Goal: Use online tool/utility: Utilize a website feature to perform a specific function

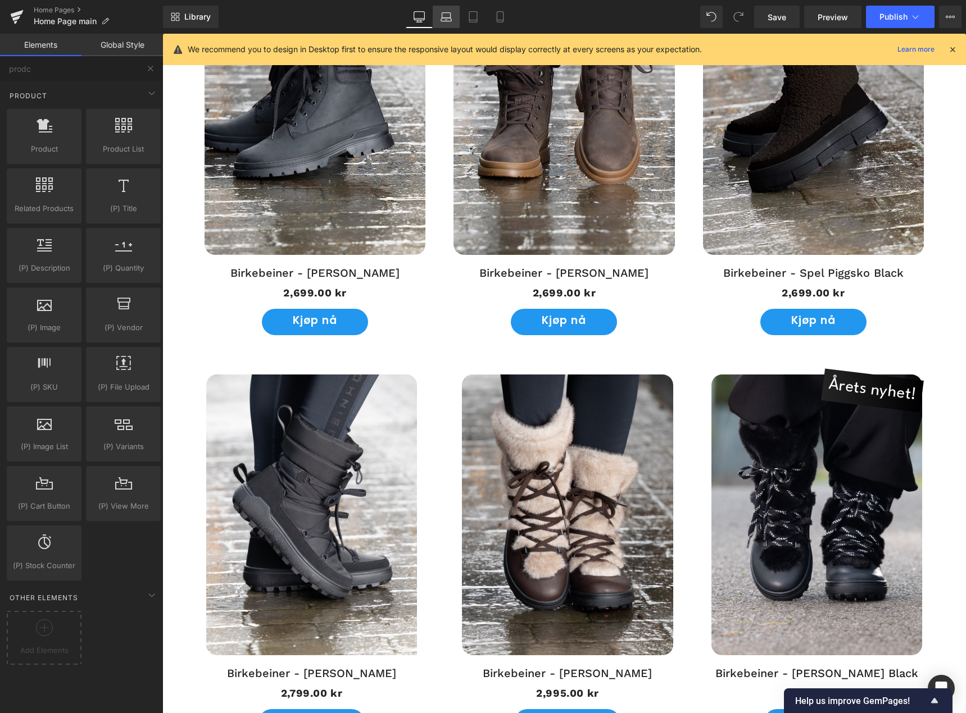
click at [444, 15] on icon at bounding box center [445, 16] width 11 height 11
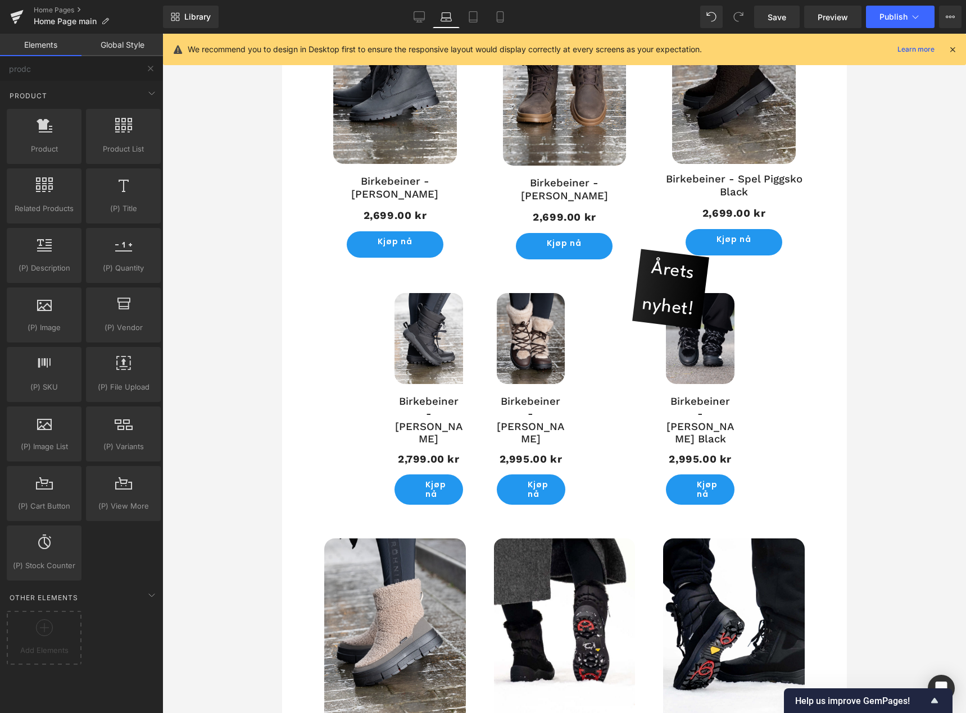
scroll to position [606, 0]
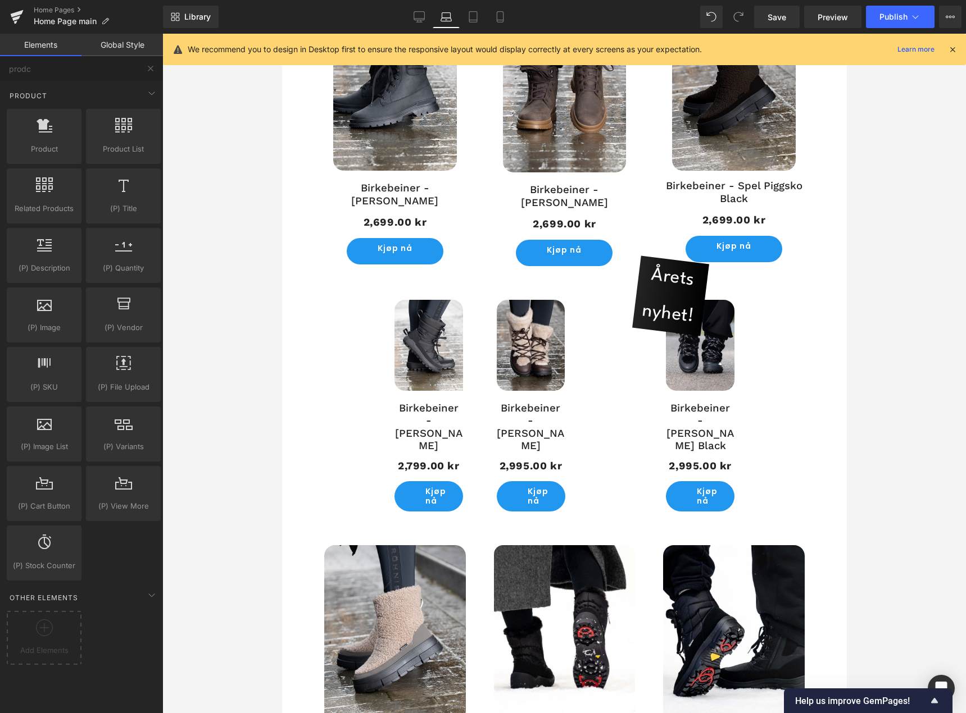
click at [681, 272] on span "Årets nyhet!" at bounding box center [670, 296] width 66 height 79
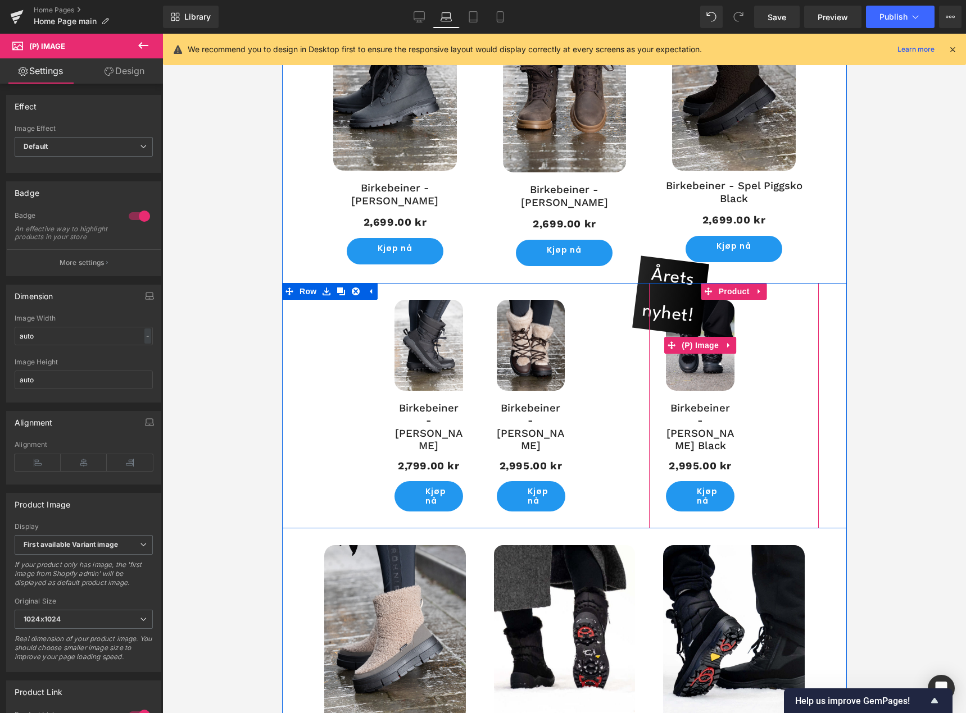
click at [685, 383] on img at bounding box center [699, 345] width 69 height 91
click at [662, 268] on span "Årets nyhet!" at bounding box center [670, 296] width 66 height 79
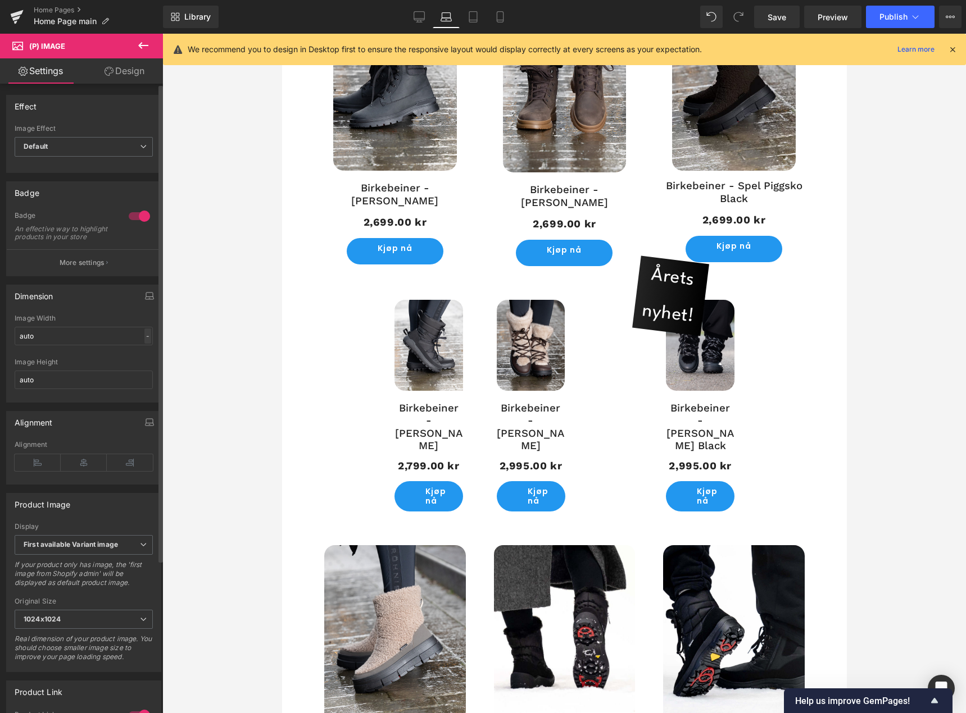
click at [144, 344] on div "-" at bounding box center [147, 336] width 7 height 15
click at [136, 380] on input "auto" at bounding box center [84, 380] width 138 height 19
click at [136, 384] on input "auto" at bounding box center [84, 380] width 138 height 19
click at [99, 265] on button "More settings" at bounding box center [84, 262] width 154 height 26
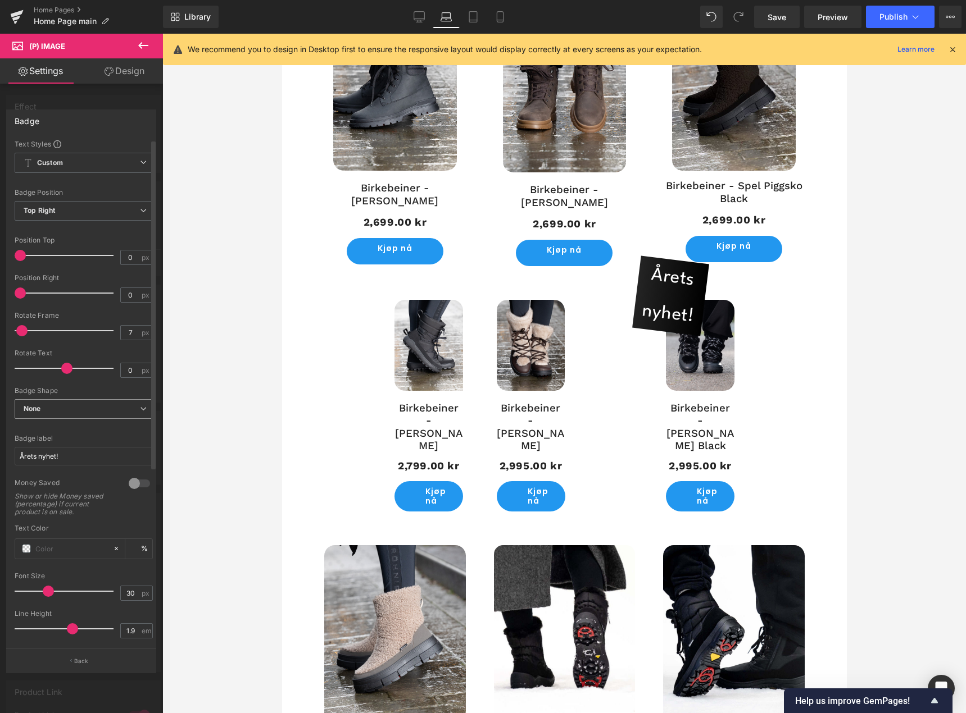
click at [115, 411] on span "None" at bounding box center [84, 409] width 138 height 20
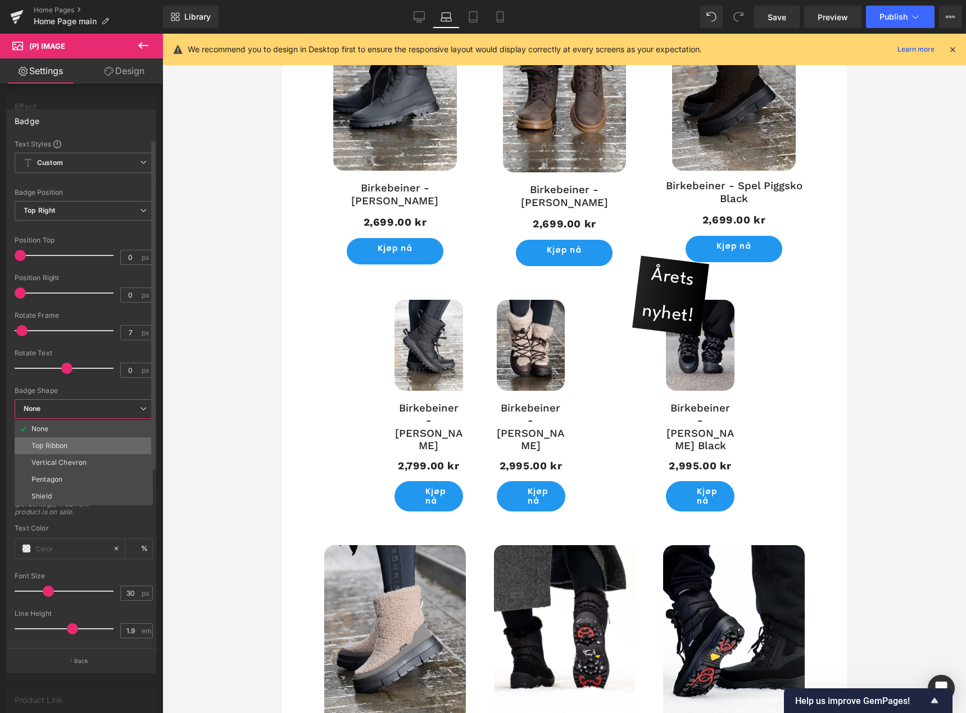
click at [108, 449] on li "Top Ribbon" at bounding box center [84, 446] width 138 height 17
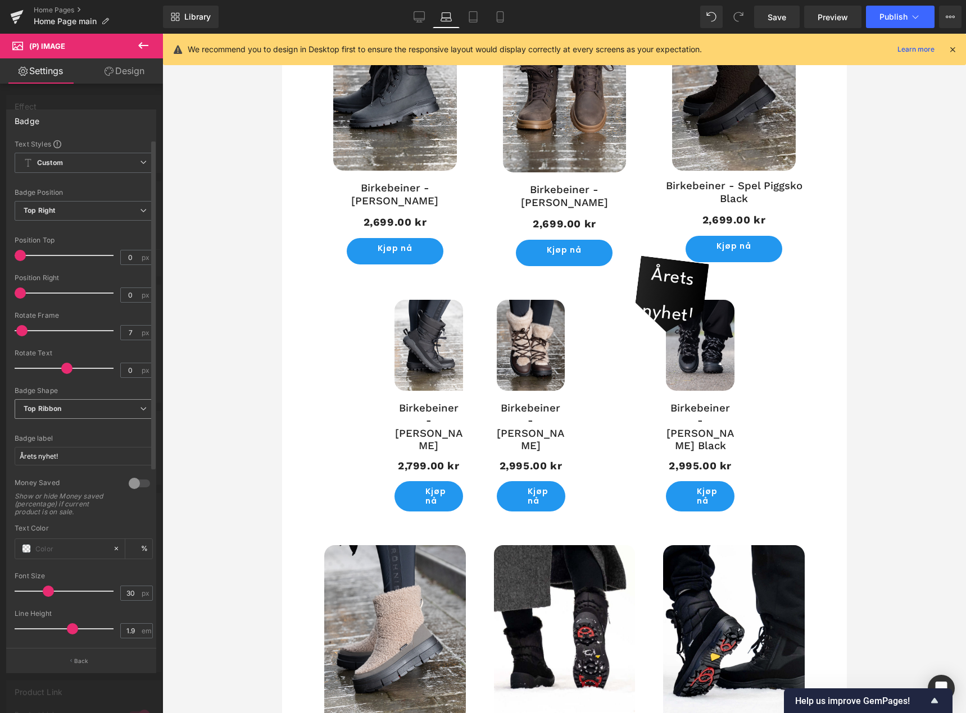
click at [89, 406] on span "Top Ribbon" at bounding box center [84, 409] width 138 height 20
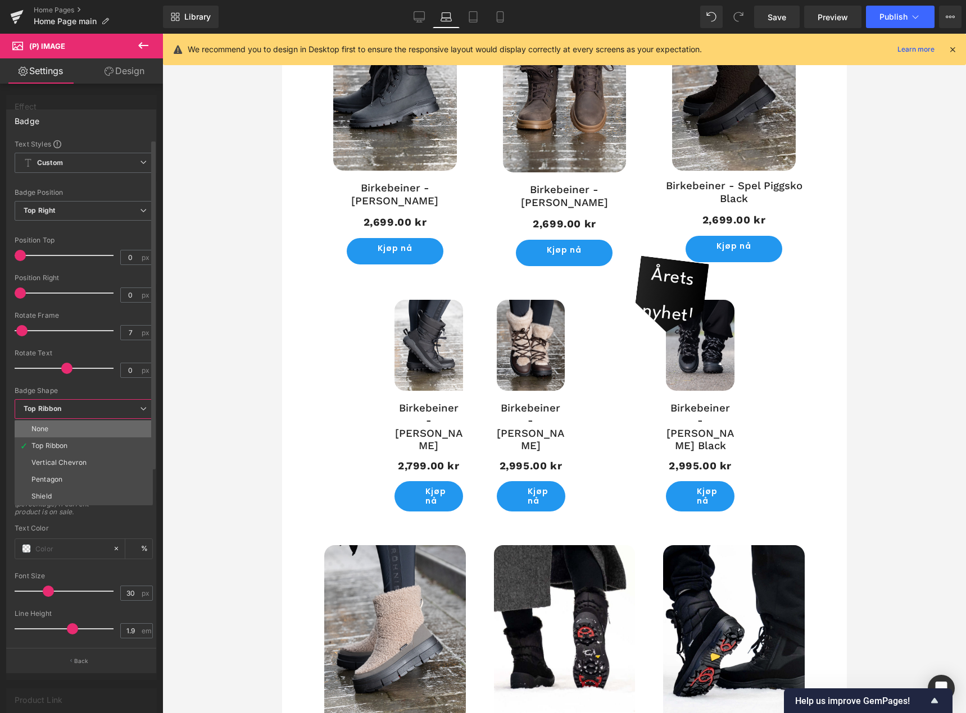
click at [84, 430] on li "None" at bounding box center [84, 429] width 138 height 17
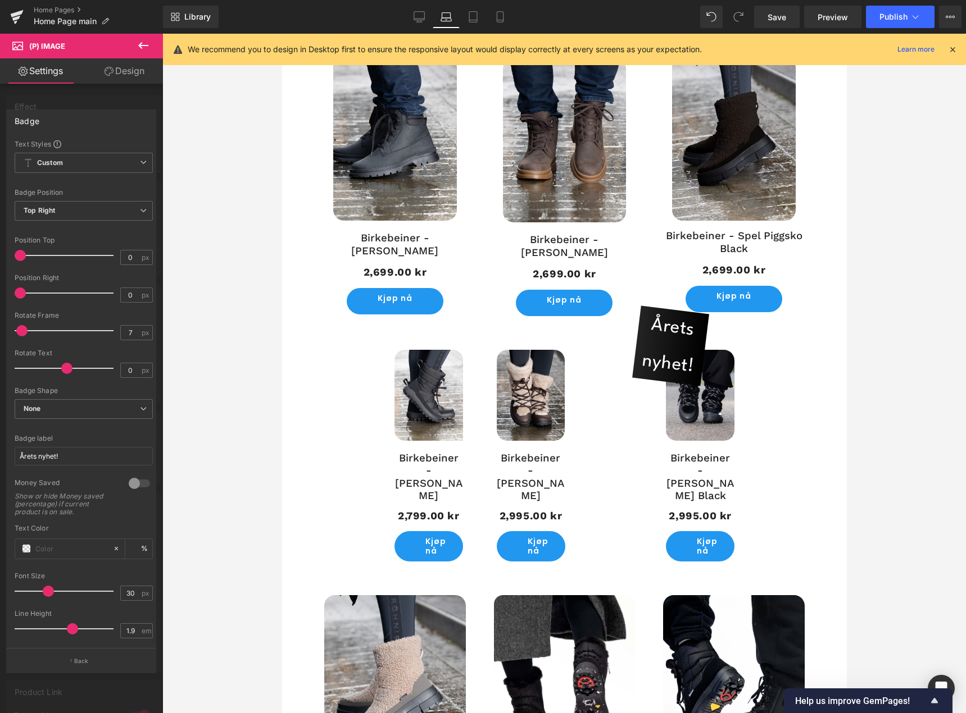
scroll to position [550, 0]
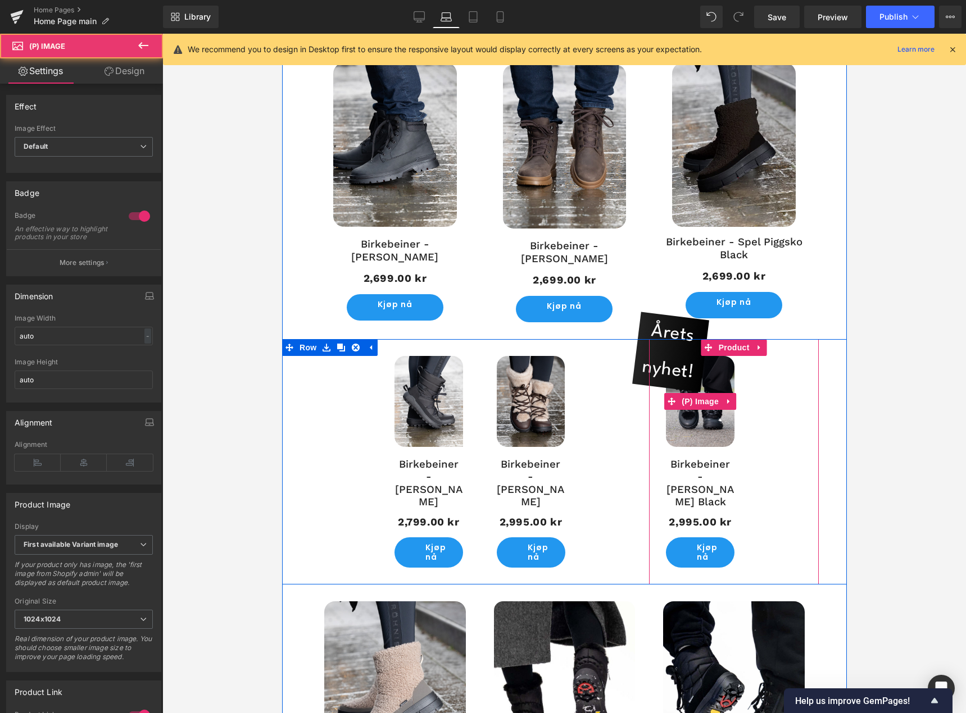
click at [651, 328] on span "Årets nyhet!" at bounding box center [670, 352] width 66 height 79
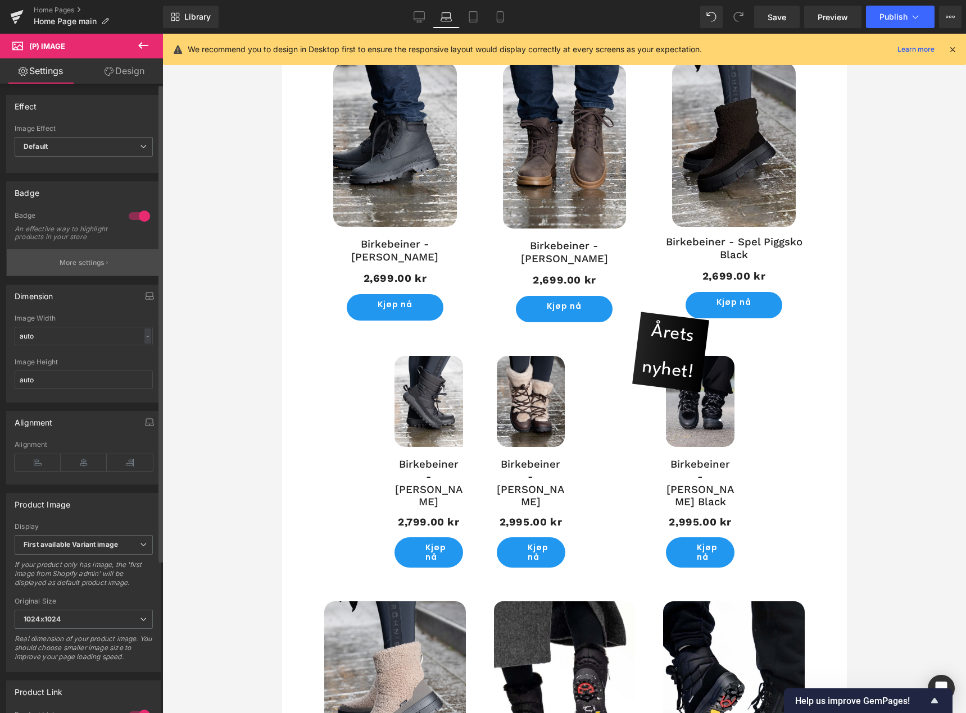
click at [97, 268] on p "More settings" at bounding box center [82, 263] width 45 height 10
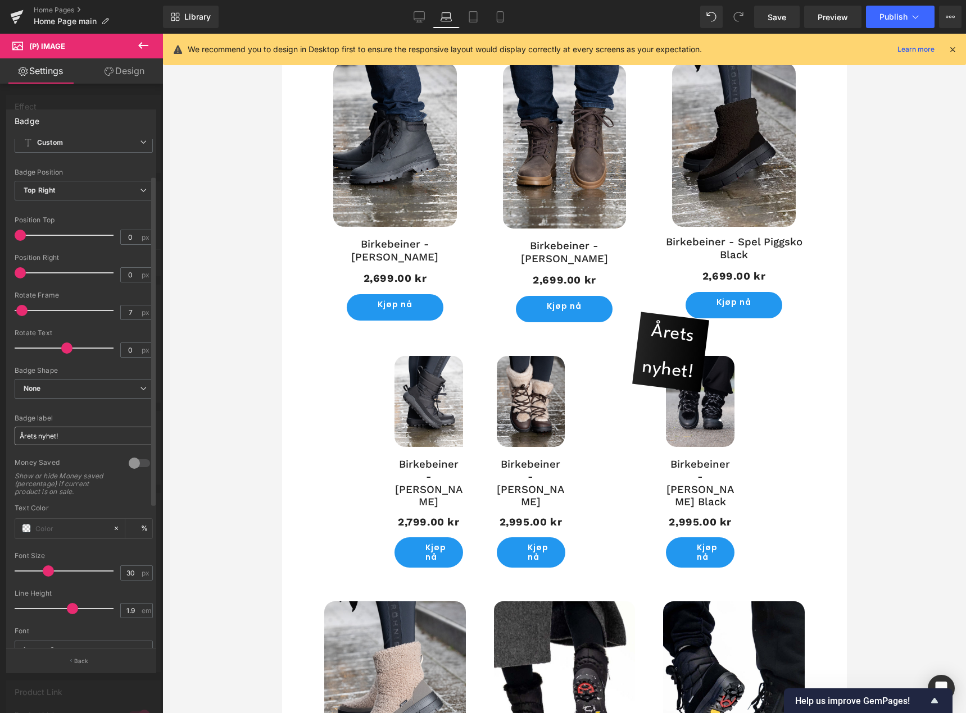
scroll to position [0, 0]
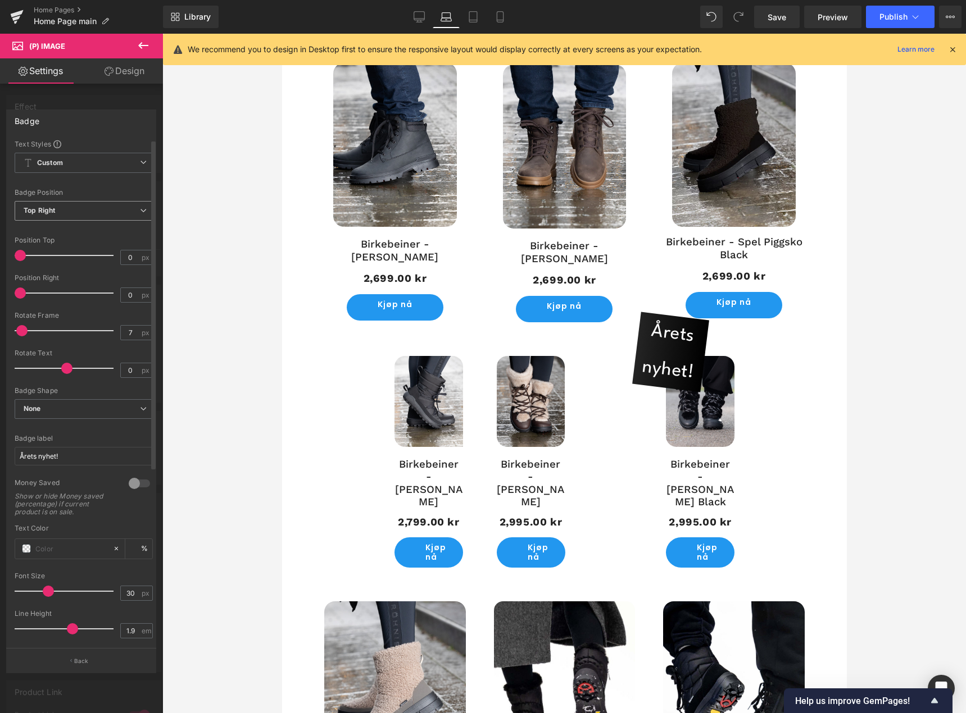
click at [95, 208] on span "Top Right" at bounding box center [84, 211] width 138 height 20
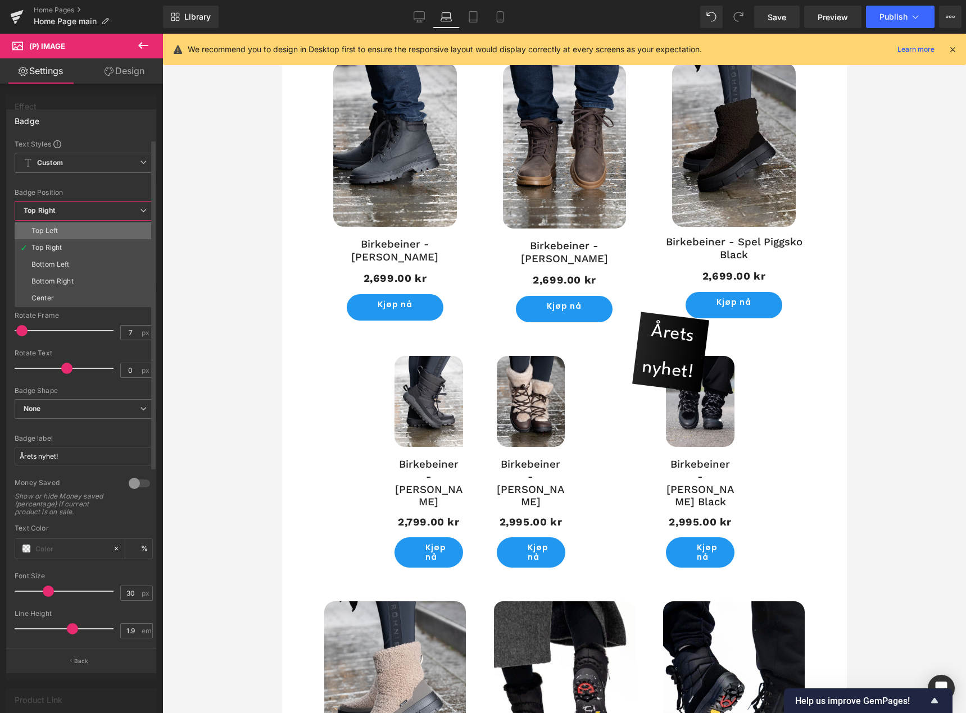
click at [83, 234] on li "Top Left" at bounding box center [84, 230] width 138 height 17
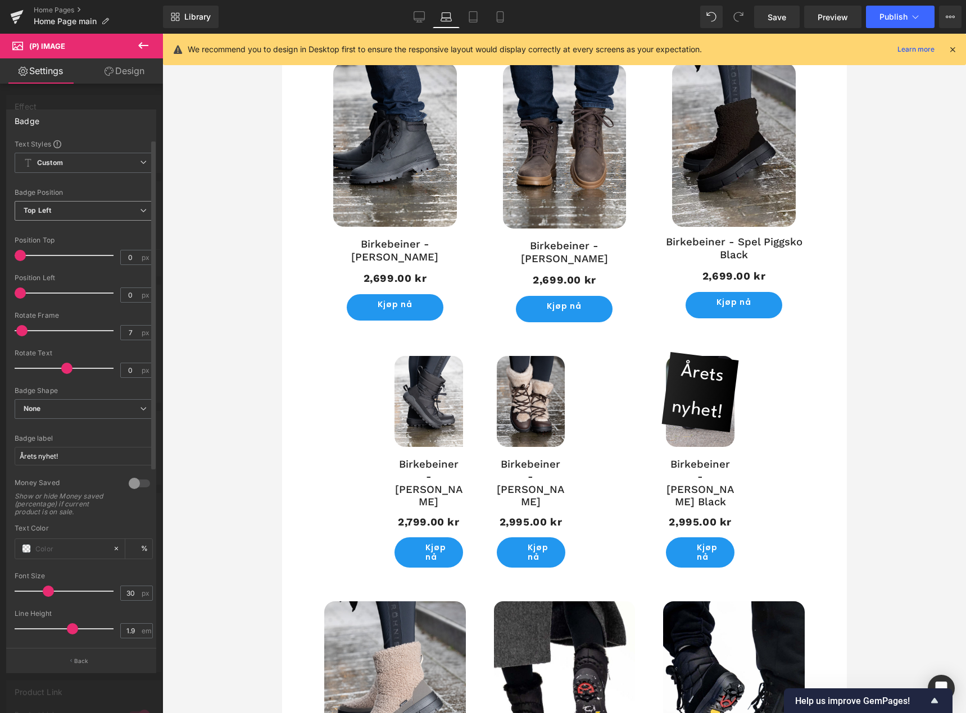
click at [93, 211] on span "Top Left" at bounding box center [84, 211] width 138 height 20
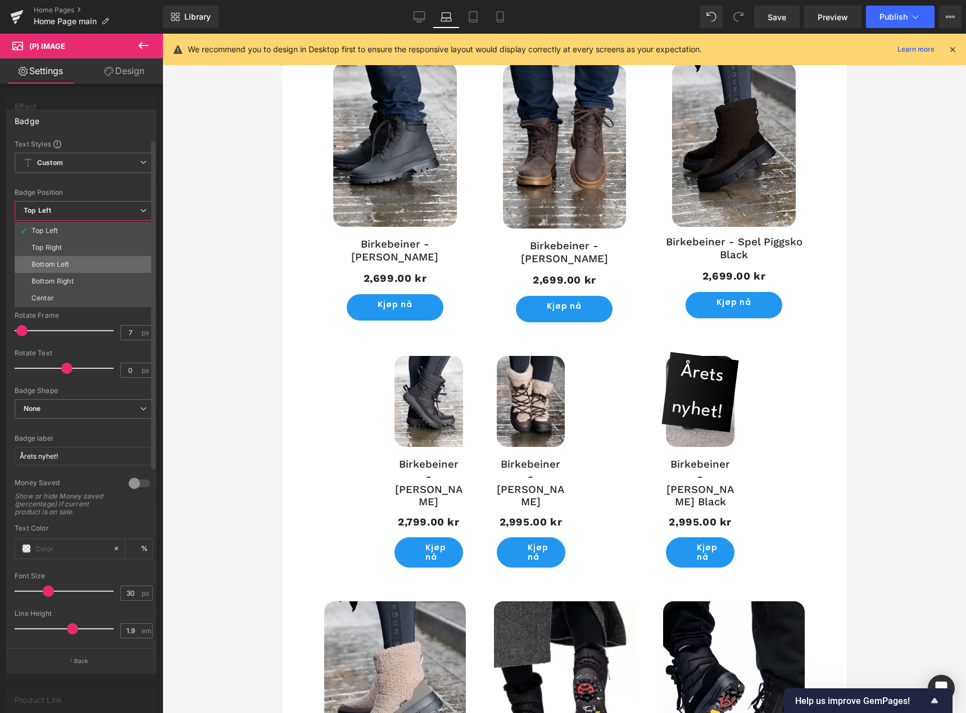
click at [91, 256] on li "Bottom Left" at bounding box center [84, 264] width 138 height 17
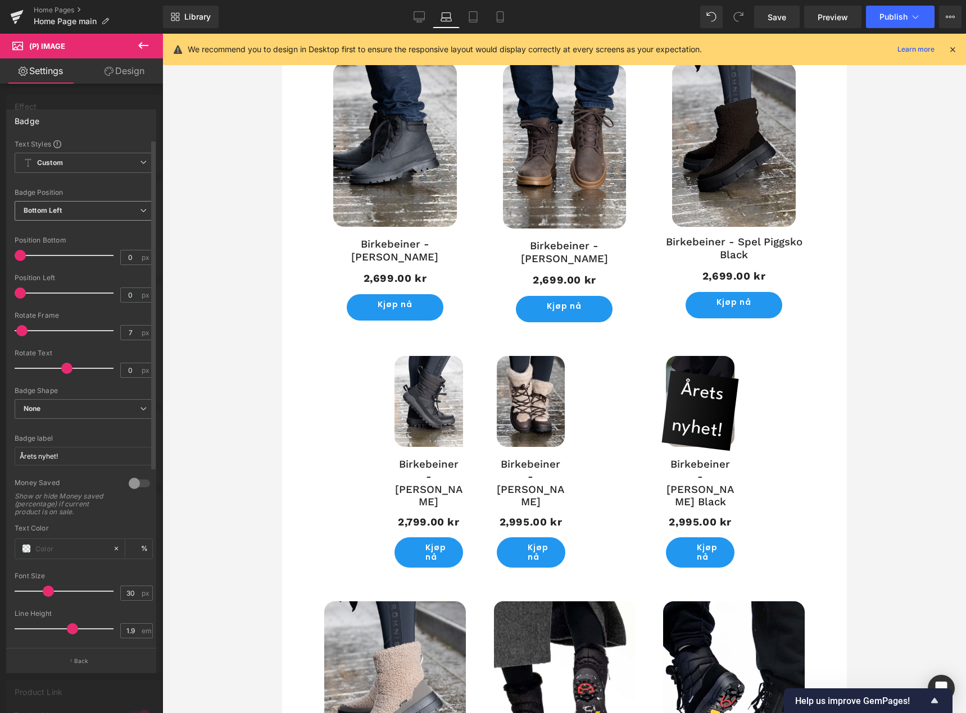
click at [101, 217] on span "Bottom Left" at bounding box center [84, 211] width 138 height 20
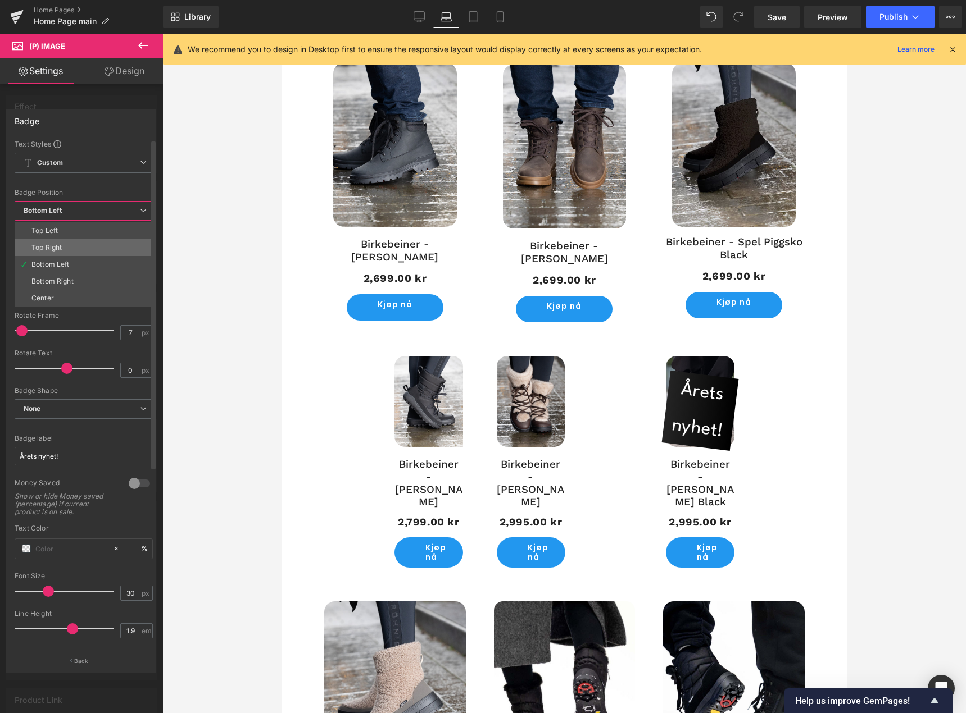
click at [89, 245] on li "Top Right" at bounding box center [84, 247] width 138 height 17
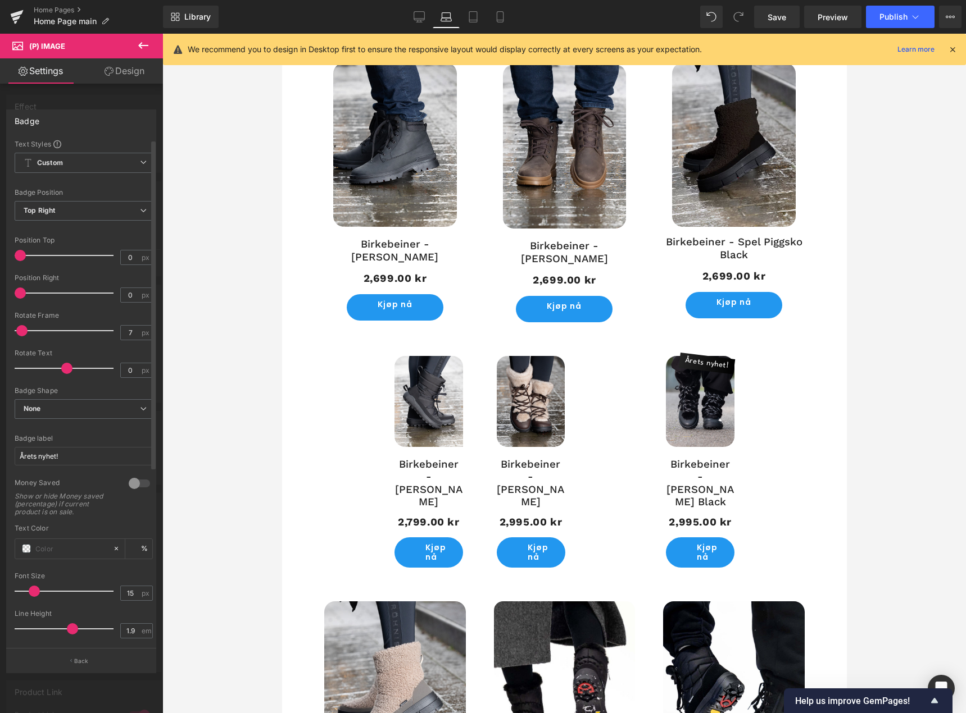
type input "16"
drag, startPoint x: 48, startPoint y: 588, endPoint x: 35, endPoint y: 588, distance: 12.4
click at [35, 588] on span at bounding box center [35, 591] width 11 height 11
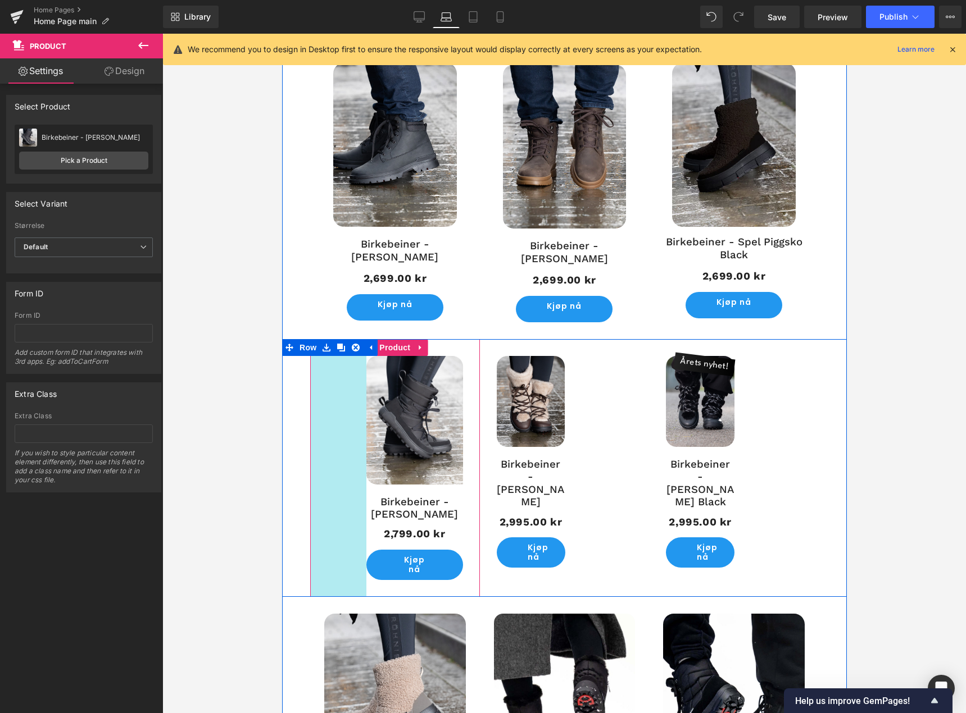
drag, startPoint x: 309, startPoint y: 435, endPoint x: 247, endPoint y: 505, distance: 93.5
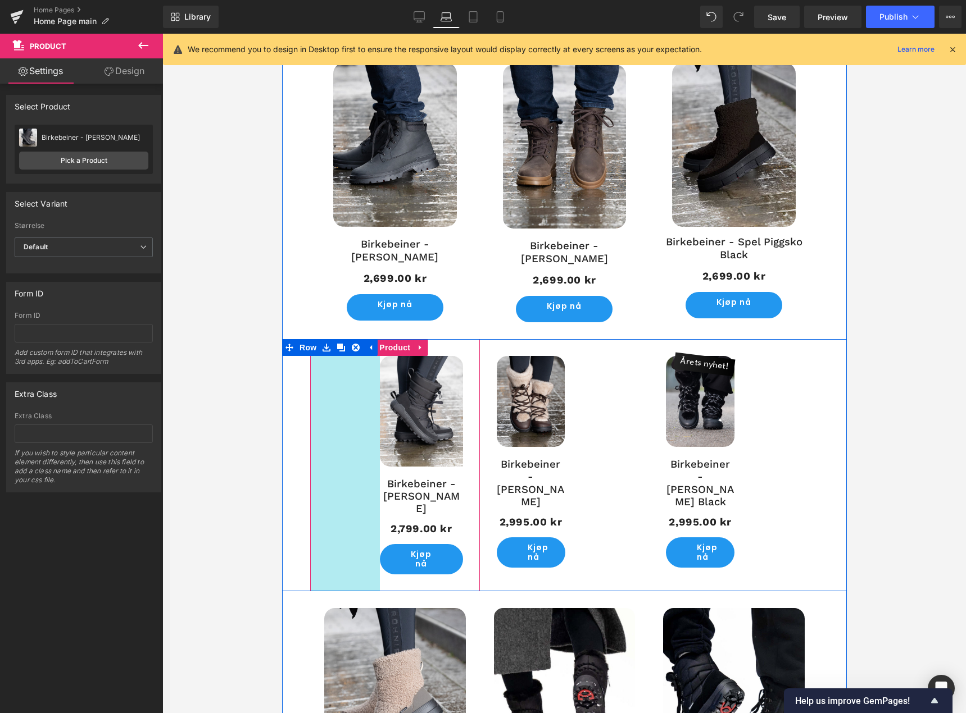
click at [294, 517] on div "UTSOLGT! (P) Image Birkebeiner - [PERSON_NAME] (P) Title 2,799.00 kr 2,799.00 k…" at bounding box center [563, 465] width 564 height 252
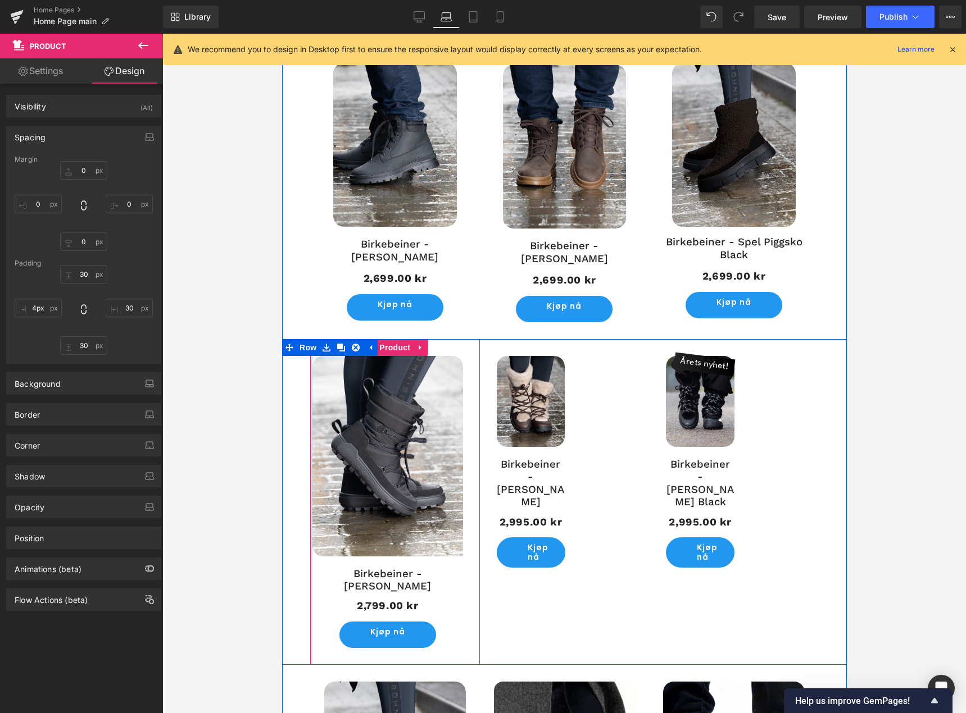
drag, startPoint x: 370, startPoint y: 510, endPoint x: 302, endPoint y: 522, distance: 68.5
click at [302, 522] on div "UTSOLGT! (P) Image Birkebeiner - [PERSON_NAME] (P) Title 2,799.00 kr 2,799.00 k…" at bounding box center [563, 502] width 564 height 326
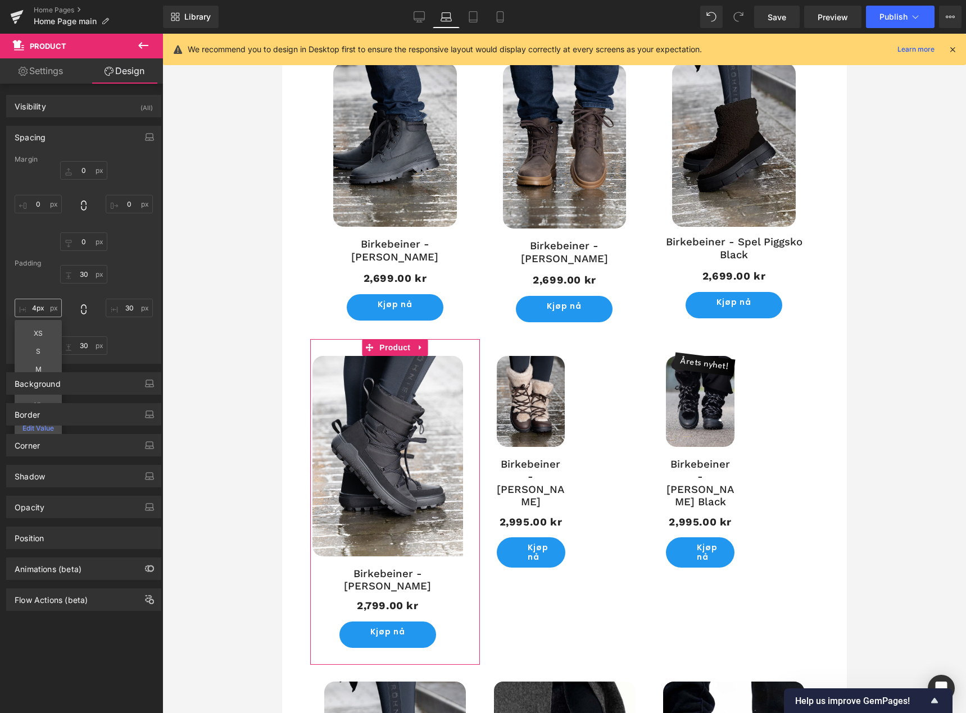
click at [35, 313] on input "4px" at bounding box center [38, 308] width 47 height 19
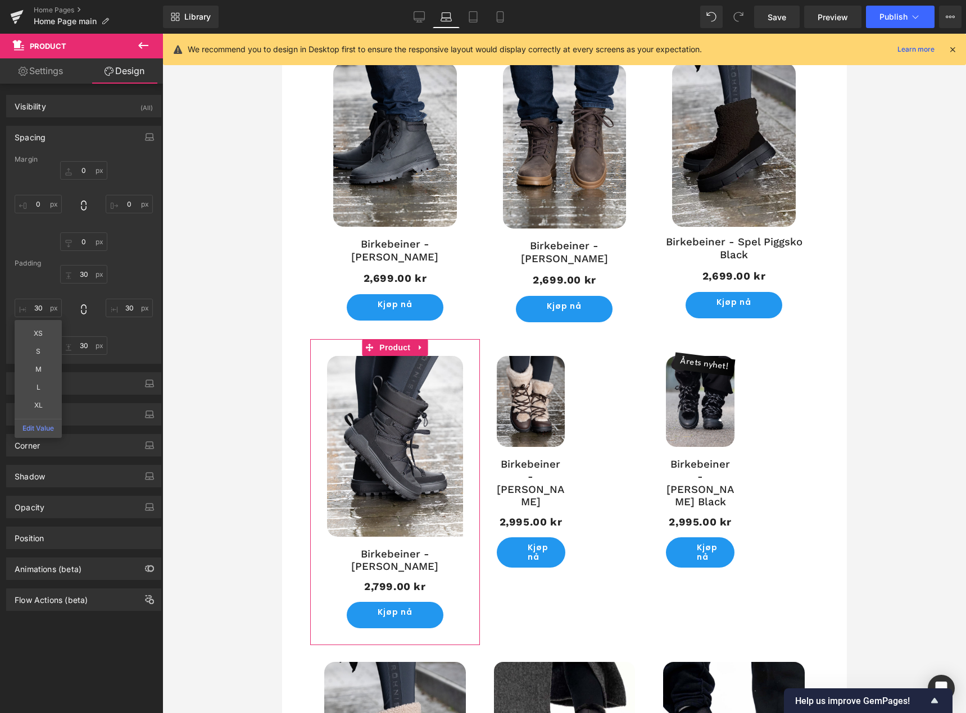
type input "30"
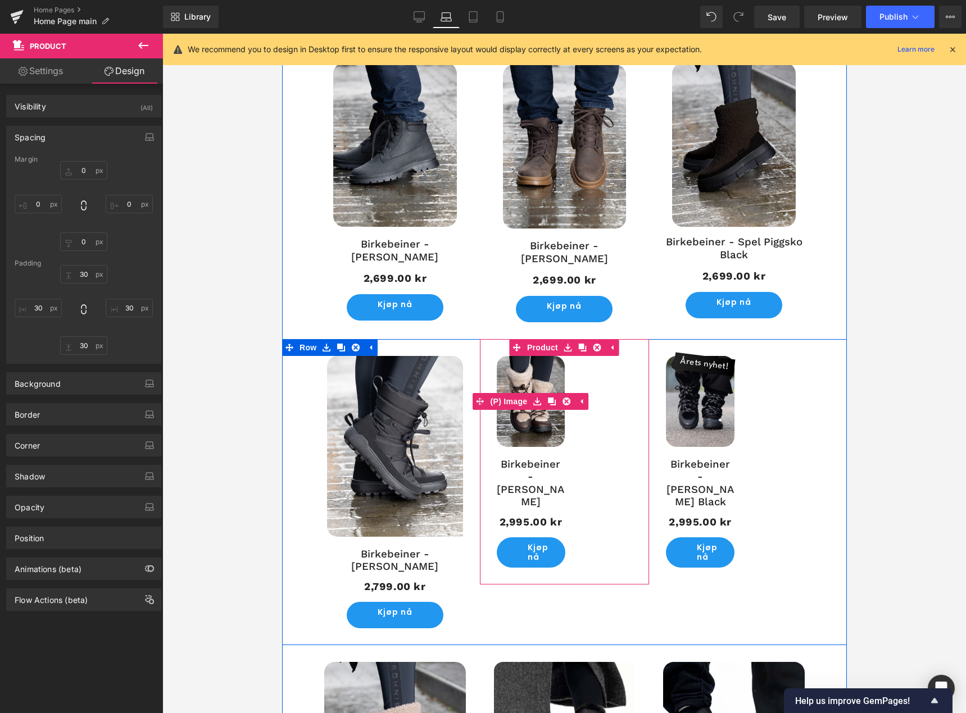
click at [543, 422] on img at bounding box center [530, 401] width 69 height 91
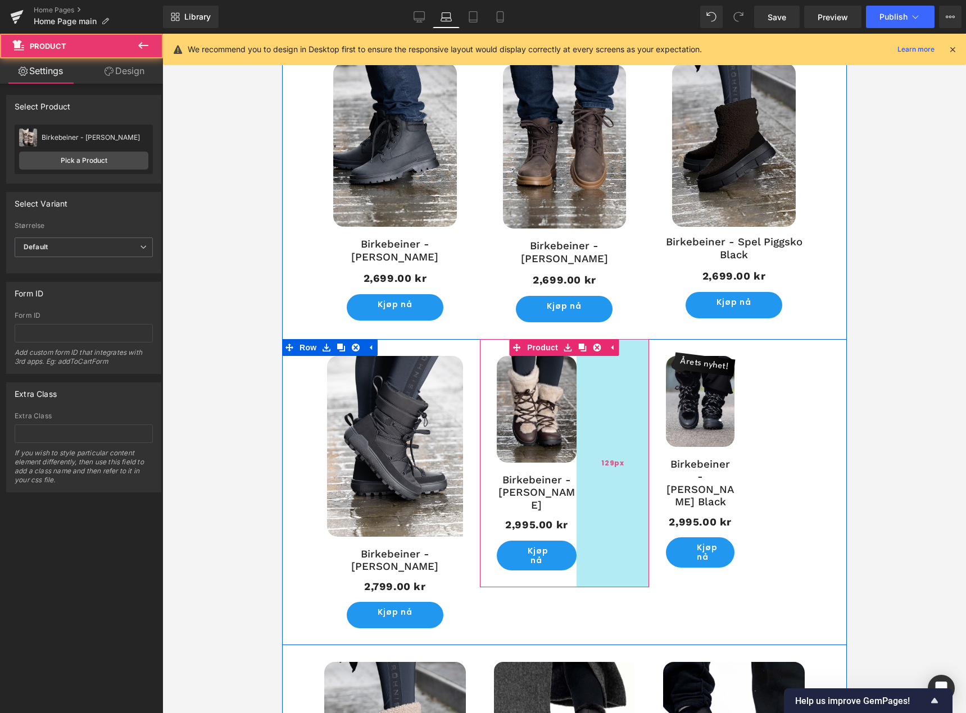
drag, startPoint x: 574, startPoint y: 439, endPoint x: 586, endPoint y: 441, distance: 12.5
click at [586, 441] on div "129px" at bounding box center [612, 463] width 72 height 249
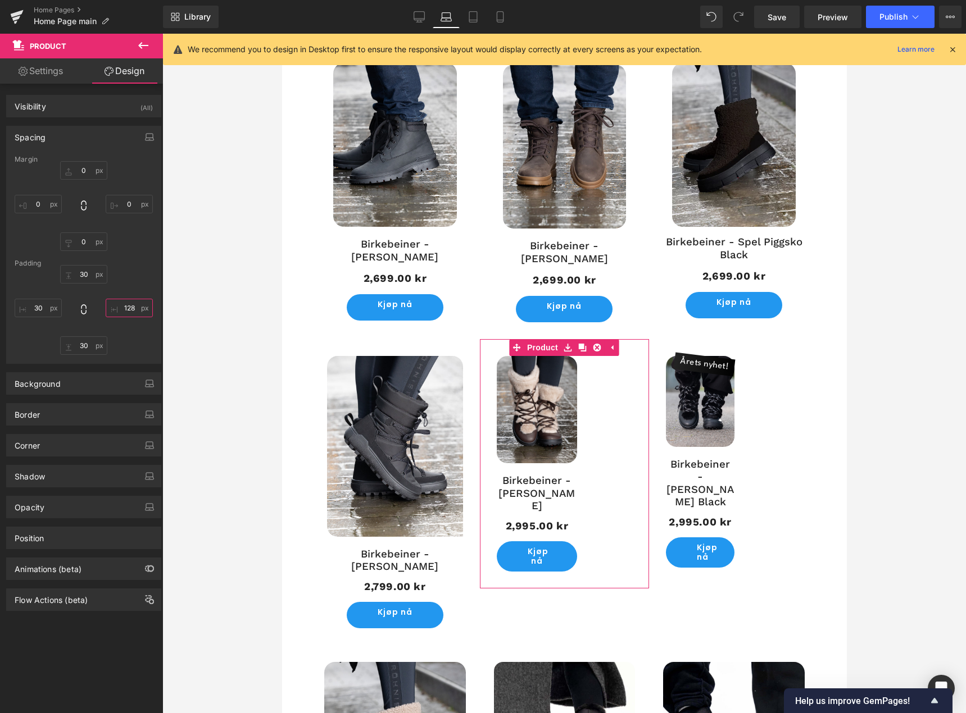
click at [121, 313] on input "128" at bounding box center [129, 308] width 47 height 19
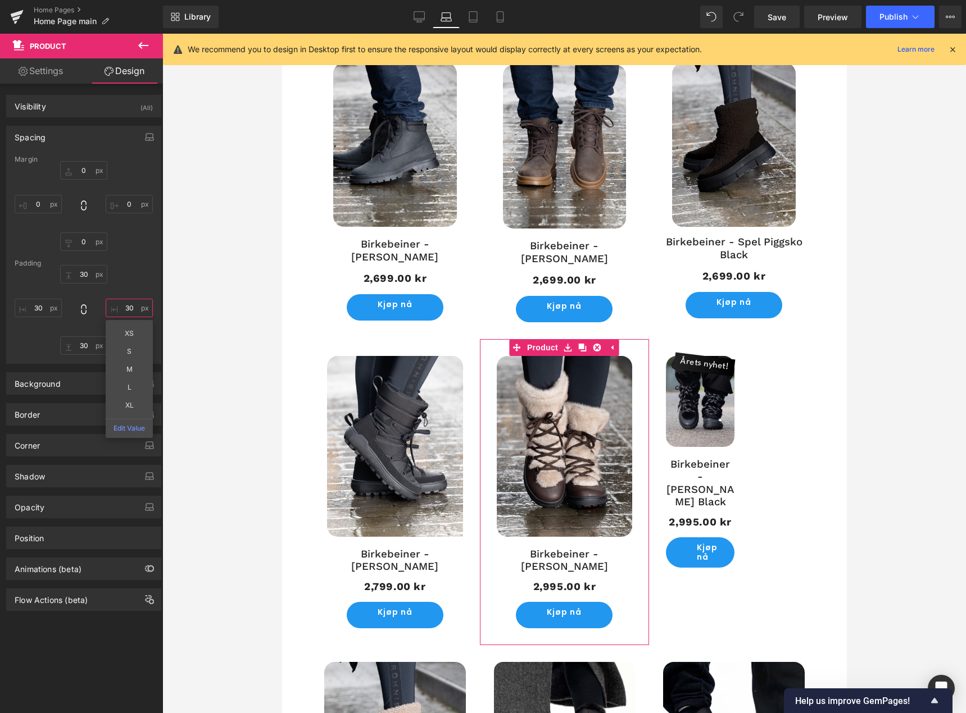
type input "30"
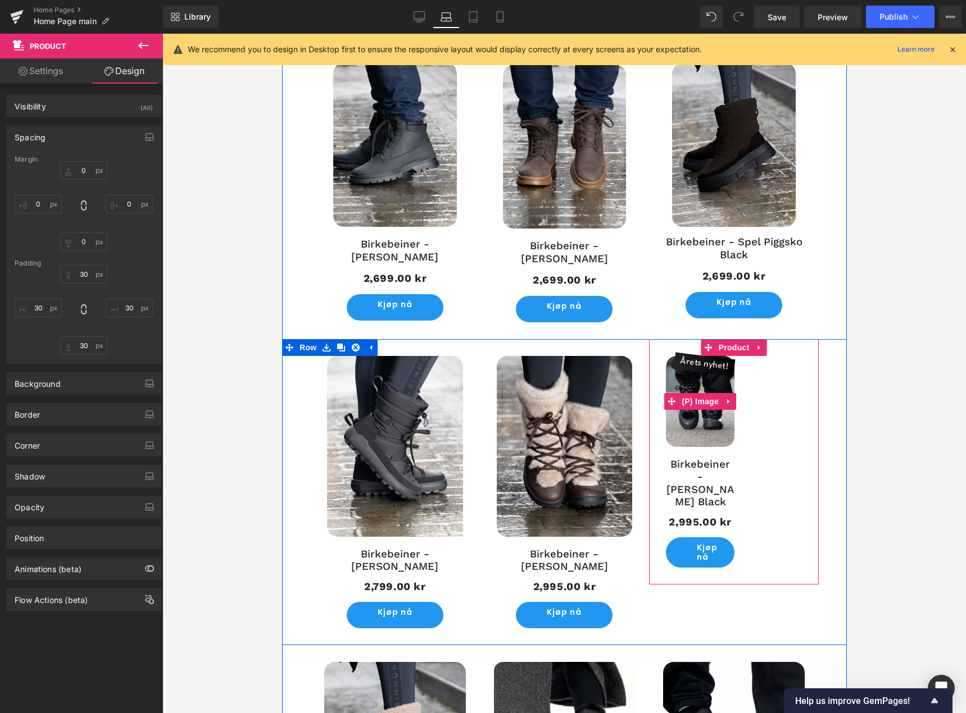
click at [700, 431] on img at bounding box center [699, 401] width 69 height 91
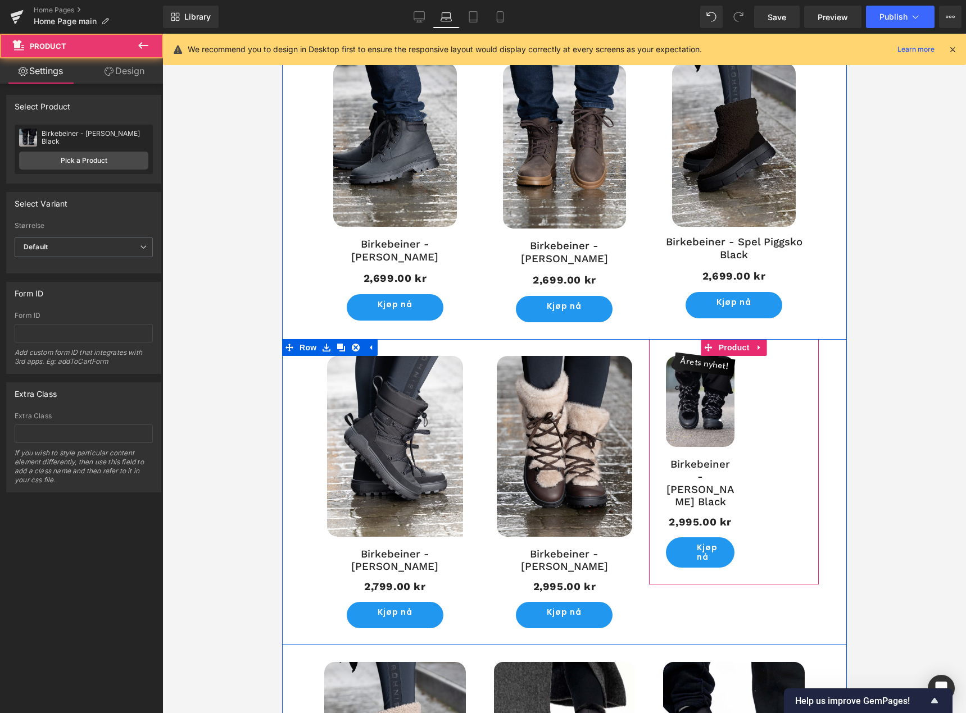
drag, startPoint x: 732, startPoint y: 432, endPoint x: 747, endPoint y: 432, distance: 15.2
click at [747, 432] on div "Årets nyhet! (P) Image Birkebeiner - Viddo Piggsko Black (P) Title 2,995.00 kr …" at bounding box center [733, 461] width 170 height 245
click at [702, 431] on img at bounding box center [699, 401] width 69 height 91
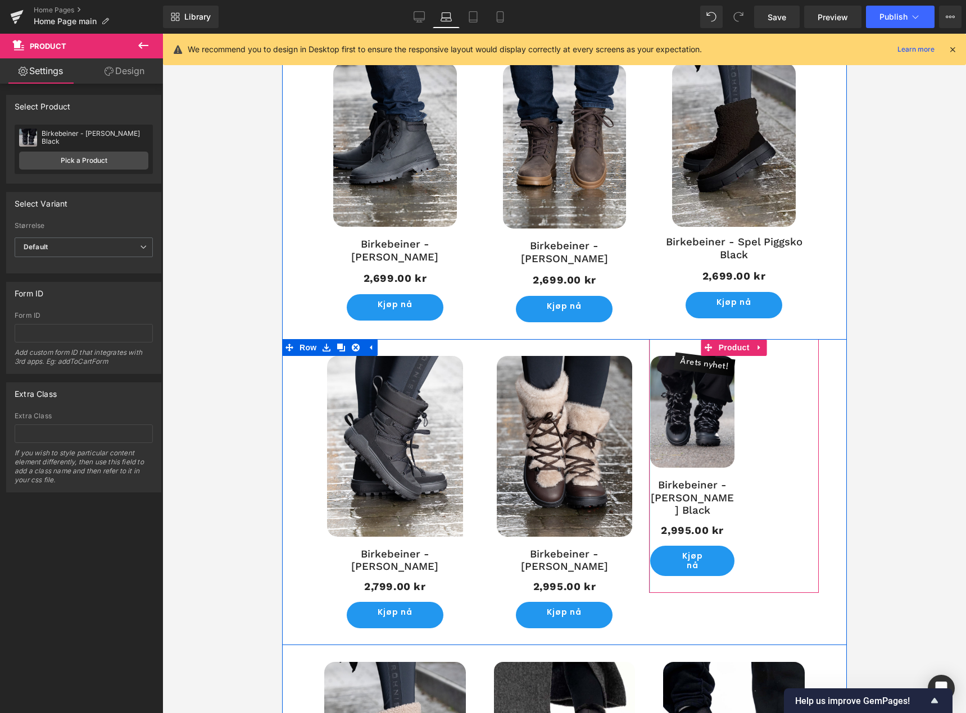
drag, startPoint x: 655, startPoint y: 431, endPoint x: 640, endPoint y: 432, distance: 15.8
click at [640, 432] on div "UTSOLGT! (P) Image Birkebeiner - [PERSON_NAME] (P) Title 2,799.00 kr 2,799.00 k…" at bounding box center [563, 492] width 564 height 307
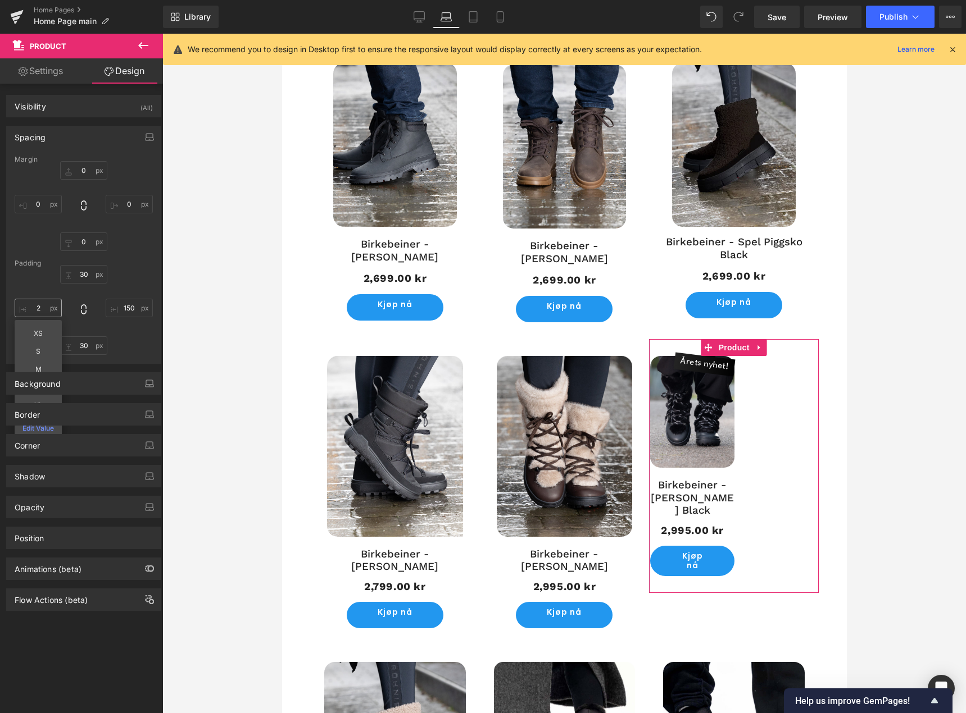
click at [37, 315] on input "2" at bounding box center [38, 308] width 47 height 19
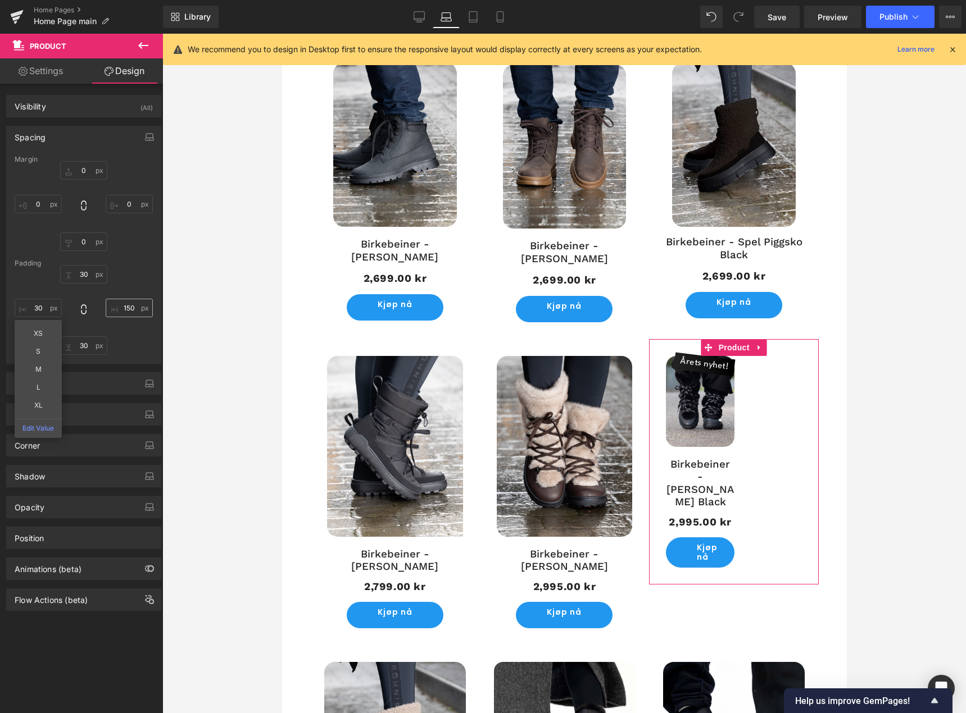
type input "30"
click at [120, 310] on input "150" at bounding box center [129, 308] width 47 height 19
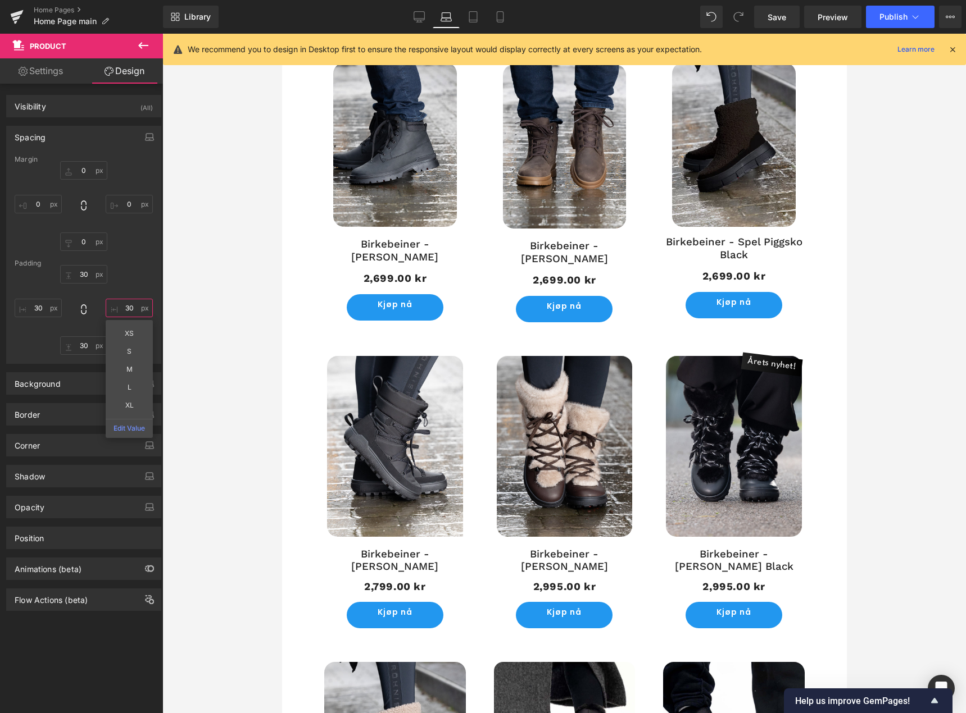
type input "30"
click at [882, 491] on div at bounding box center [563, 374] width 803 height 680
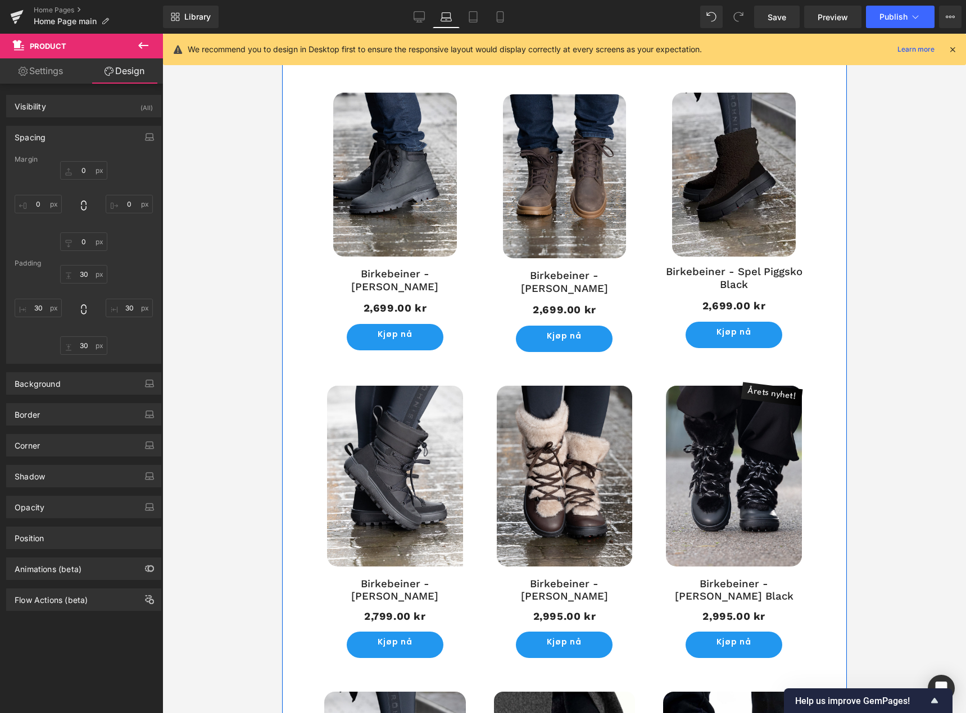
scroll to position [494, 0]
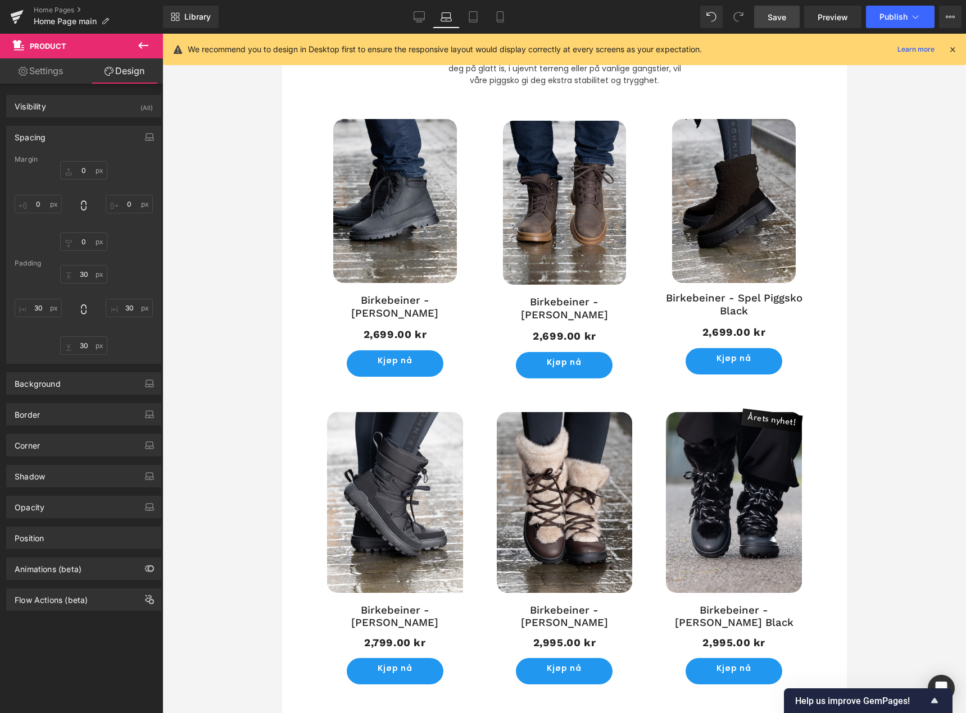
click at [774, 20] on span "Save" at bounding box center [776, 17] width 19 height 12
click at [462, 24] on link "Tablet" at bounding box center [460, 17] width 27 height 22
type input "0"
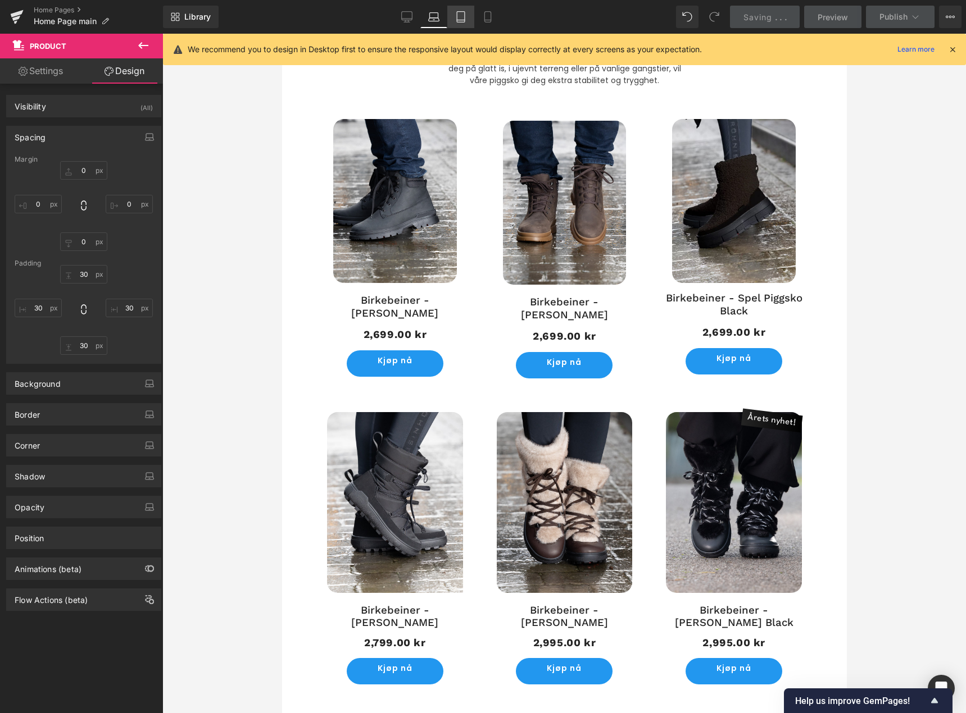
type input "0"
type input "30"
type input "10"
type input "30"
type input "10"
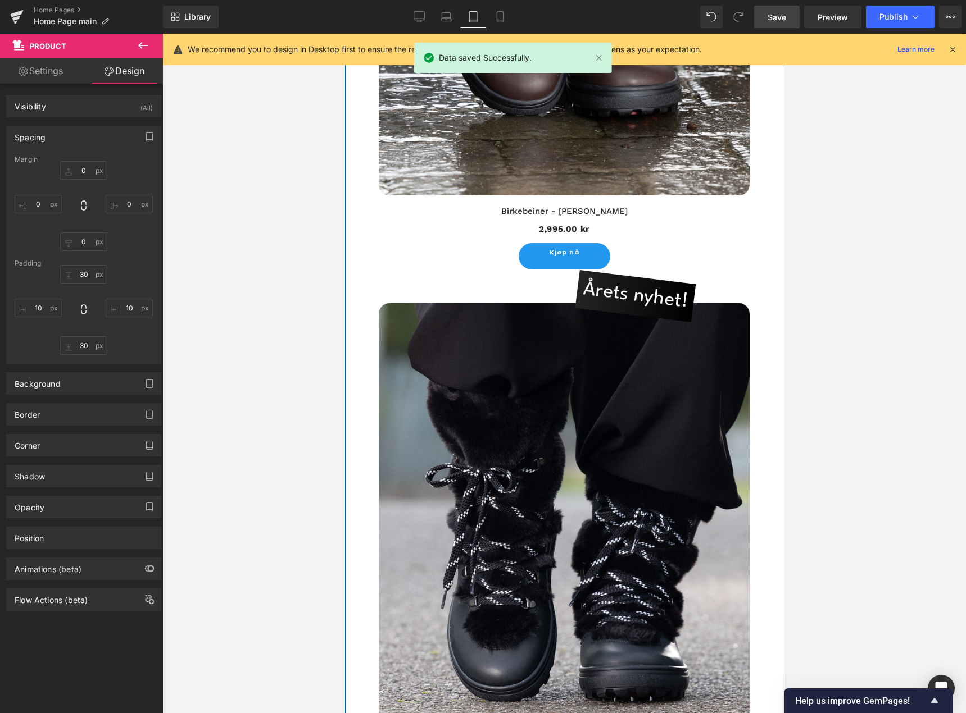
scroll to position [3227, 0]
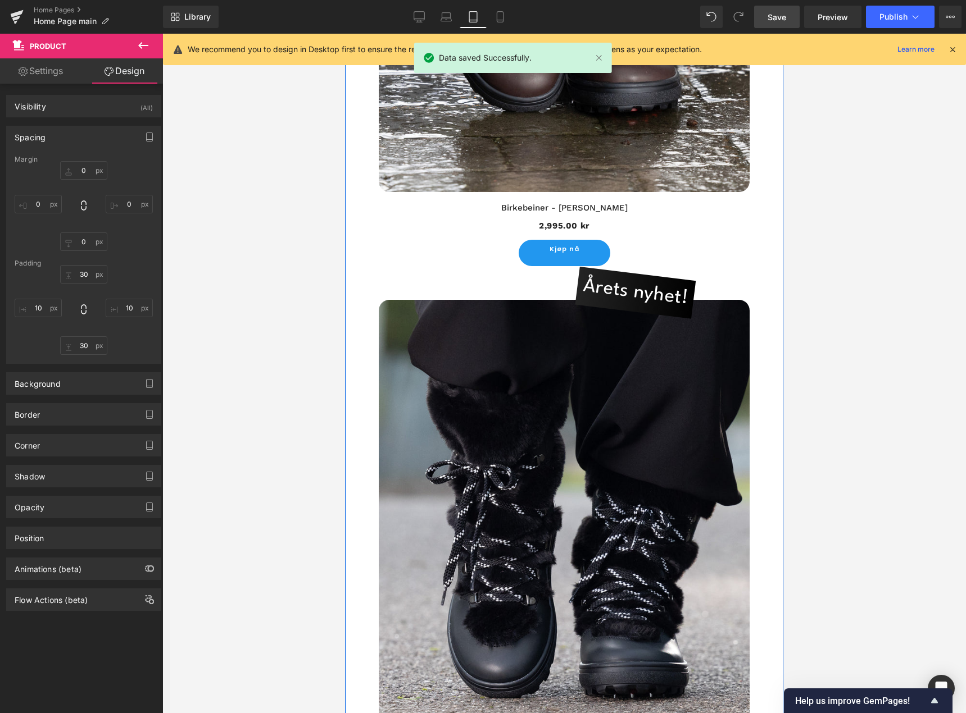
click at [632, 294] on span "Årets nyhet!" at bounding box center [635, 292] width 110 height 51
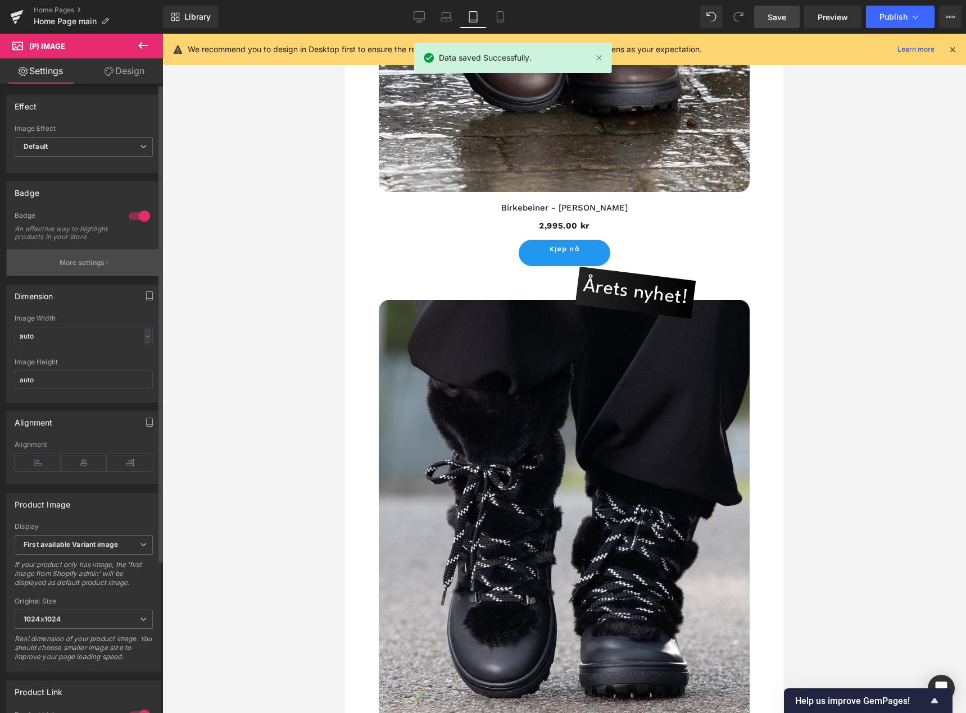
click at [85, 268] on p "More settings" at bounding box center [82, 263] width 45 height 10
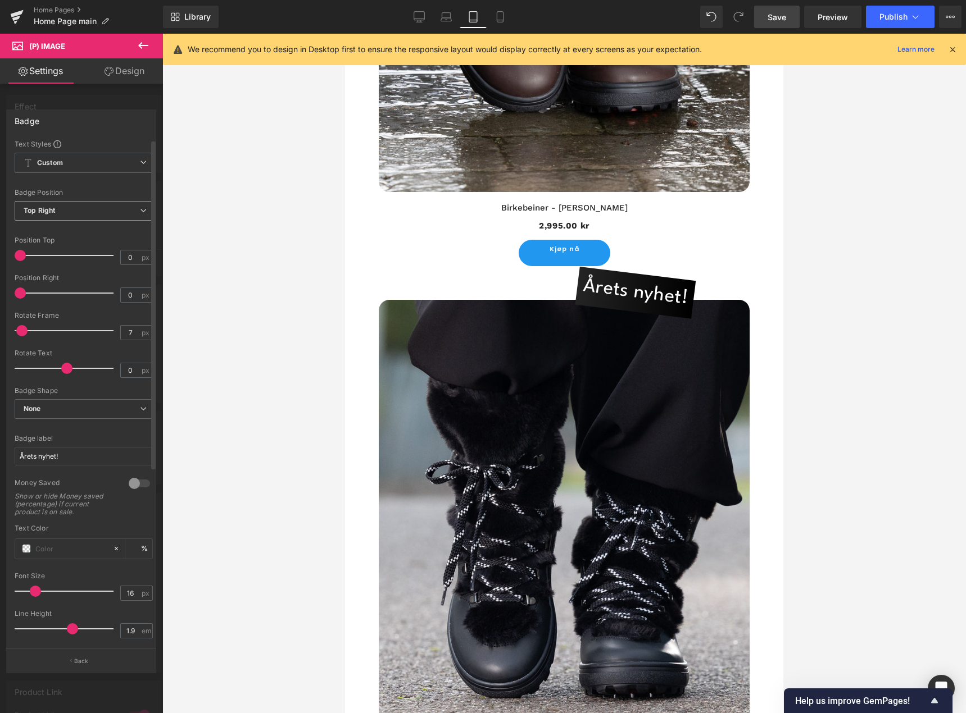
click at [94, 220] on span "Top Right" at bounding box center [84, 211] width 138 height 20
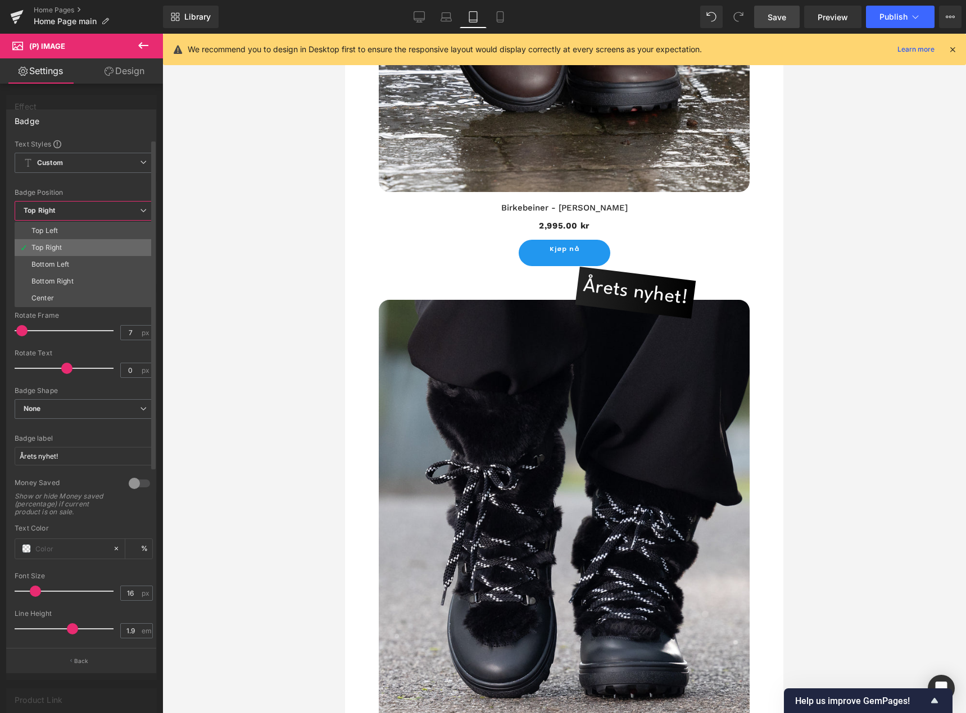
click at [82, 245] on li "Top Right" at bounding box center [84, 247] width 138 height 17
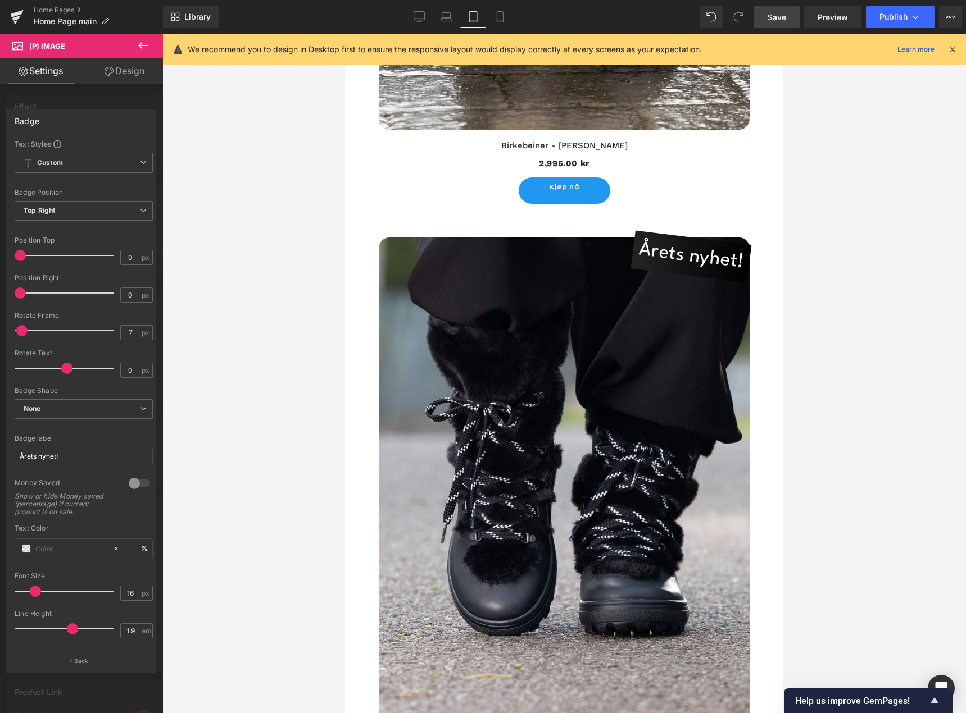
scroll to position [3283, 0]
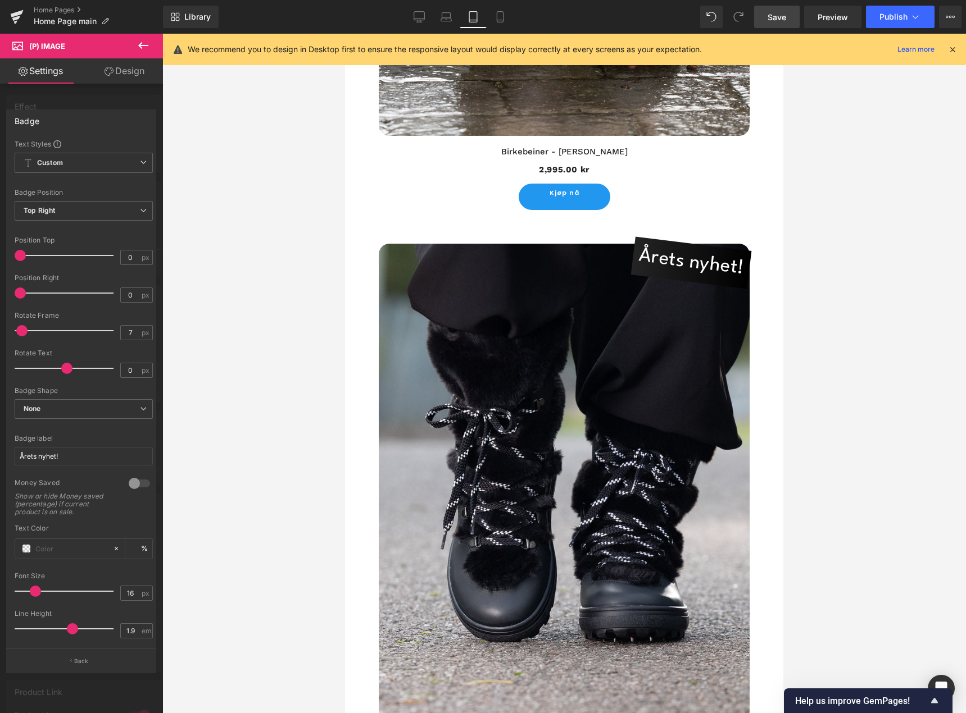
click at [673, 258] on body "De geniale skoene med vendbare pigger! Gå videre til innholdet Hjem Kontakt oss…" at bounding box center [564, 681] width 438 height 7861
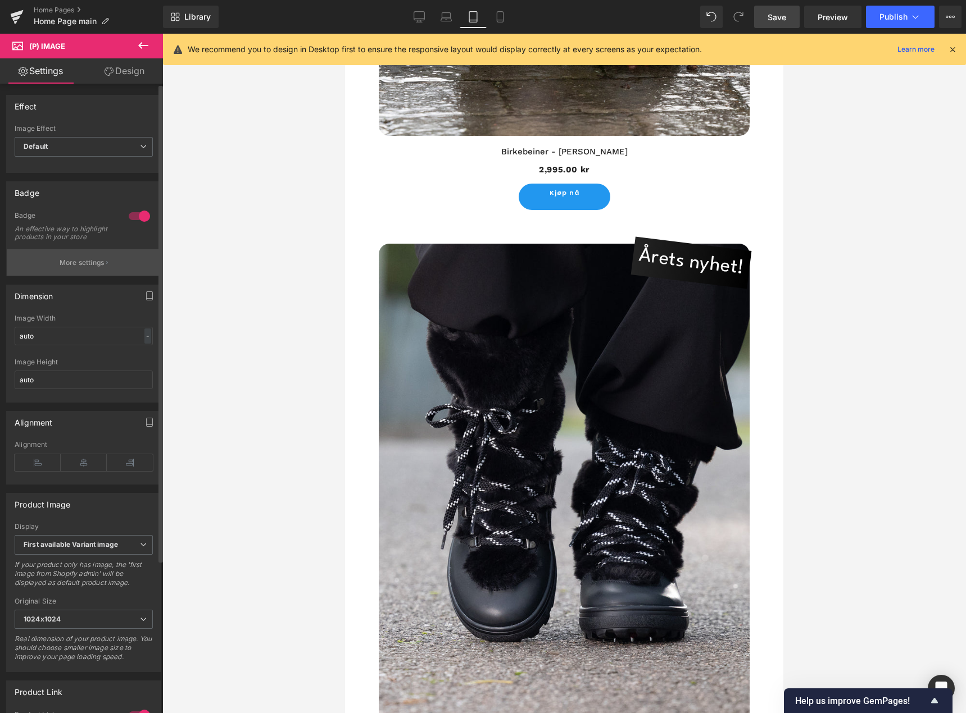
click at [89, 268] on p "More settings" at bounding box center [82, 263] width 45 height 10
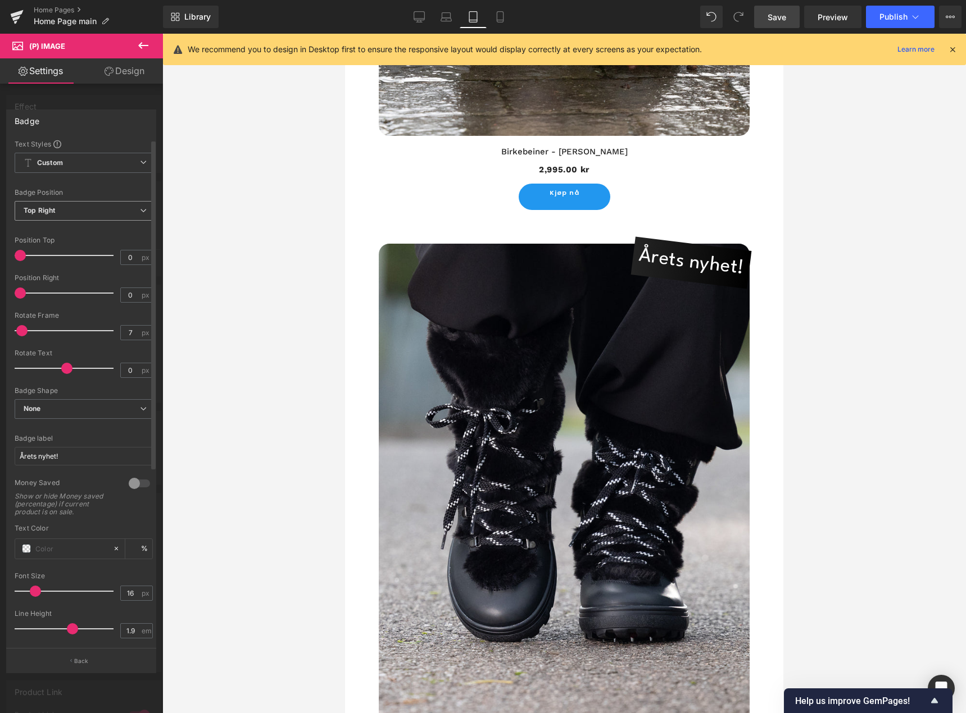
click at [78, 207] on span "Top Right" at bounding box center [84, 211] width 138 height 20
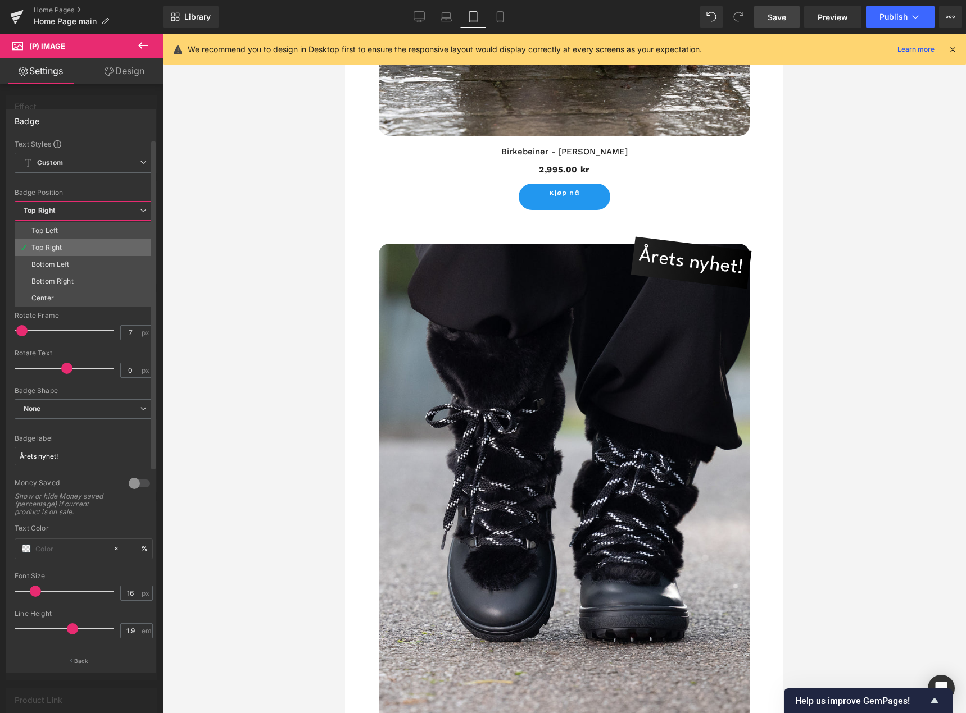
click at [73, 242] on li "Top Right" at bounding box center [84, 247] width 138 height 17
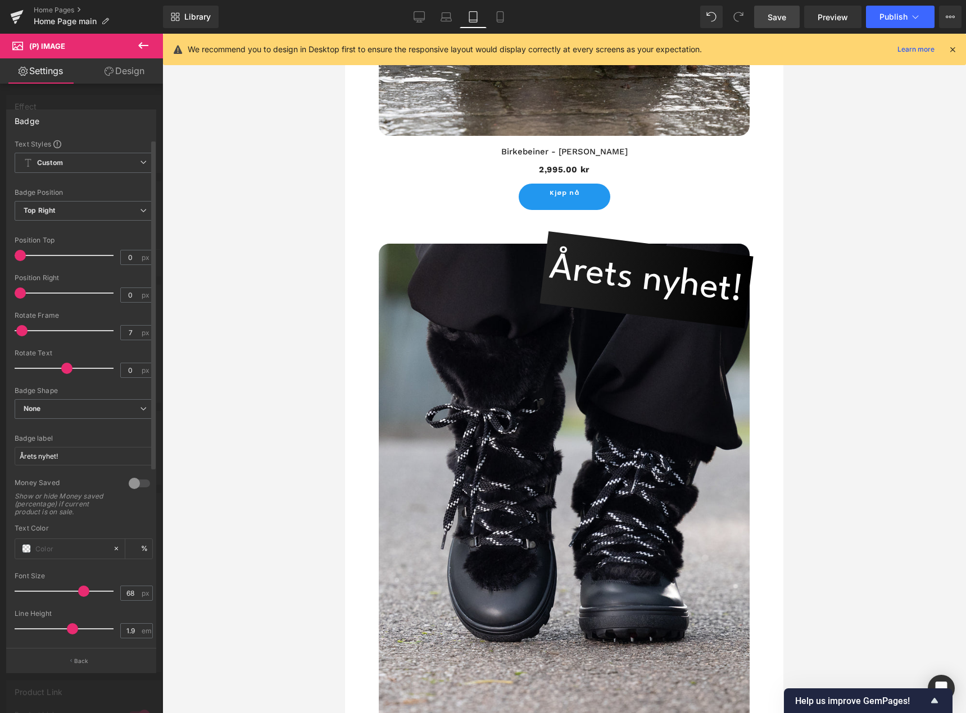
type input "69"
drag, startPoint x: 37, startPoint y: 591, endPoint x: 84, endPoint y: 597, distance: 47.5
click at [84, 597] on span at bounding box center [84, 591] width 11 height 11
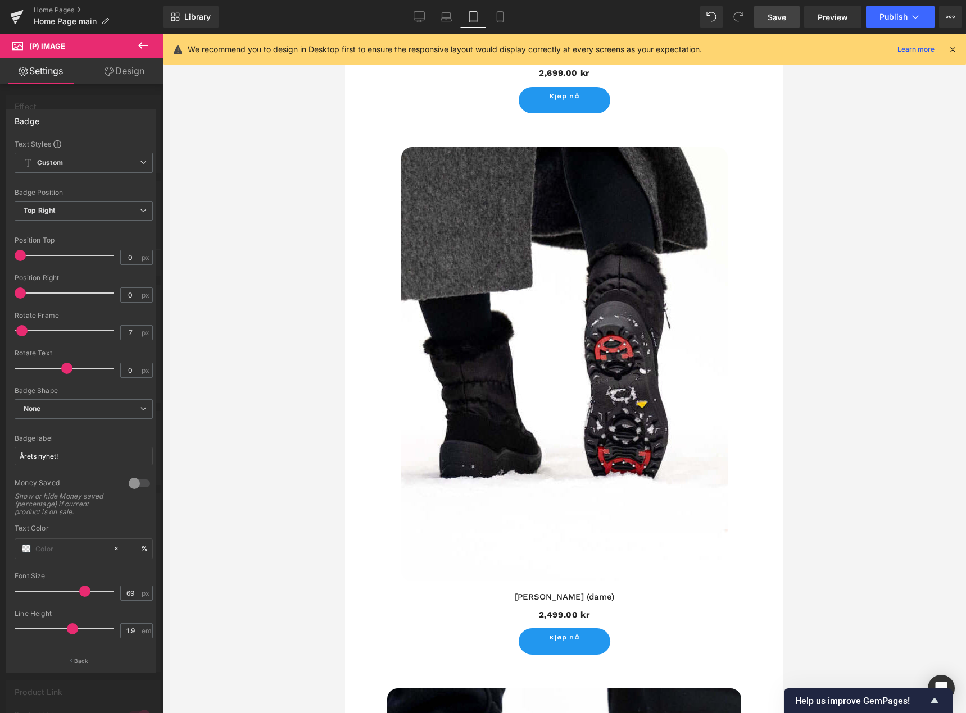
scroll to position [4350, 0]
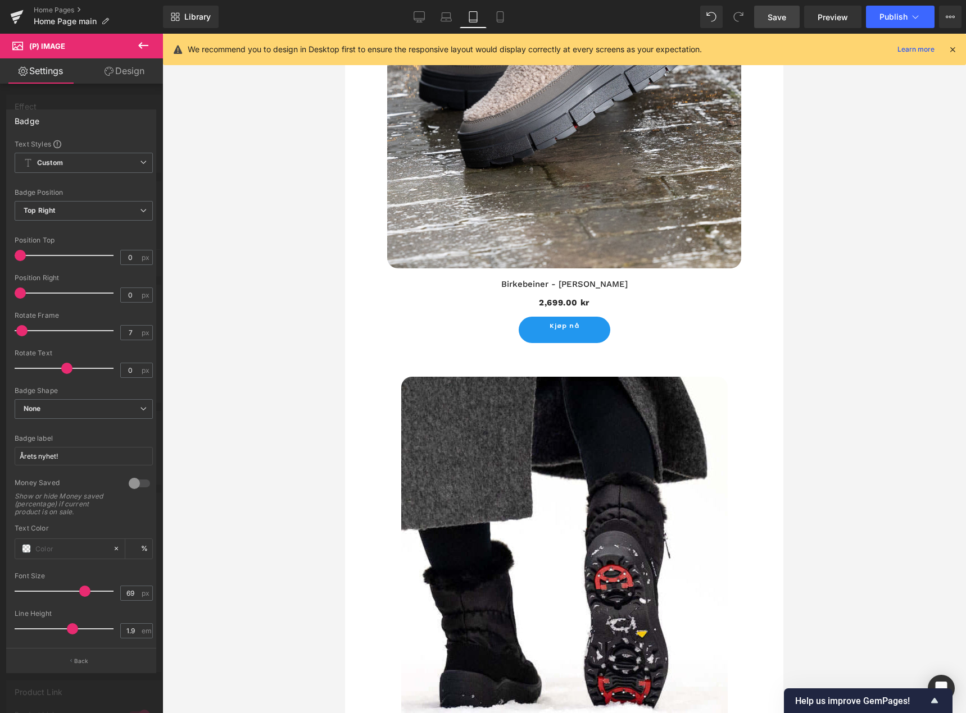
click at [775, 19] on span "Save" at bounding box center [776, 17] width 19 height 12
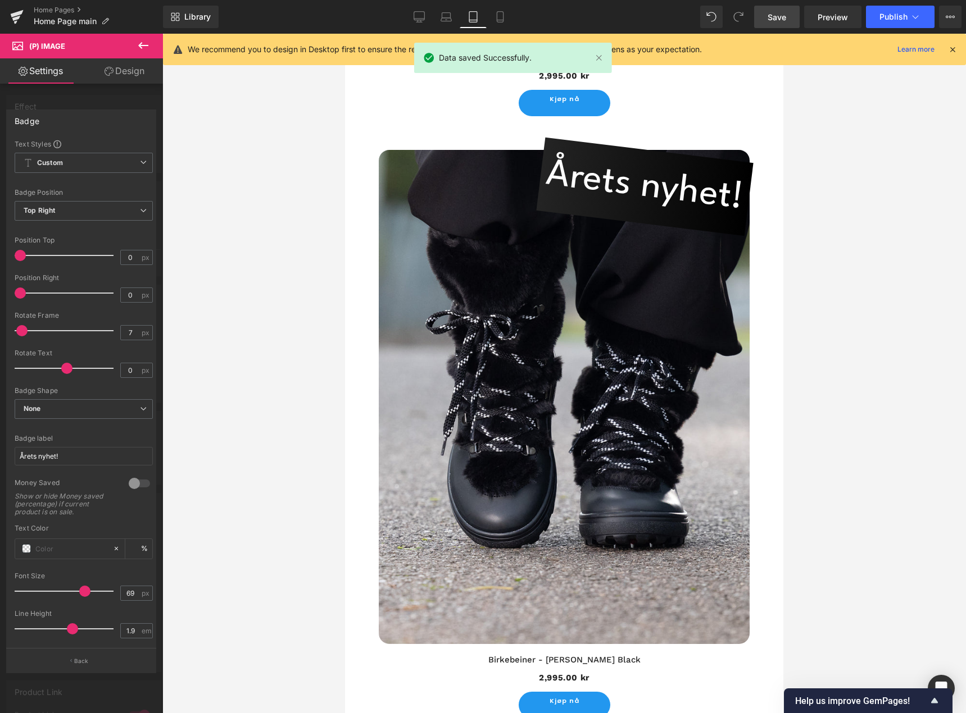
scroll to position [3339, 0]
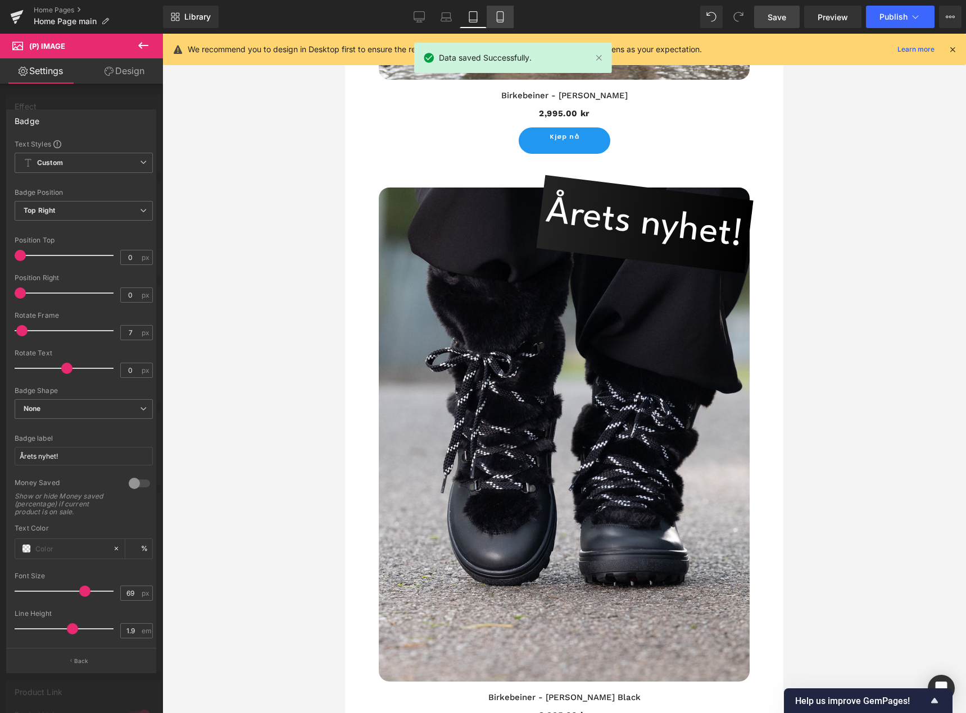
click at [496, 15] on icon at bounding box center [499, 16] width 11 height 11
type input "5"
type input "100"
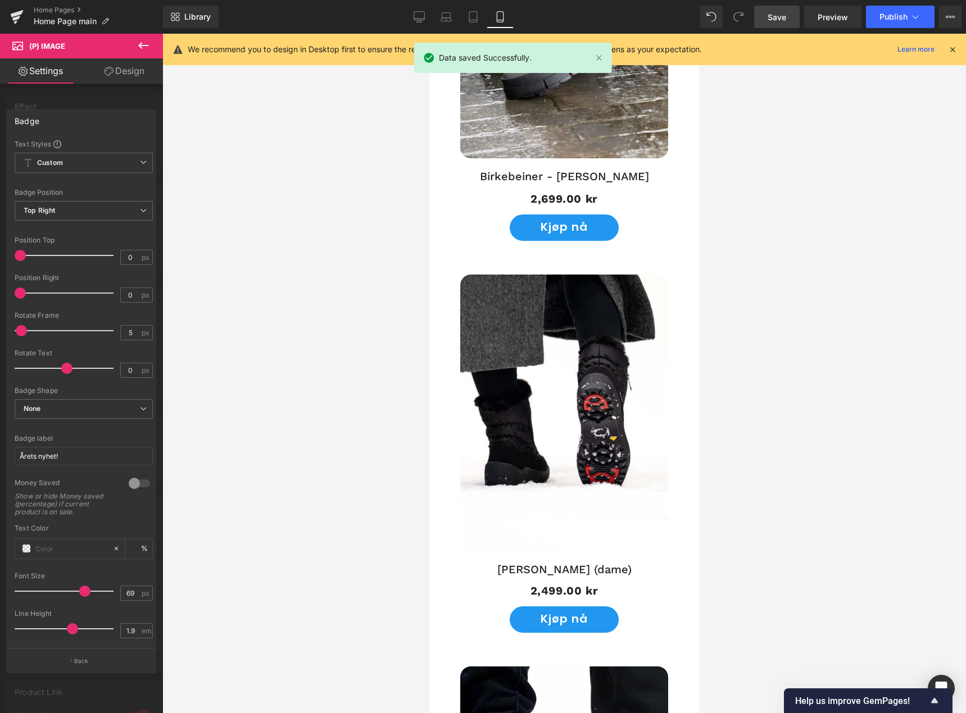
scroll to position [2640, 0]
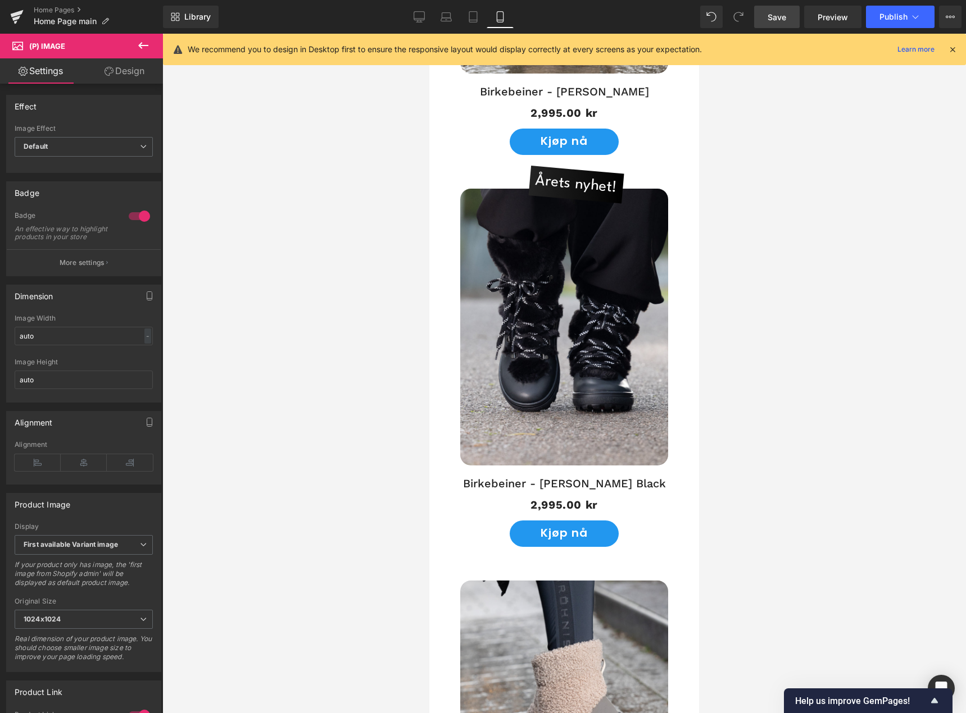
click at [84, 276] on button "More settings" at bounding box center [84, 262] width 154 height 26
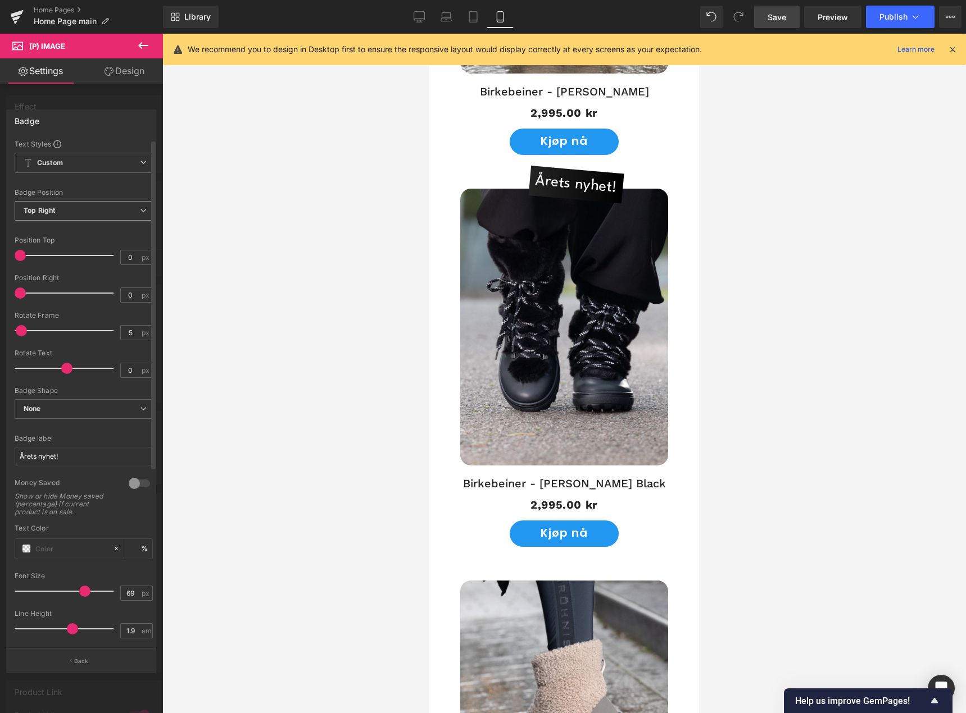
click at [77, 218] on span "Top Right" at bounding box center [84, 211] width 138 height 20
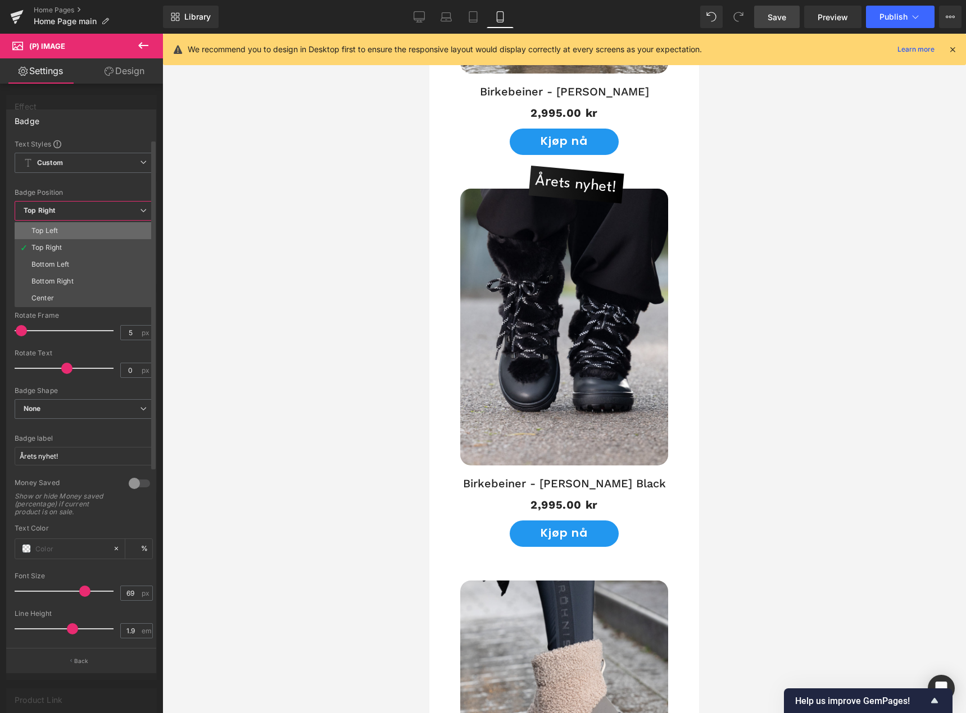
click at [65, 232] on li "Top Left" at bounding box center [84, 230] width 138 height 17
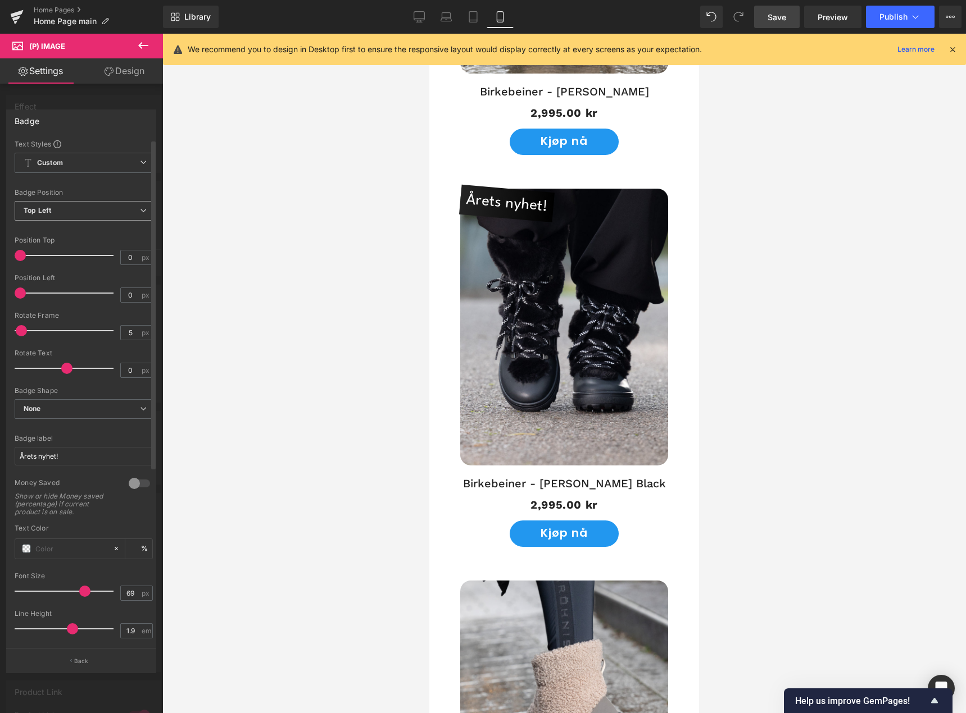
click at [78, 207] on span "Top Left" at bounding box center [84, 211] width 138 height 20
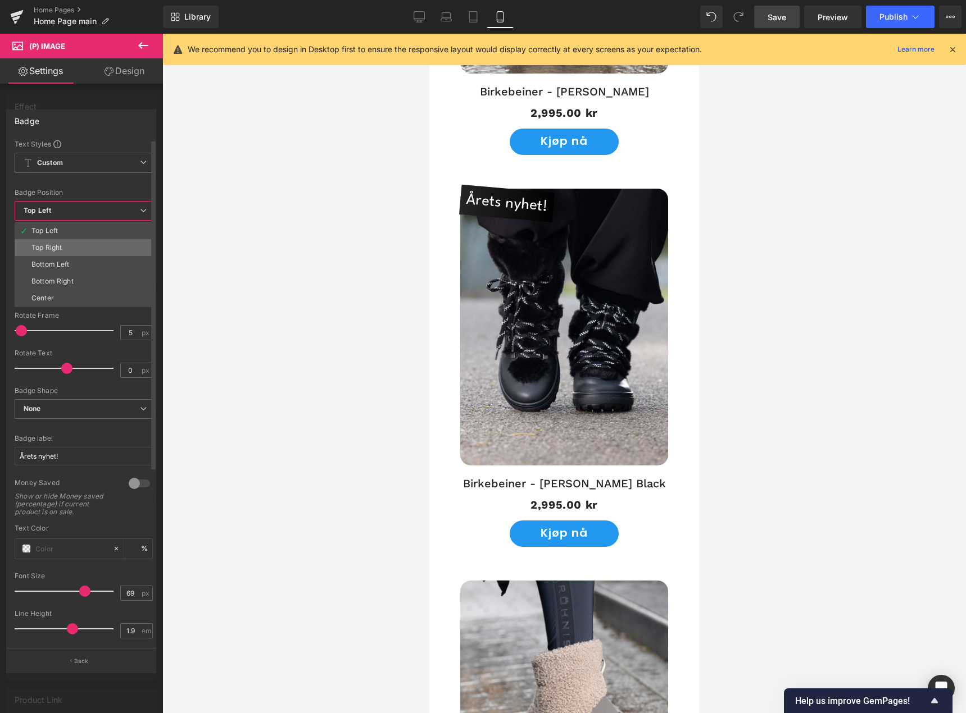
click at [71, 244] on li "Top Right" at bounding box center [84, 247] width 138 height 17
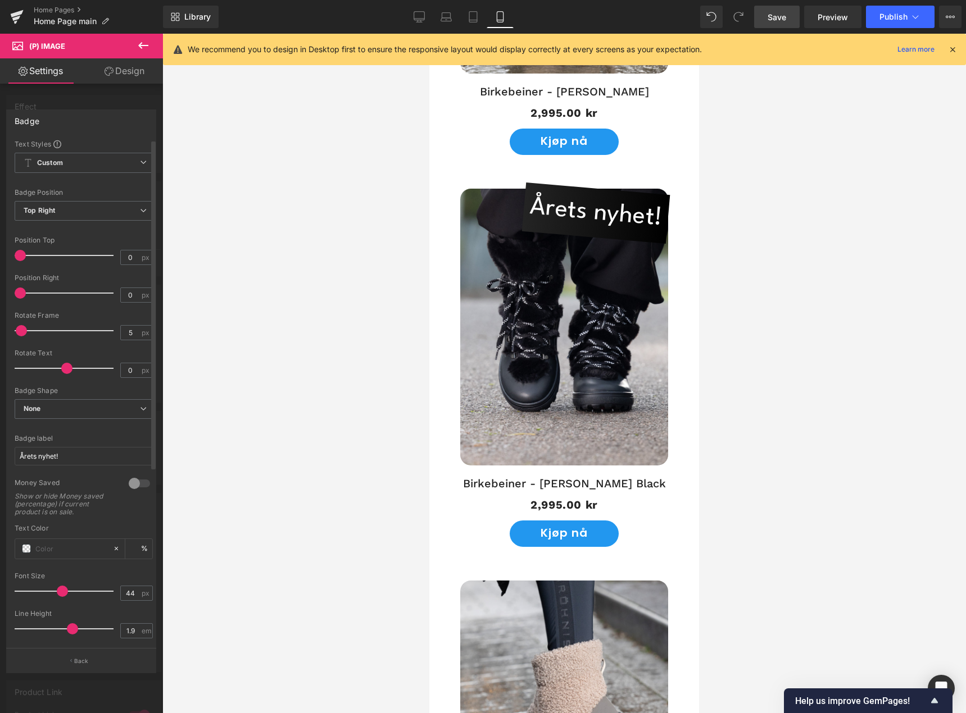
type input "43"
drag, startPoint x: 81, startPoint y: 594, endPoint x: 58, endPoint y: 594, distance: 23.0
click at [58, 594] on span at bounding box center [59, 591] width 11 height 11
click at [303, 510] on div at bounding box center [563, 374] width 803 height 680
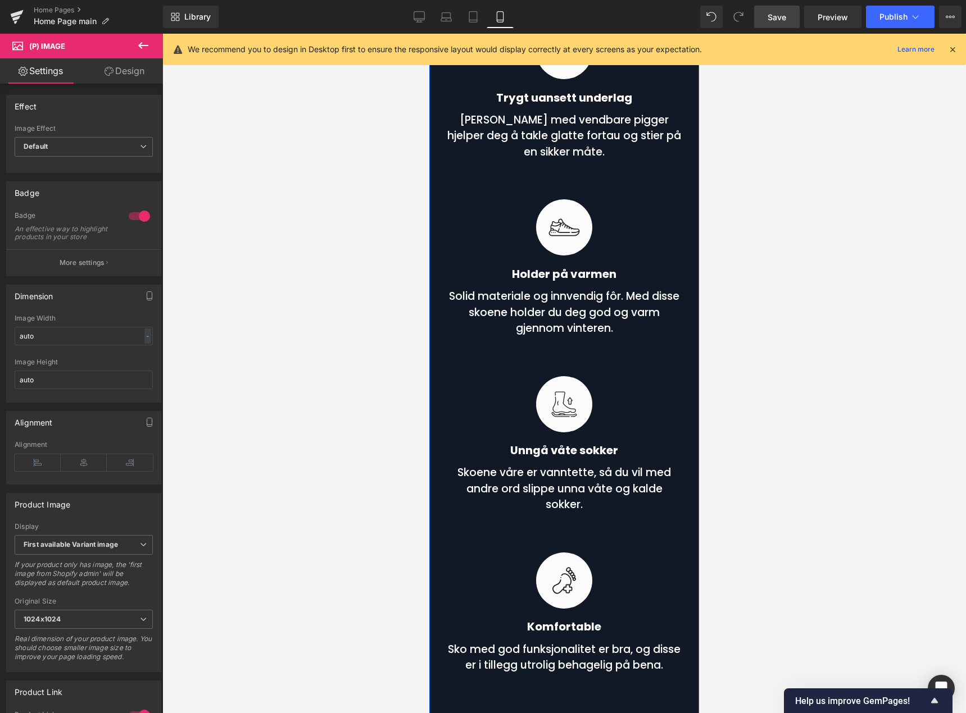
scroll to position [4213, 0]
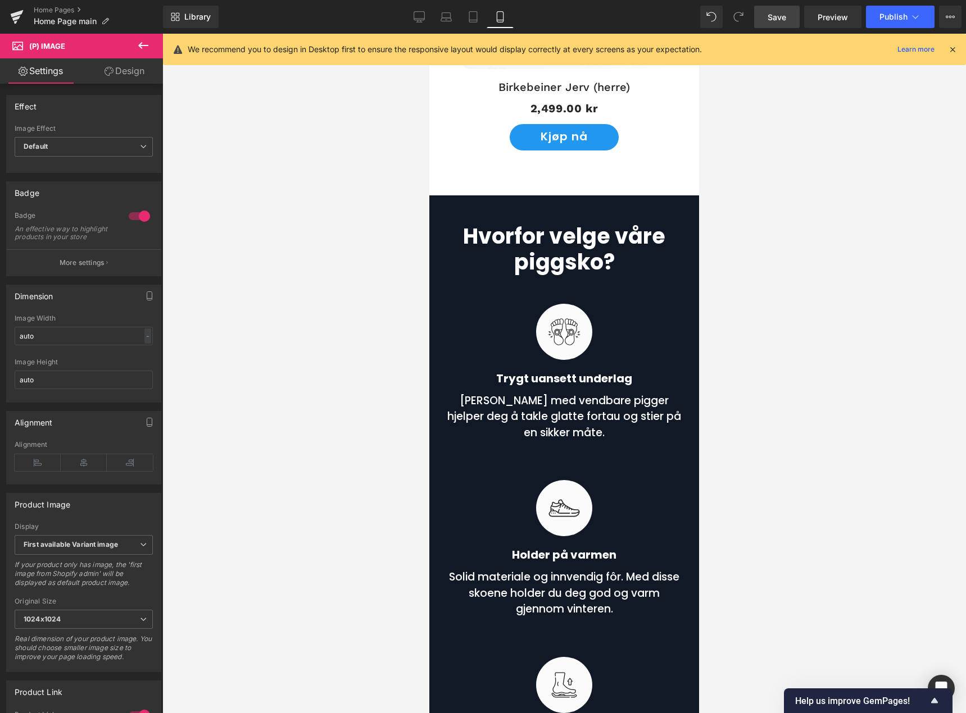
drag, startPoint x: 775, startPoint y: 17, endPoint x: 253, endPoint y: 310, distance: 598.0
click at [775, 17] on span "Save" at bounding box center [776, 17] width 19 height 12
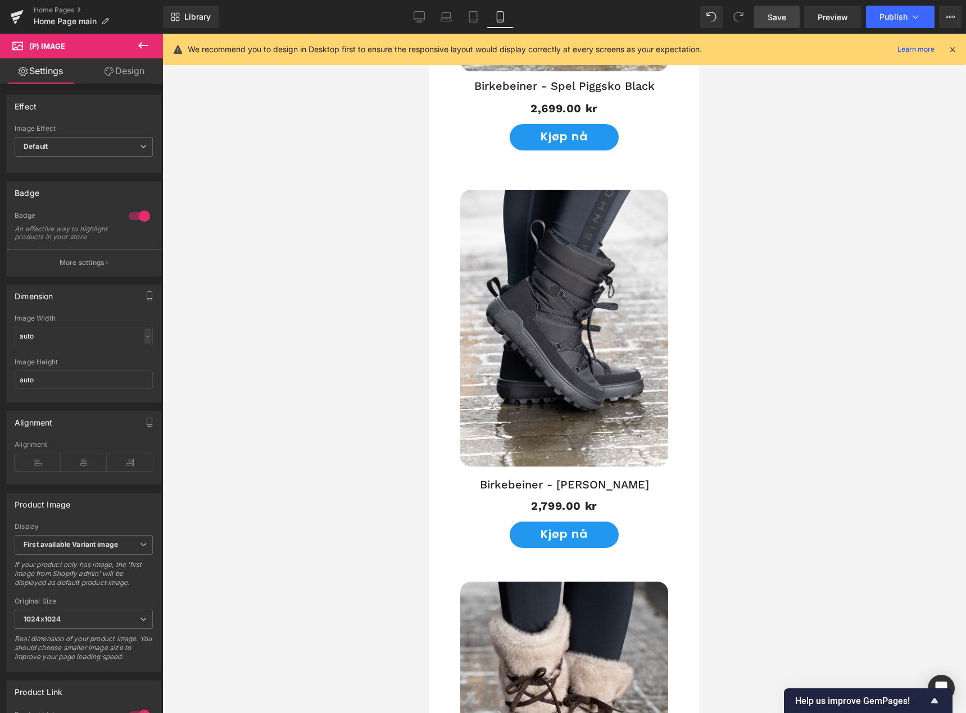
scroll to position [1854, 0]
click at [889, 348] on div at bounding box center [563, 374] width 803 height 680
click at [776, 27] on link "Save" at bounding box center [776, 17] width 45 height 22
click at [404, 20] on icon at bounding box center [406, 16] width 11 height 8
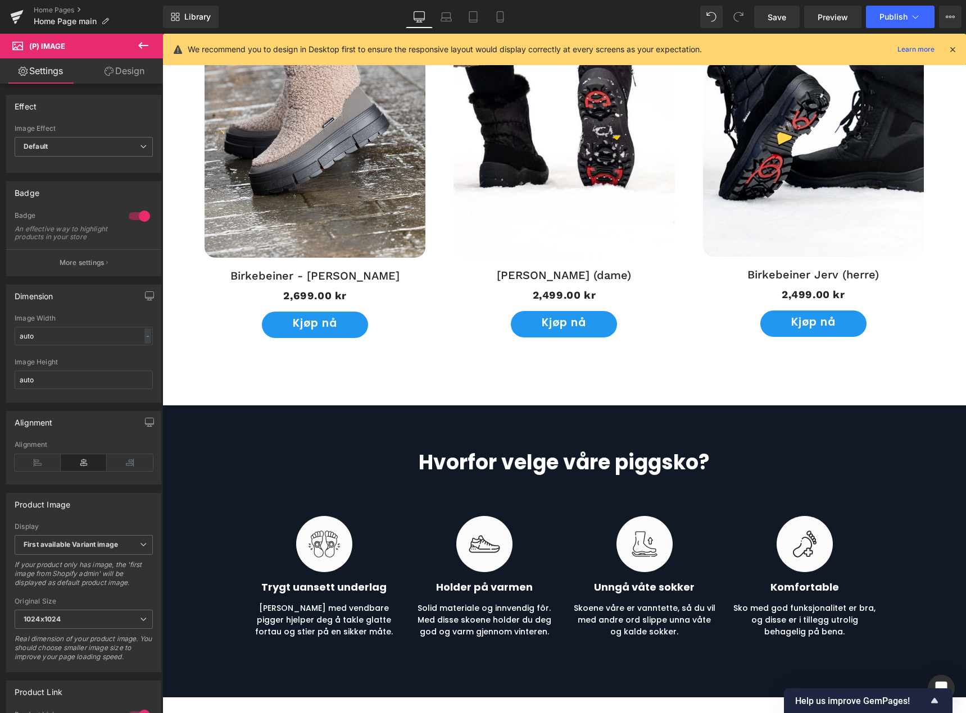
scroll to position [1768, 0]
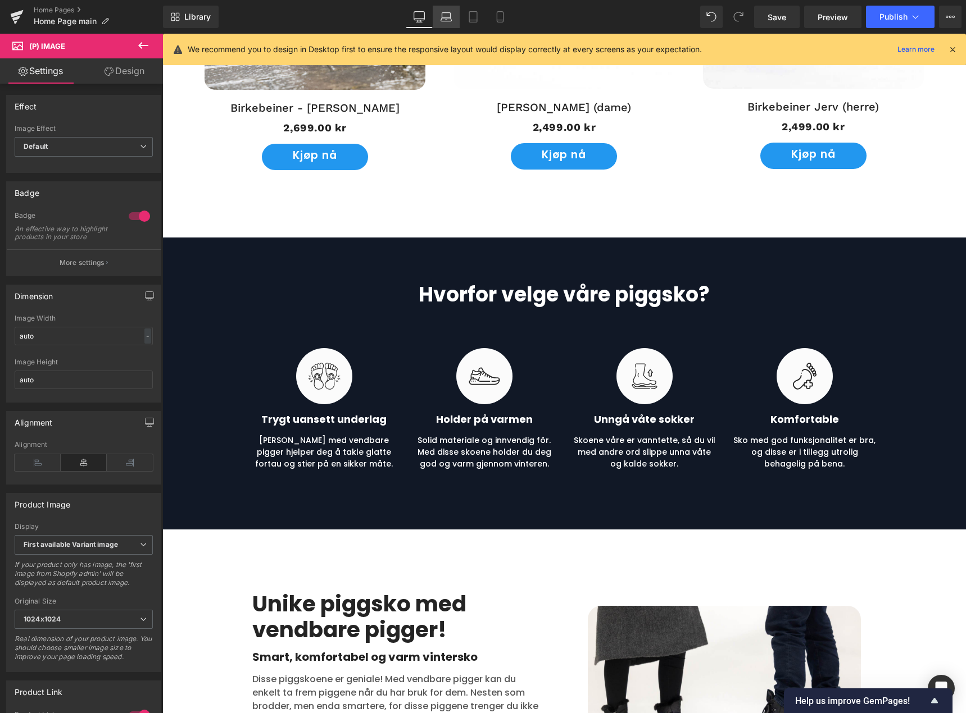
click at [447, 20] on icon at bounding box center [446, 20] width 2 height 0
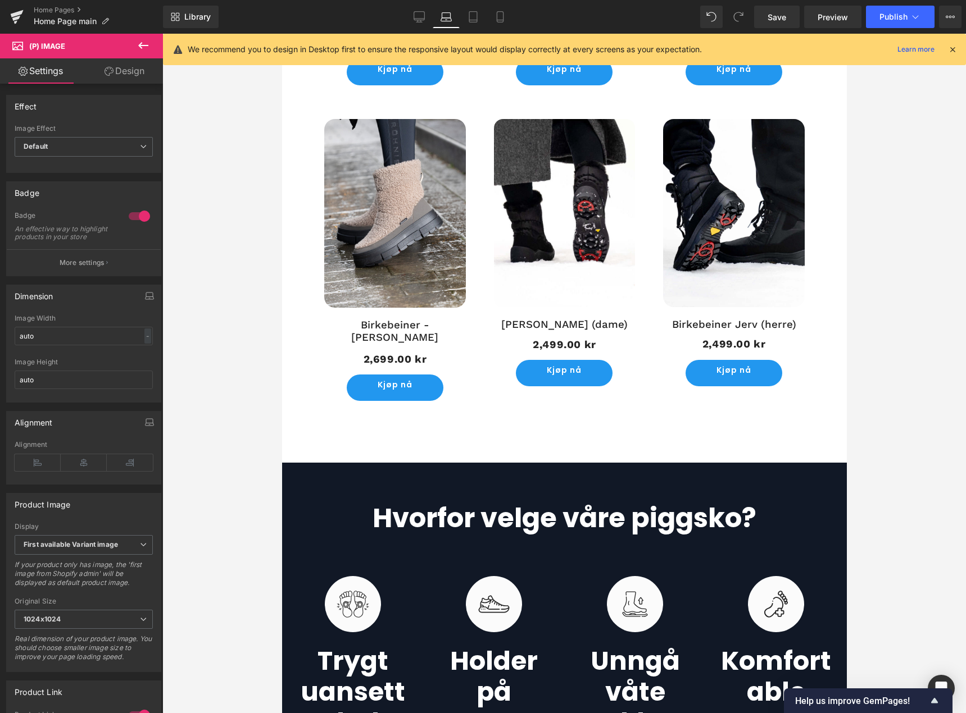
scroll to position [756, 0]
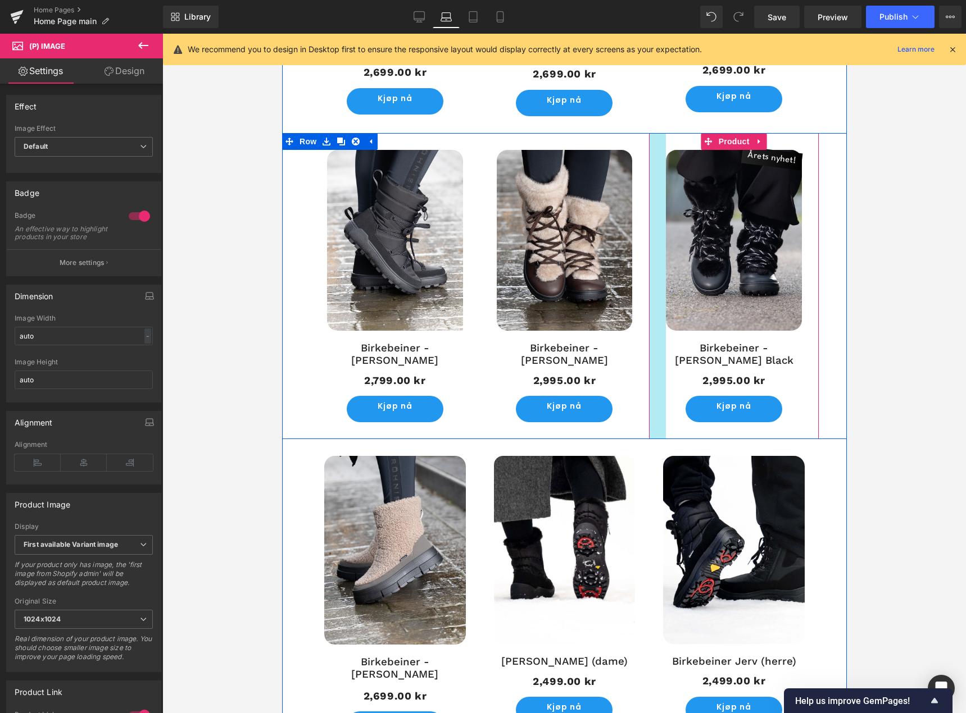
click at [652, 268] on div at bounding box center [656, 286] width 17 height 307
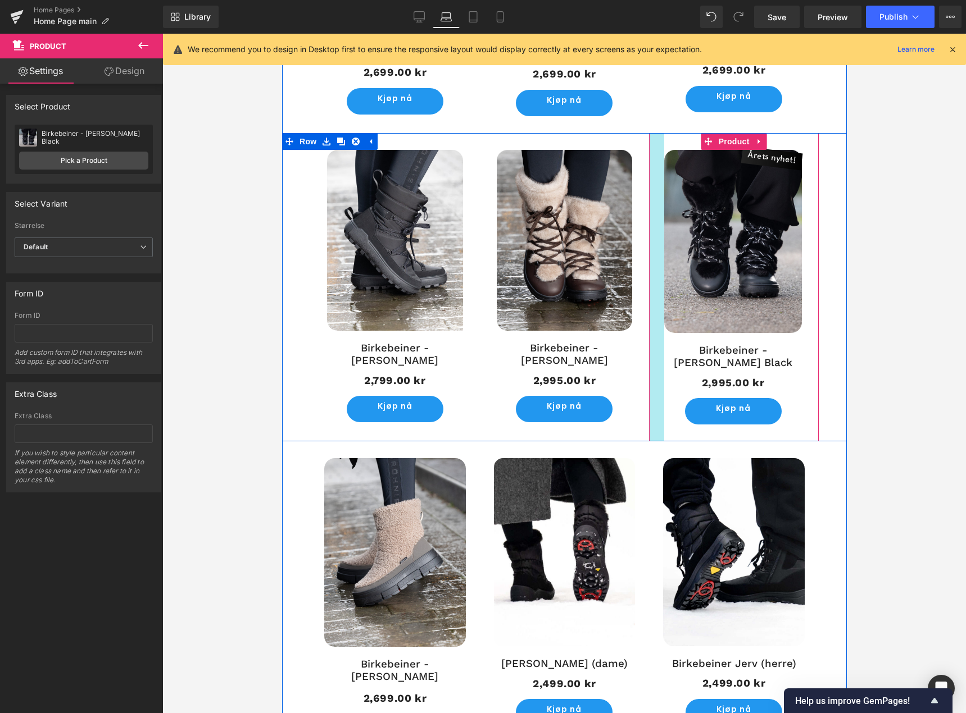
click at [655, 284] on div at bounding box center [655, 287] width 15 height 309
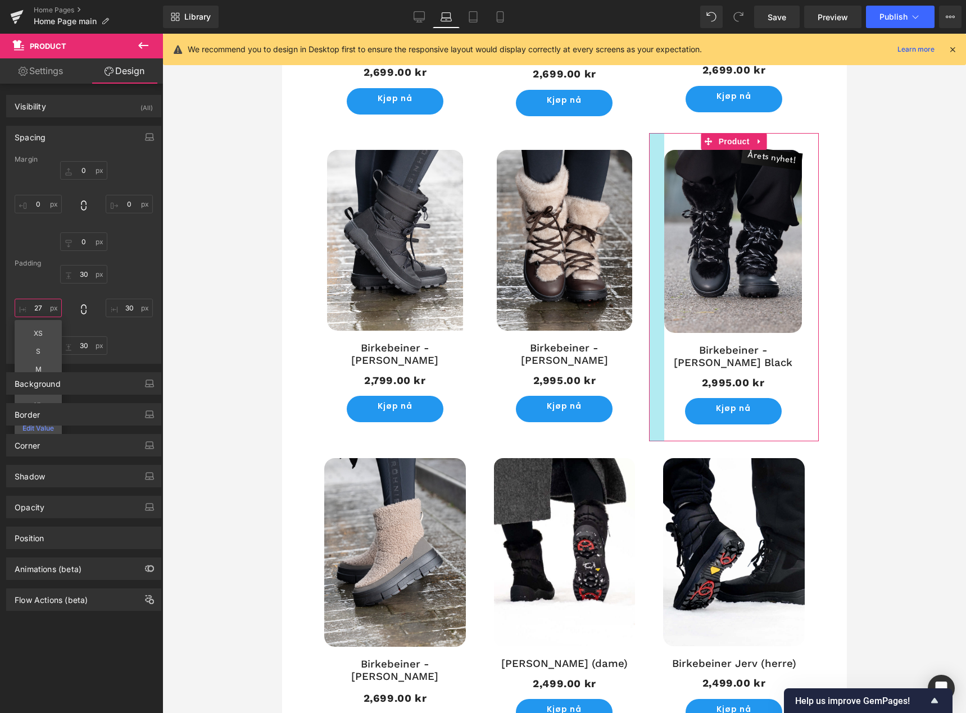
click at [44, 310] on input "27" at bounding box center [38, 308] width 47 height 19
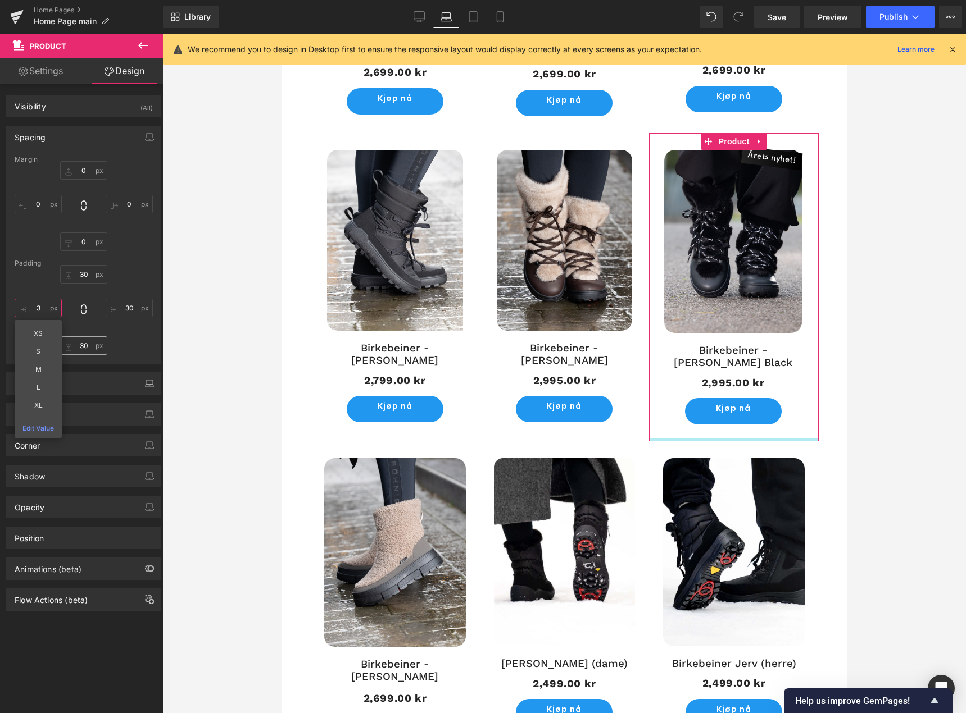
type input "30"
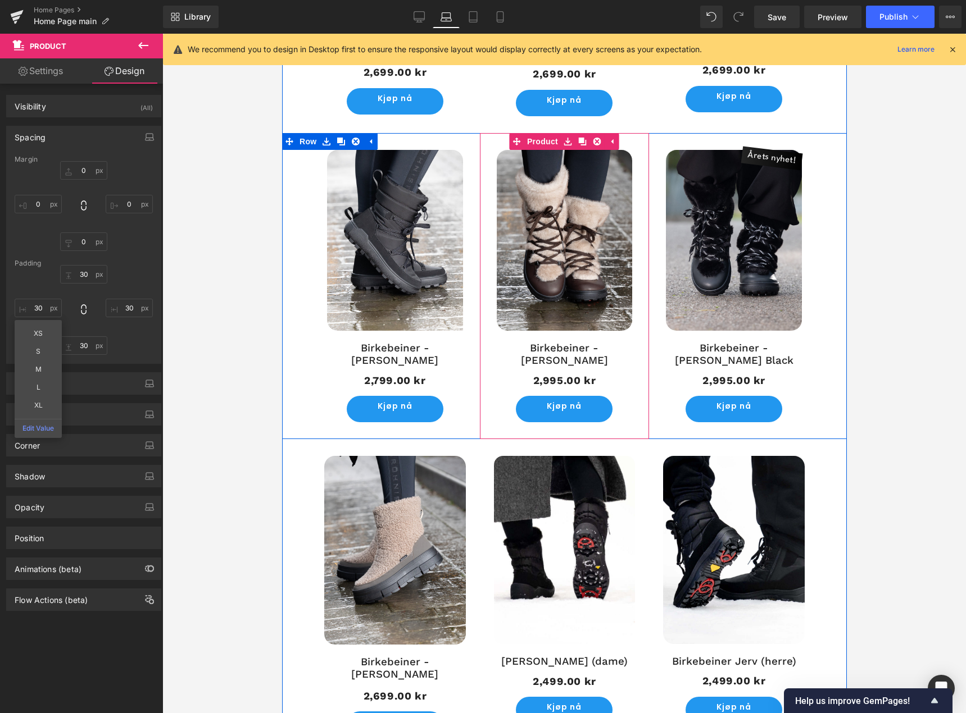
click at [496, 372] on div "2,995.00 kr 2,995.00 kr" at bounding box center [564, 381] width 136 height 19
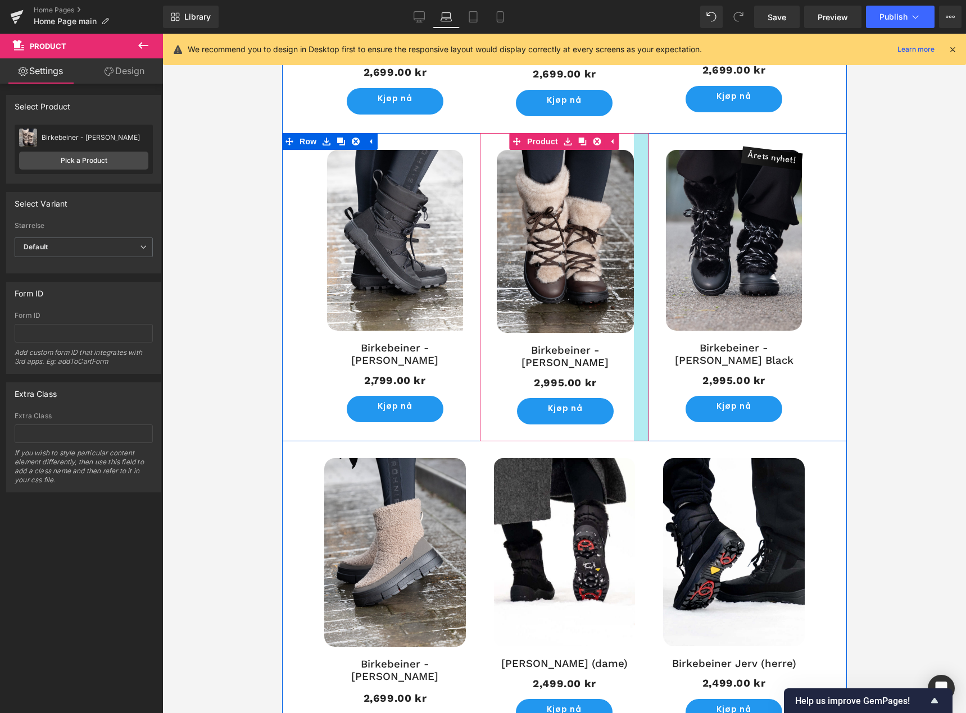
click at [633, 317] on div at bounding box center [640, 287] width 15 height 309
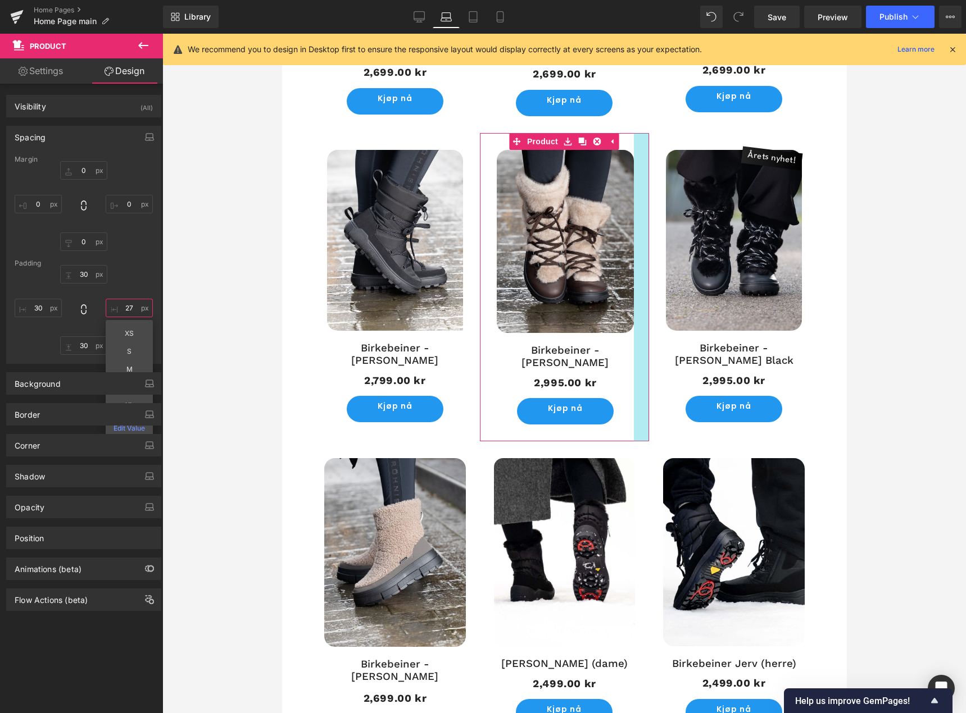
click at [134, 307] on input "27" at bounding box center [129, 308] width 47 height 19
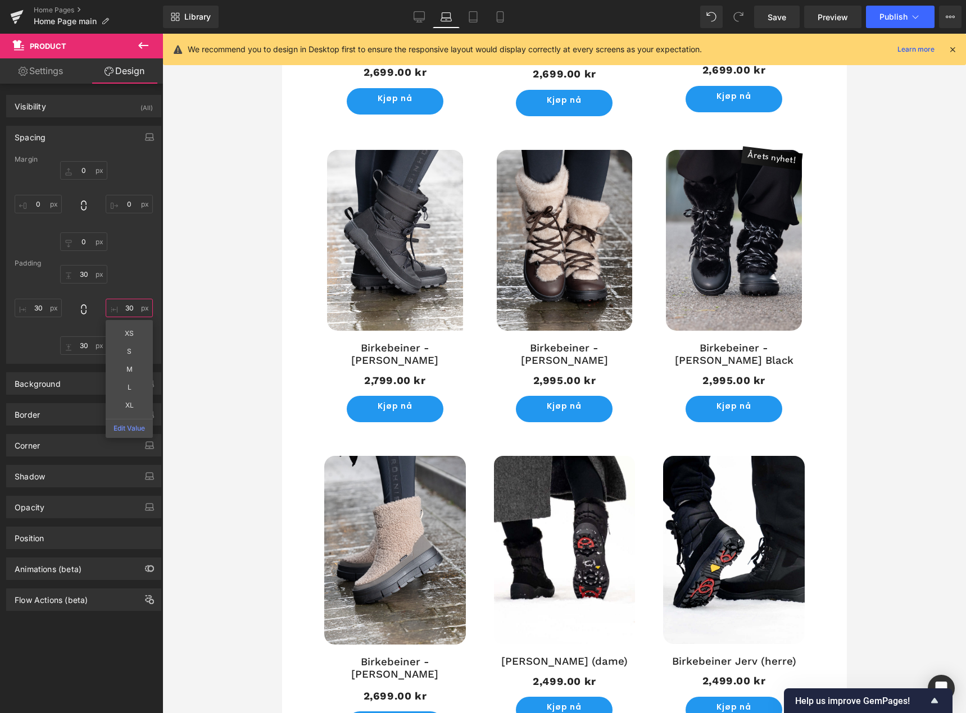
type input "30"
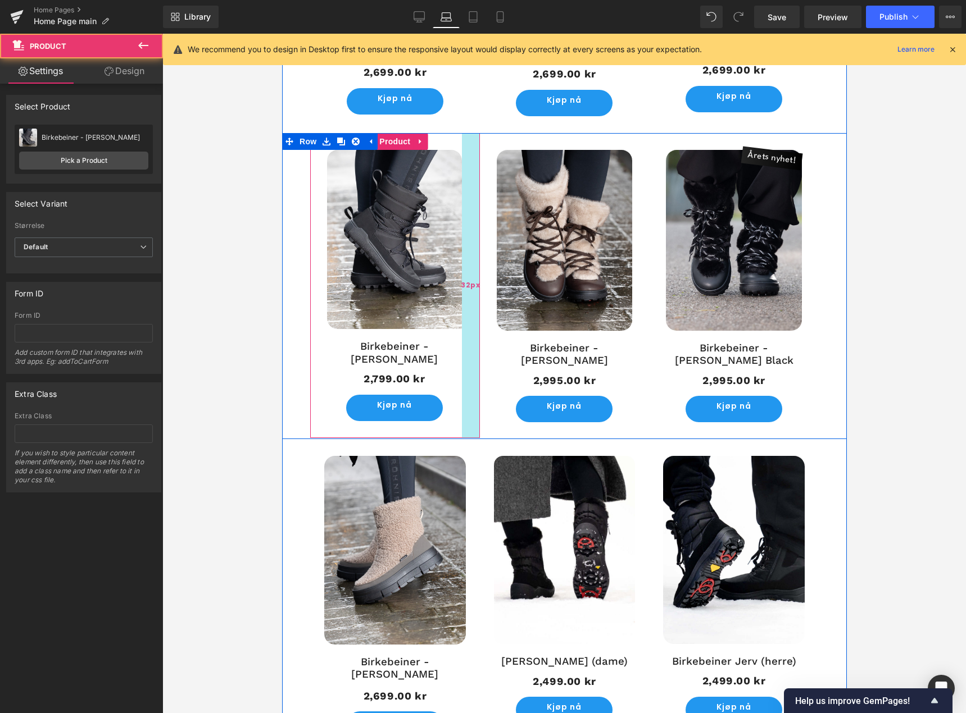
click at [467, 316] on div "32px" at bounding box center [470, 285] width 18 height 305
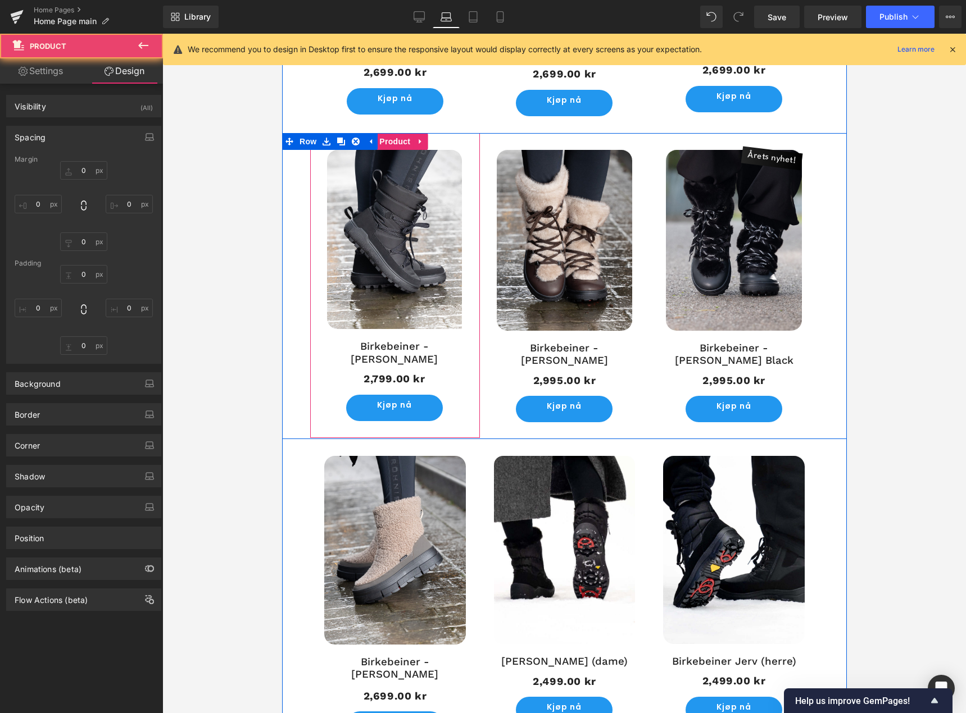
type input "0"
type input "30"
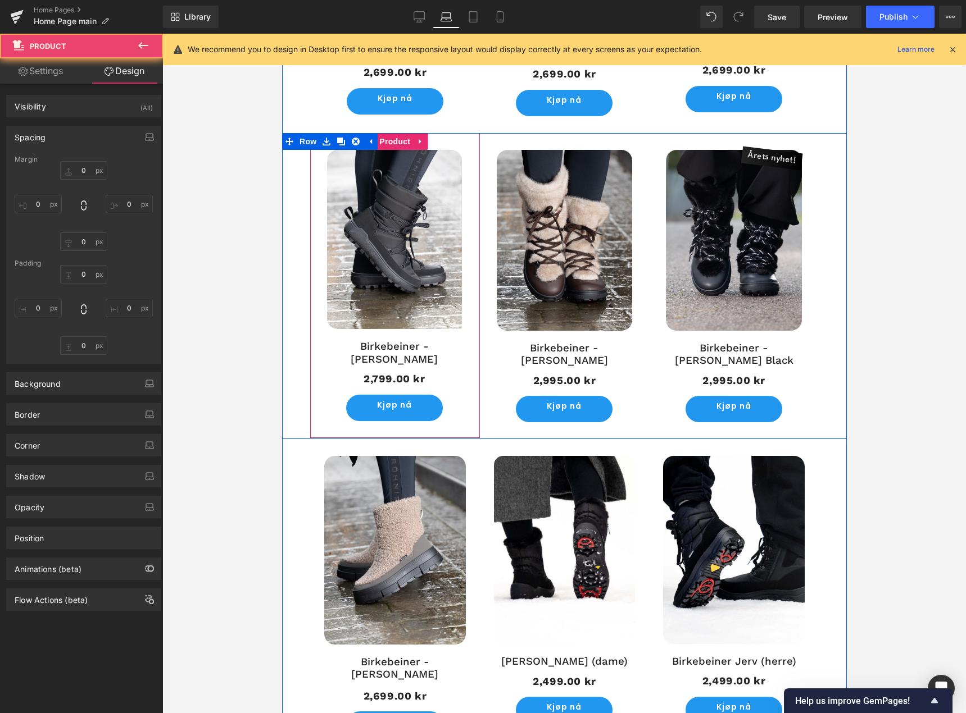
type input "32"
type input "30"
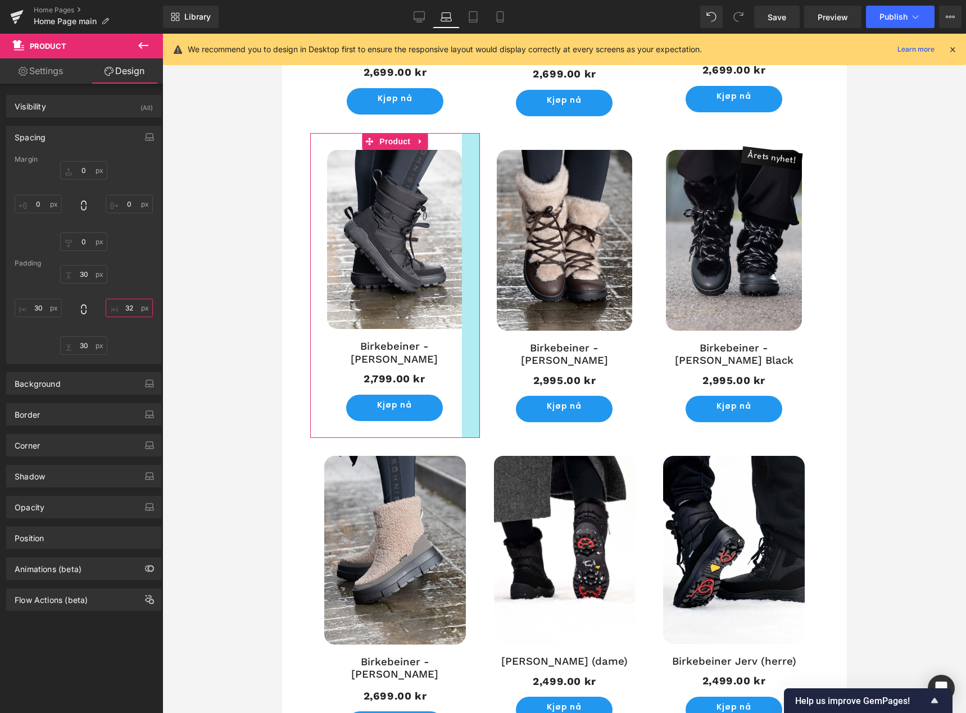
click at [127, 303] on input "32" at bounding box center [129, 308] width 47 height 19
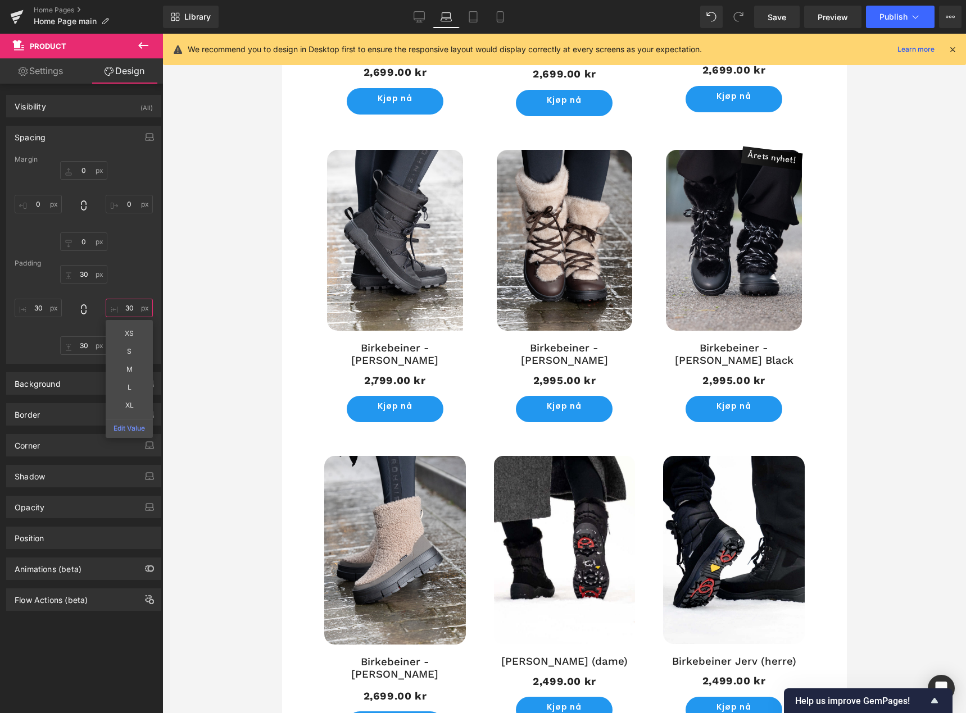
type input "30"
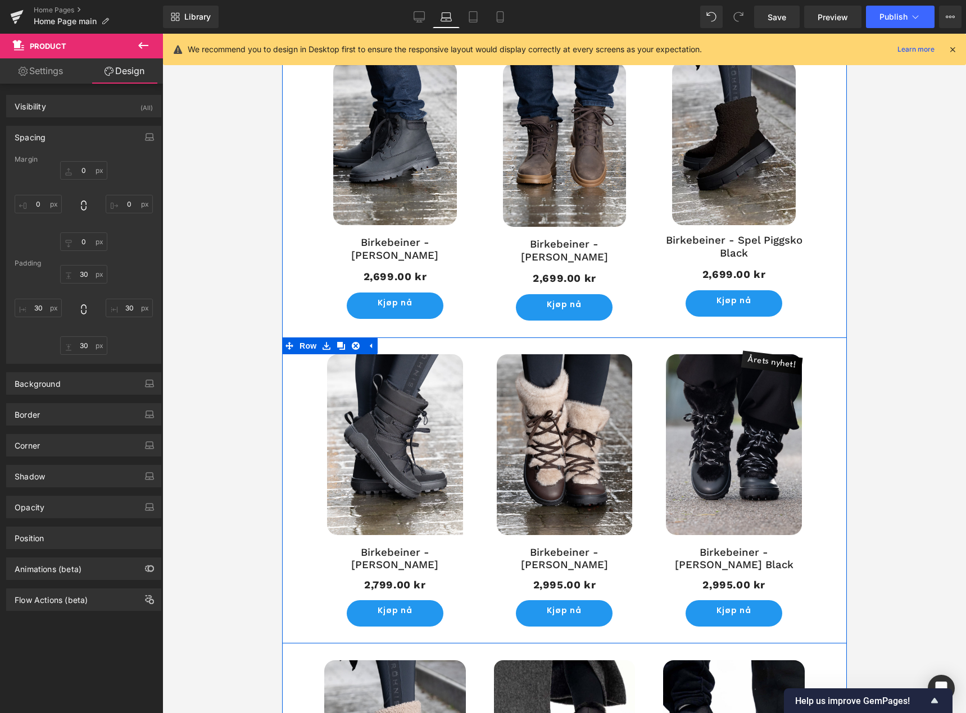
scroll to position [531, 0]
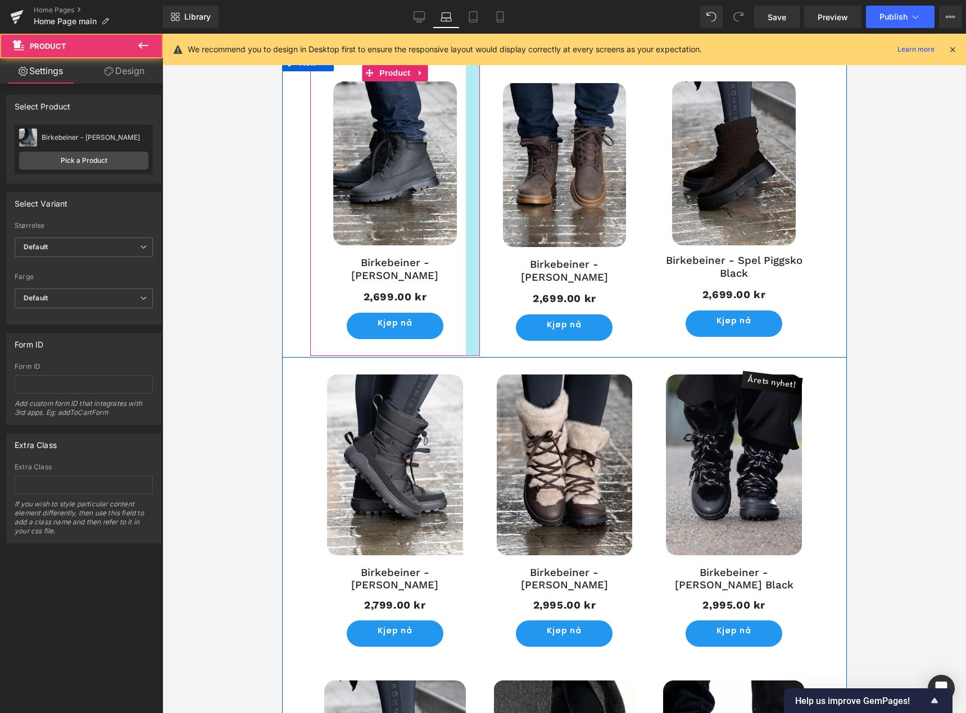
click at [473, 209] on div at bounding box center [472, 211] width 14 height 292
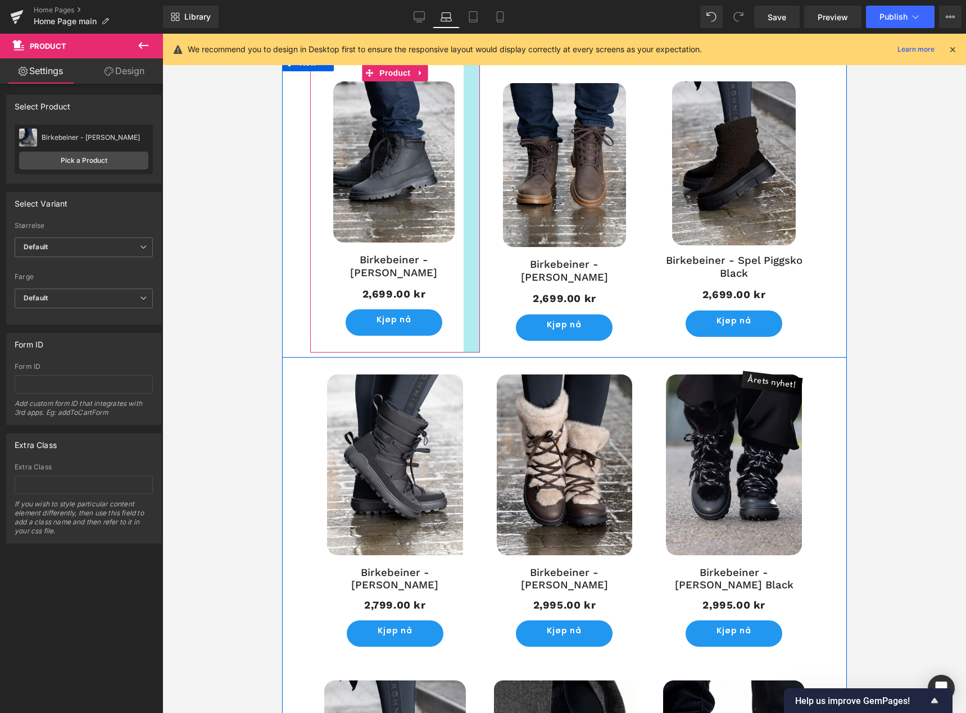
click at [471, 210] on div at bounding box center [471, 209] width 16 height 289
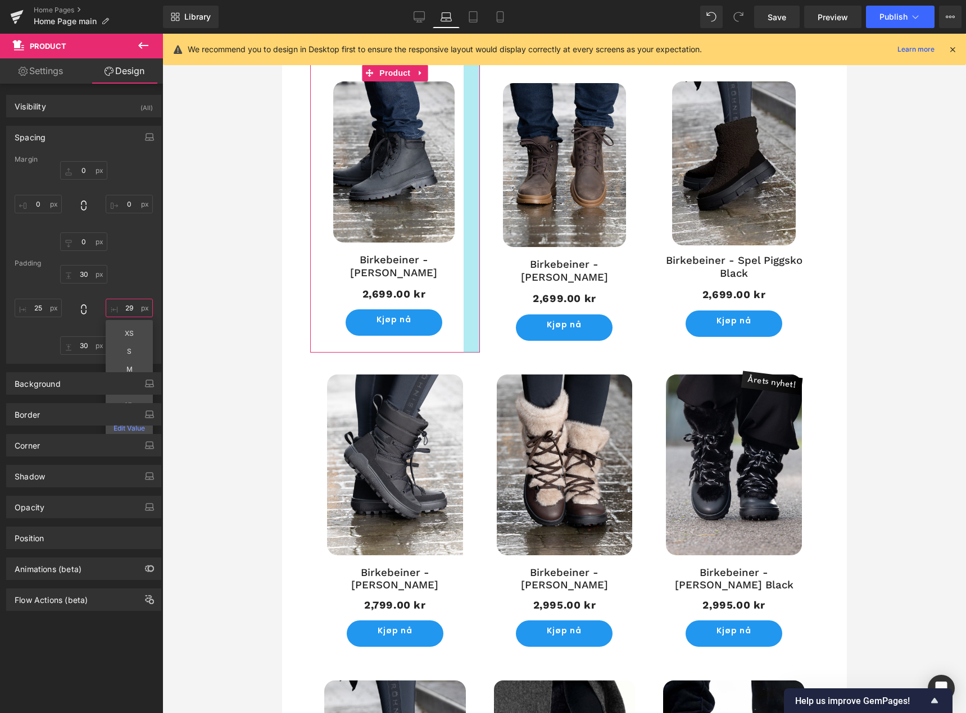
click at [128, 306] on input "29" at bounding box center [129, 308] width 47 height 19
click at [128, 313] on input "30" at bounding box center [129, 308] width 47 height 19
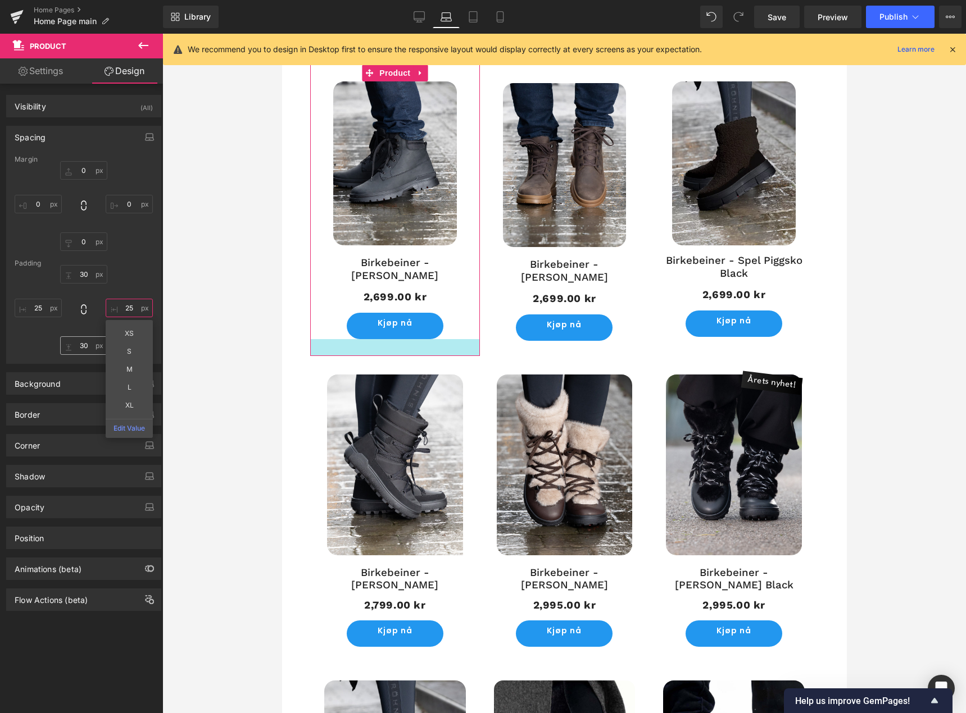
type input "25"
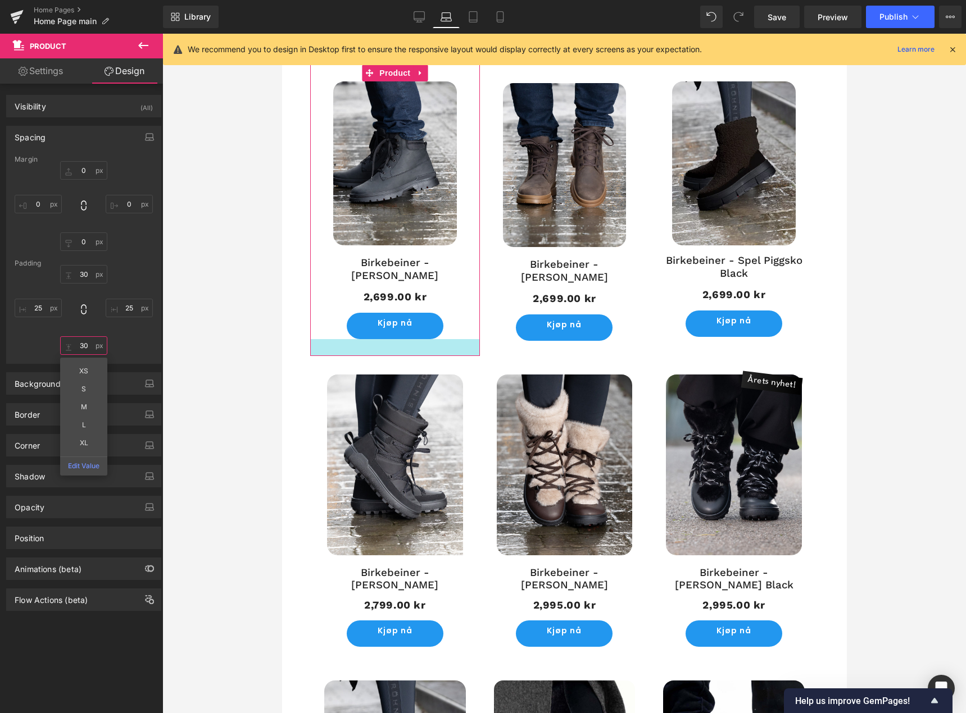
click at [85, 348] on input "30" at bounding box center [83, 345] width 47 height 19
type input "25"
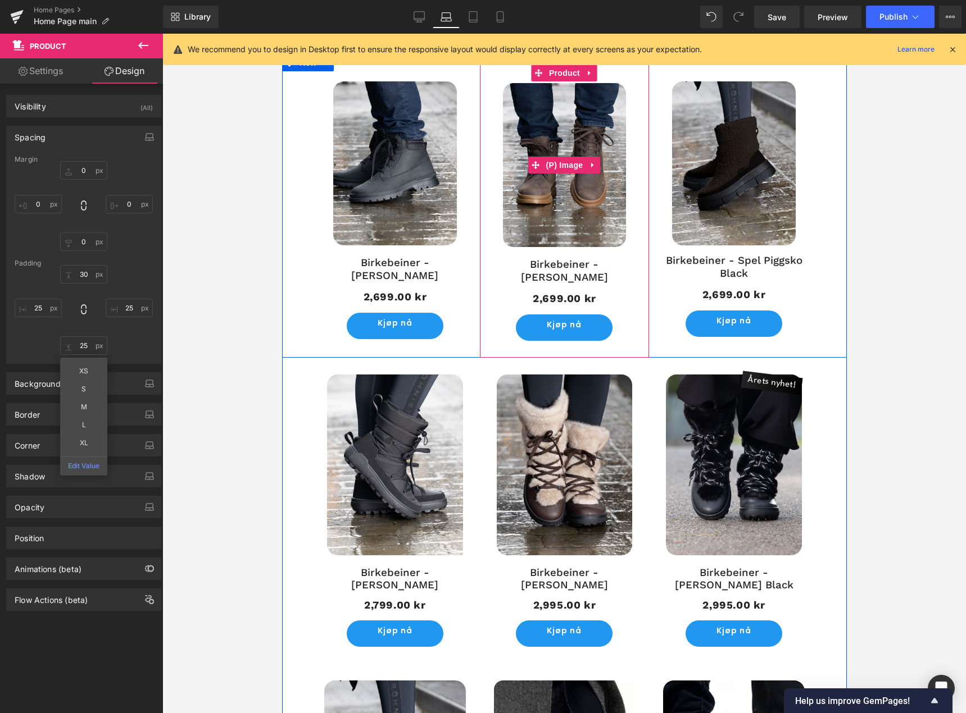
click at [582, 203] on img at bounding box center [564, 165] width 124 height 165
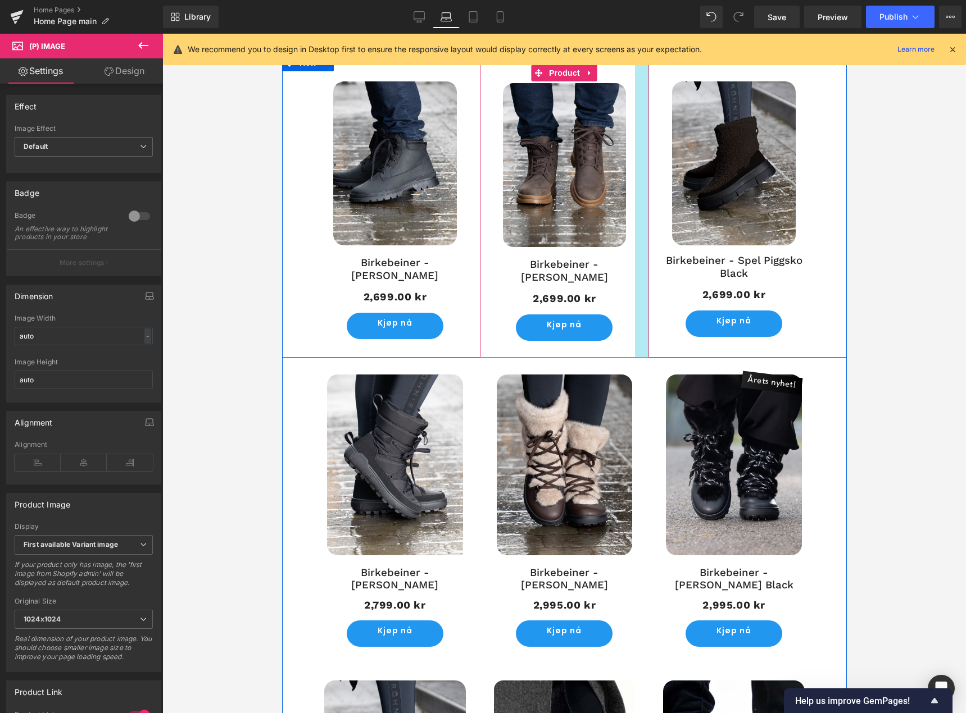
click at [635, 206] on div at bounding box center [641, 211] width 14 height 293
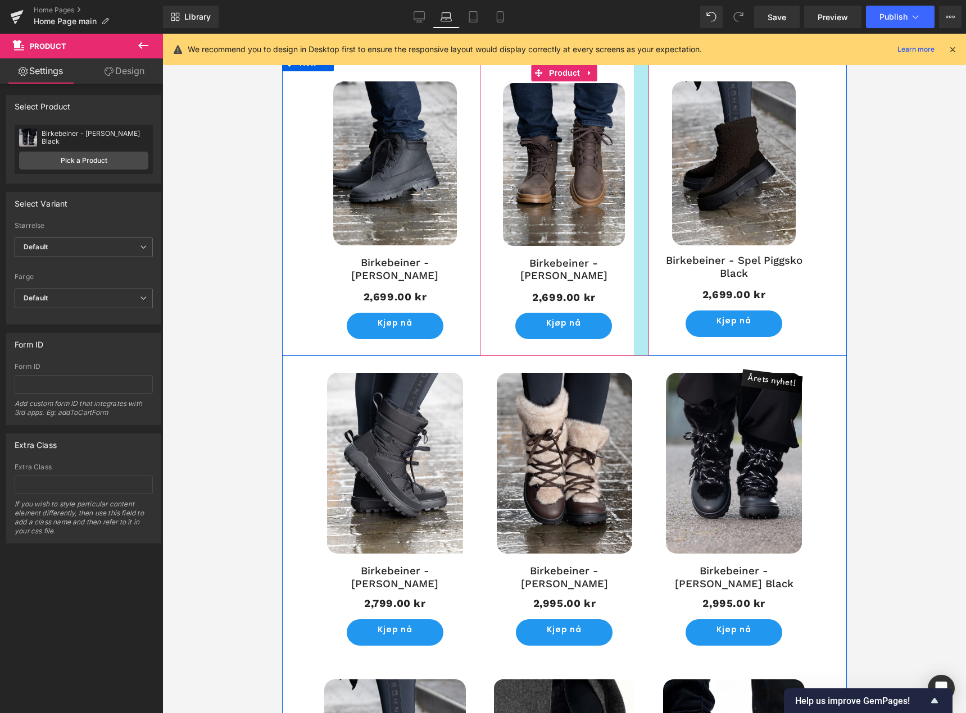
click at [634, 206] on div at bounding box center [640, 211] width 15 height 292
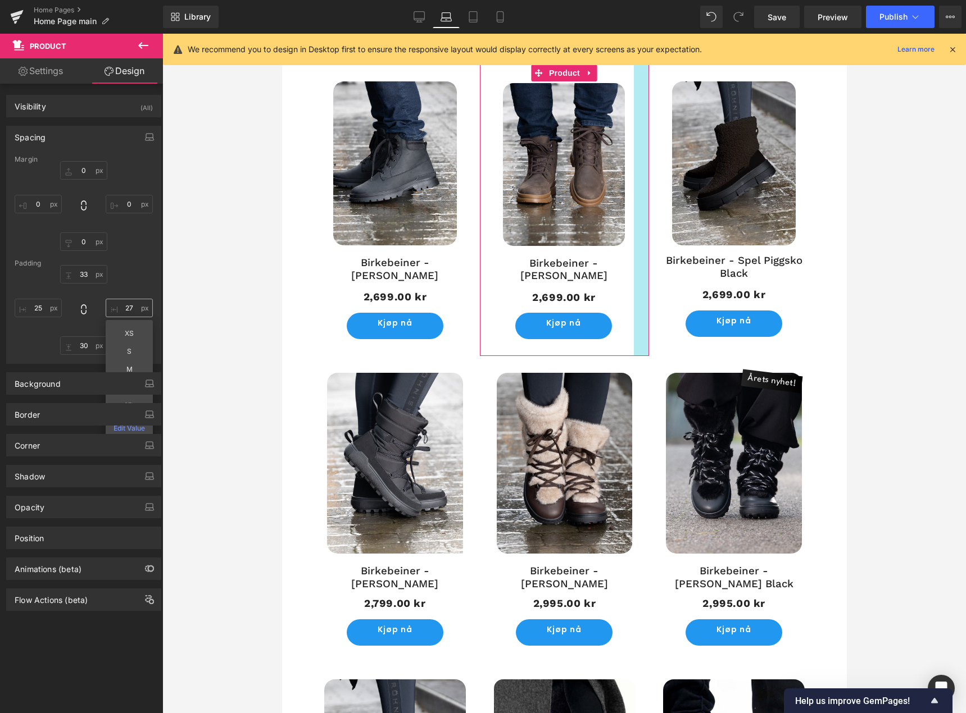
click at [123, 313] on input "27" at bounding box center [129, 308] width 47 height 19
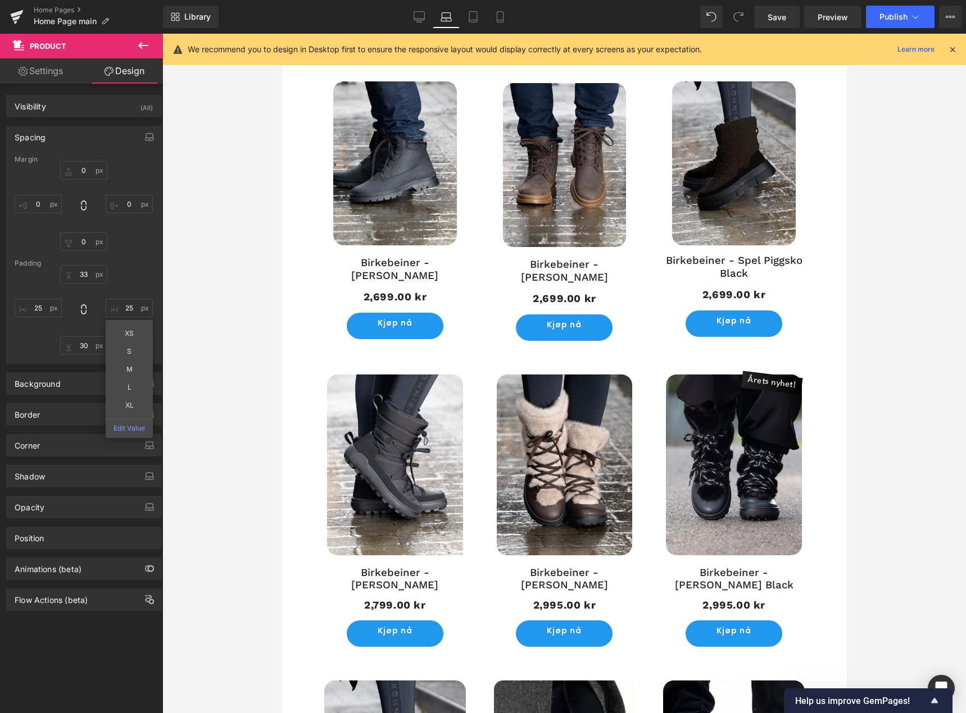
type input "25"
click at [217, 329] on div at bounding box center [563, 374] width 803 height 680
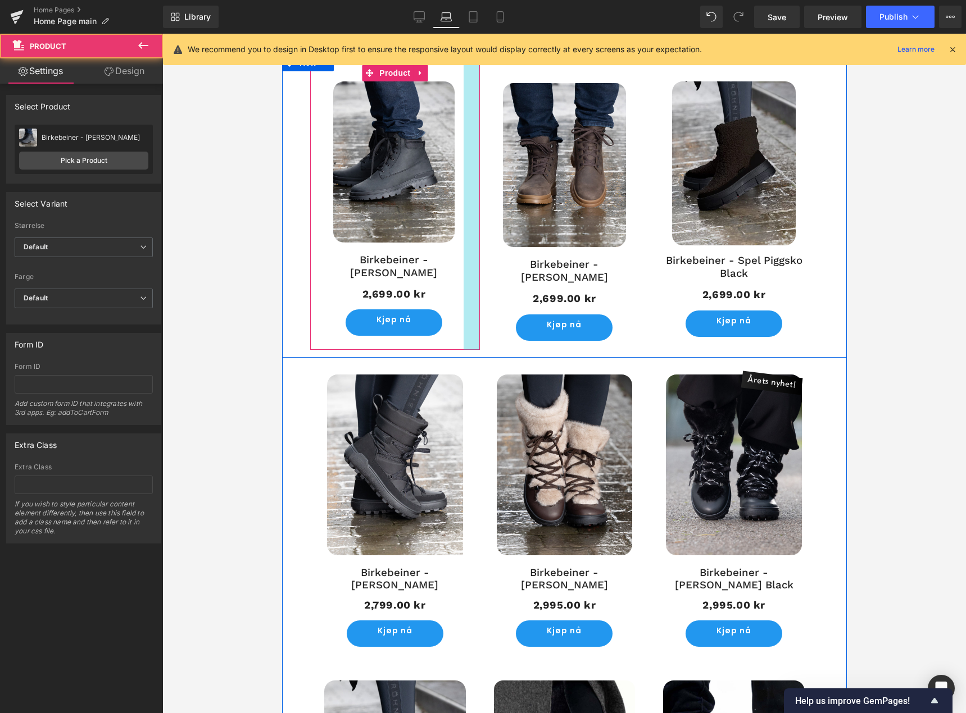
click at [466, 234] on div at bounding box center [471, 208] width 16 height 286
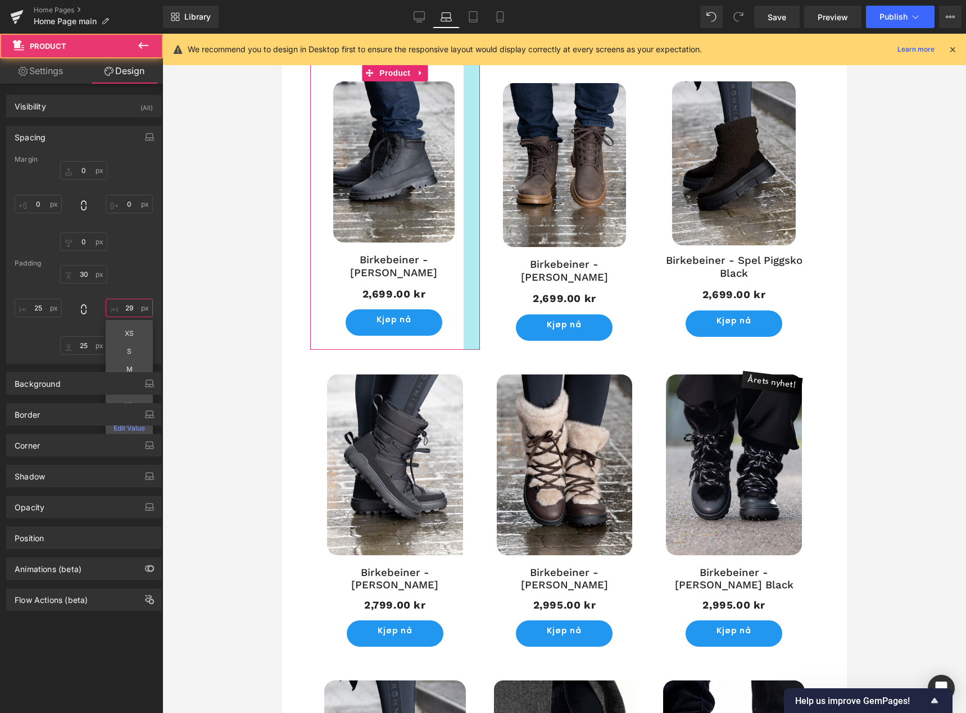
click at [126, 311] on input "29" at bounding box center [129, 308] width 47 height 19
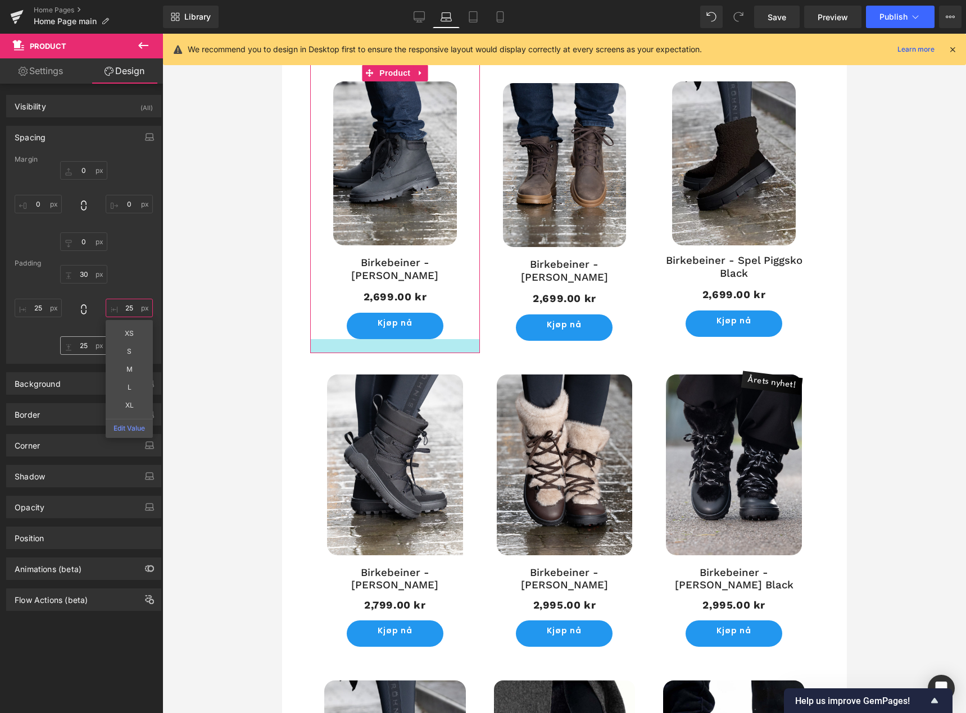
type input "25"
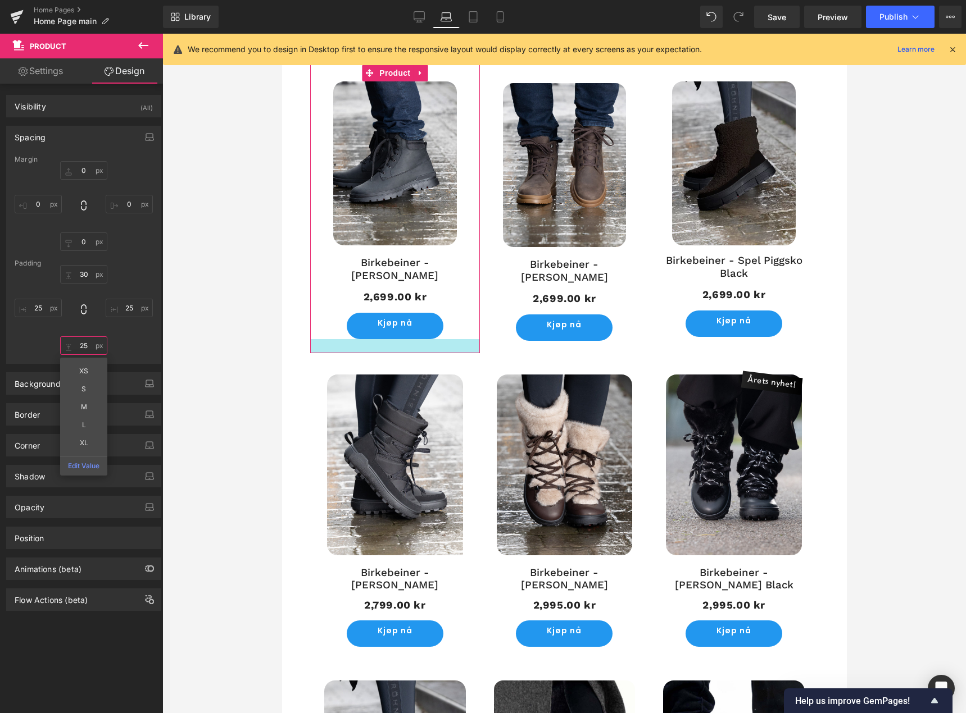
click at [76, 345] on input "25" at bounding box center [83, 345] width 47 height 19
type input "30"
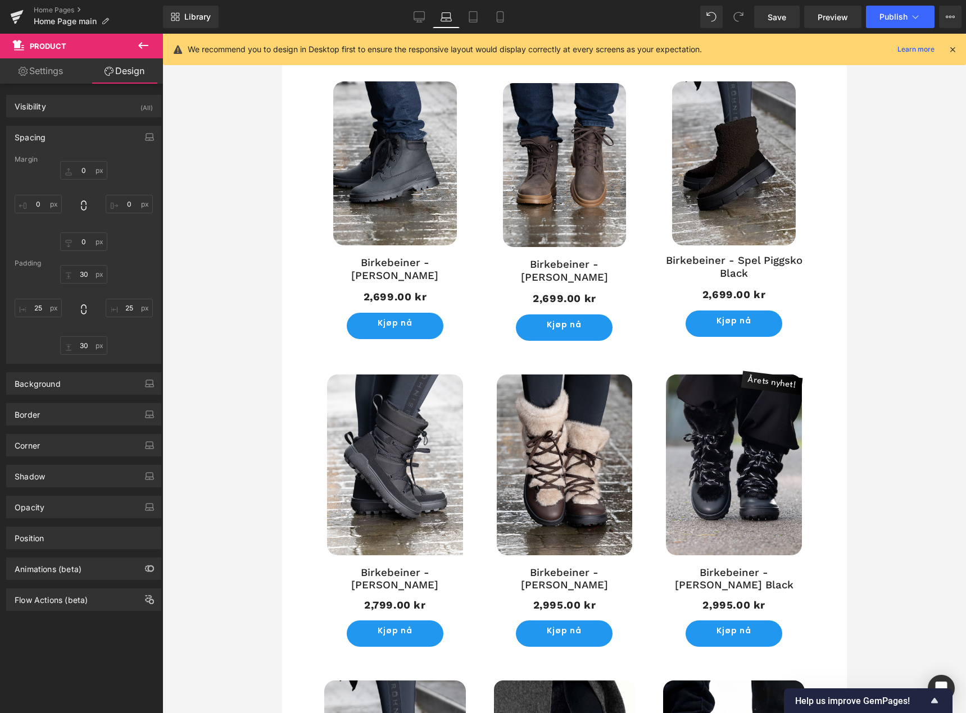
click at [212, 327] on div at bounding box center [563, 374] width 803 height 680
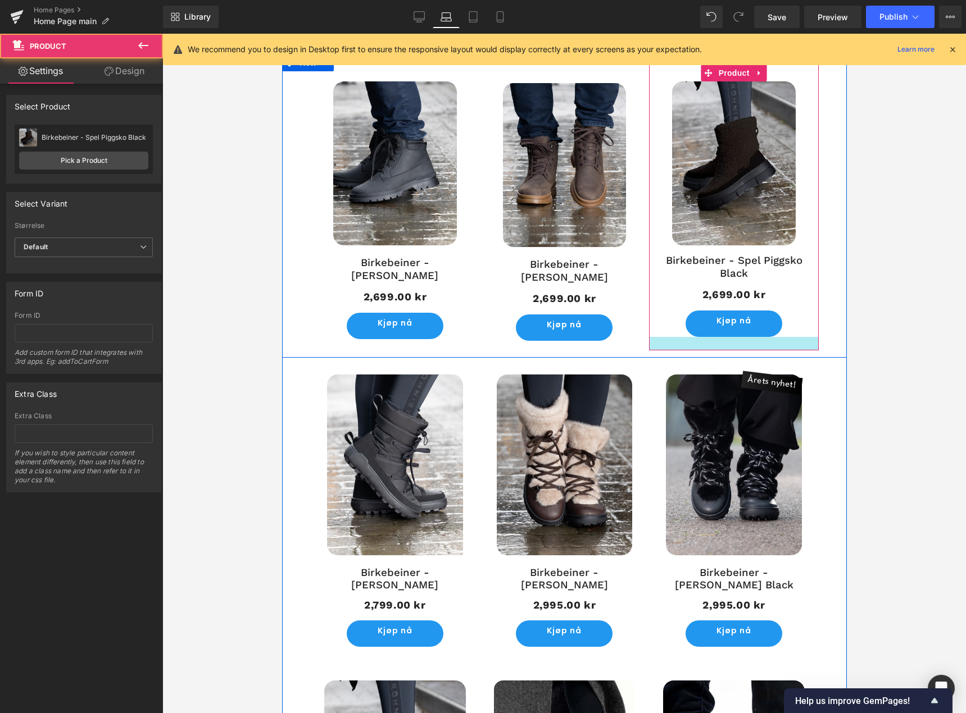
click at [778, 341] on div at bounding box center [733, 343] width 170 height 13
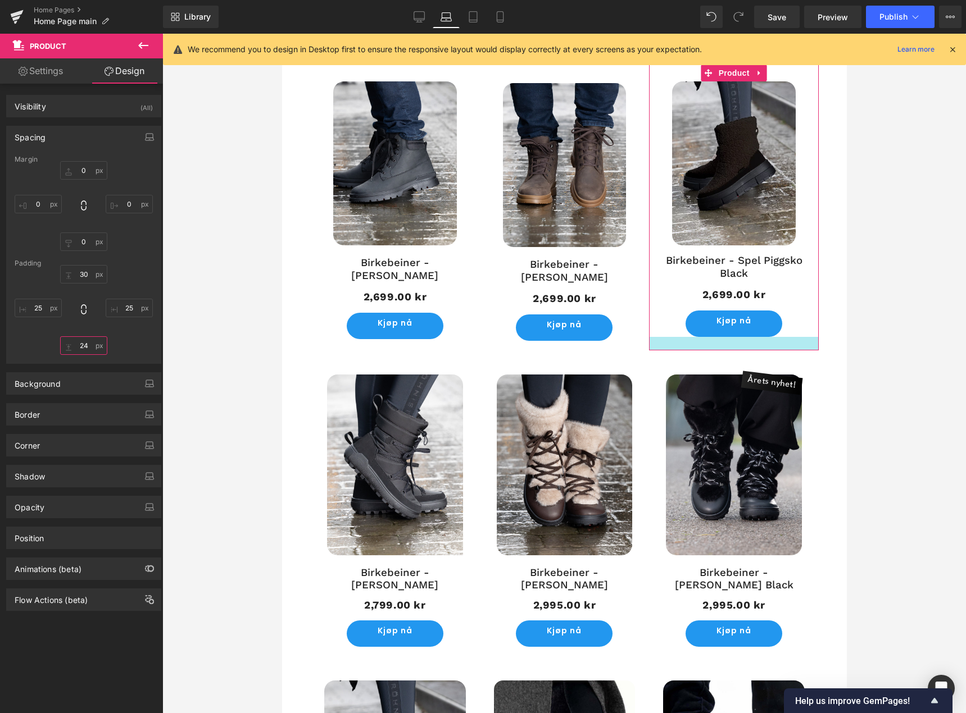
click at [90, 345] on input "24" at bounding box center [83, 345] width 47 height 19
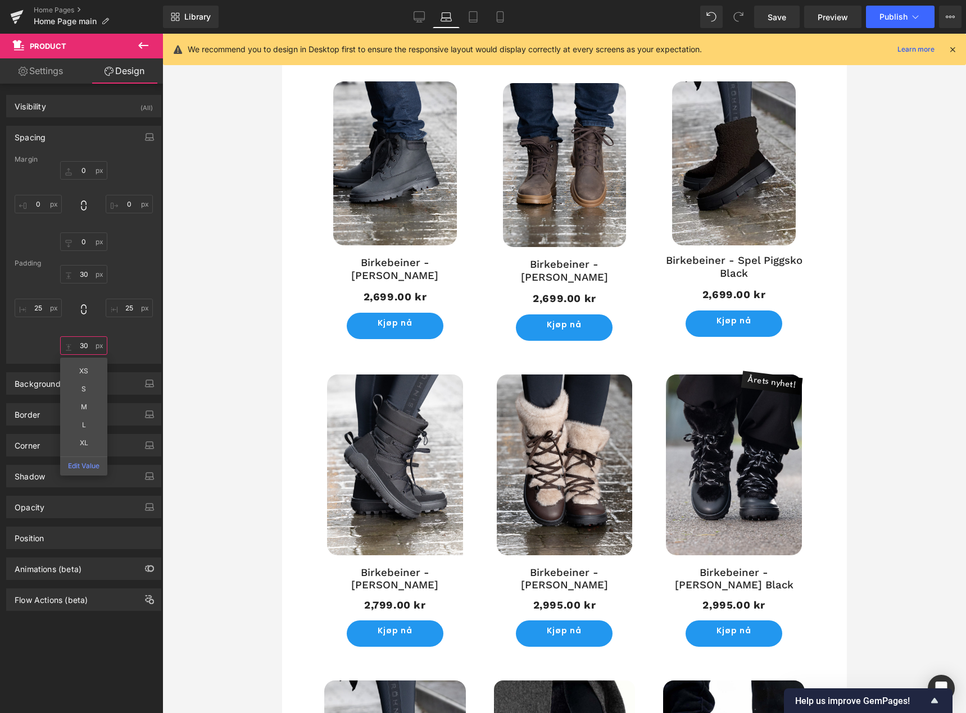
type input "30"
click at [246, 355] on div at bounding box center [563, 374] width 803 height 680
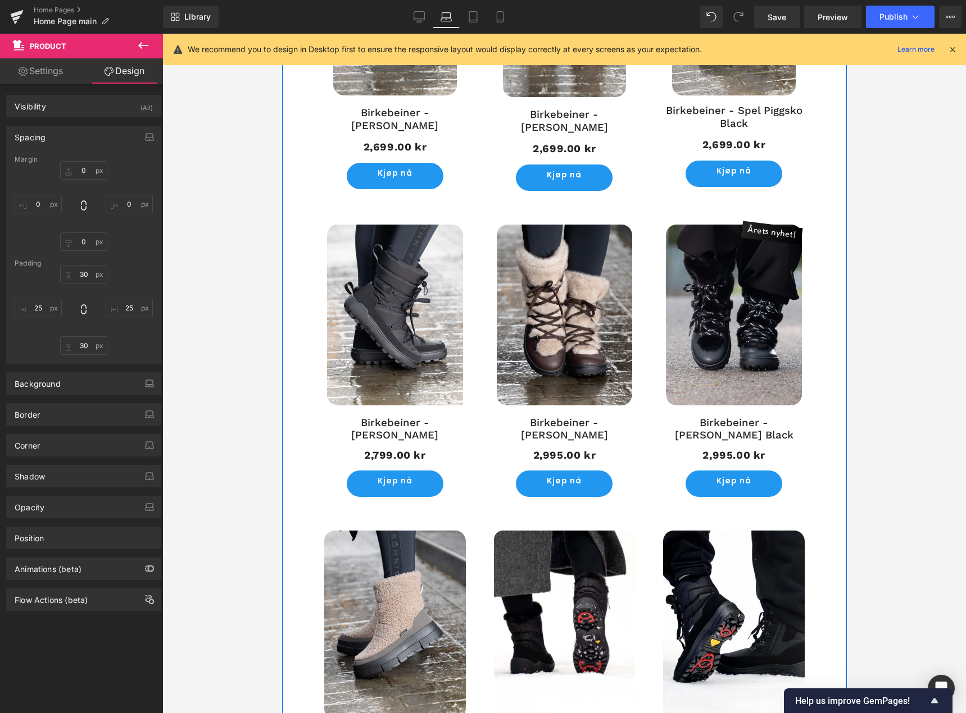
scroll to position [700, 0]
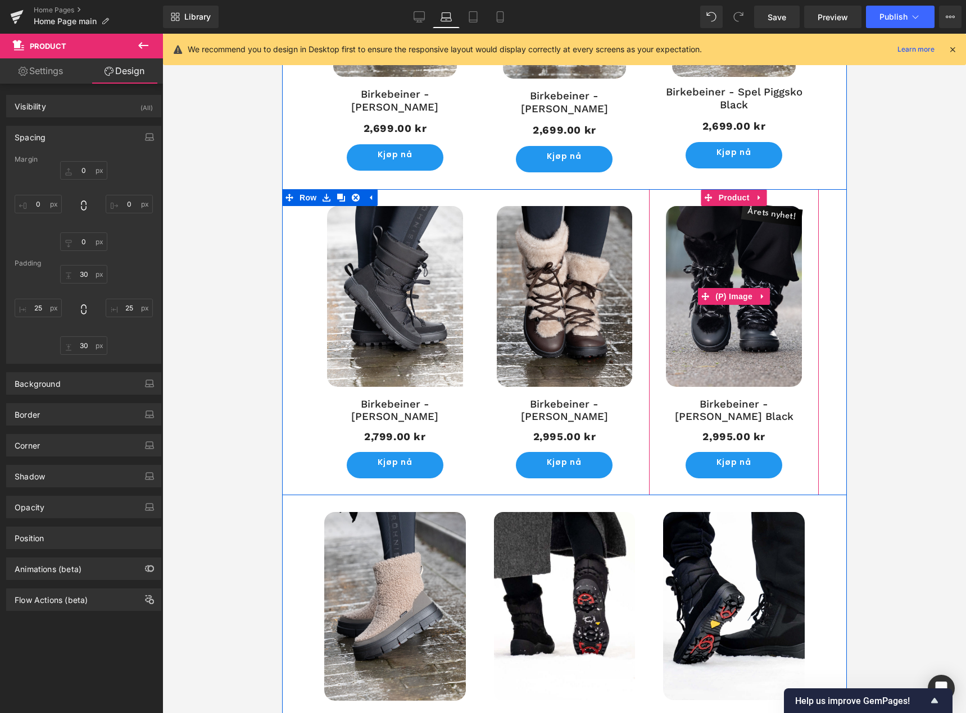
click at [758, 211] on span "Årets nyhet!" at bounding box center [770, 214] width 51 height 23
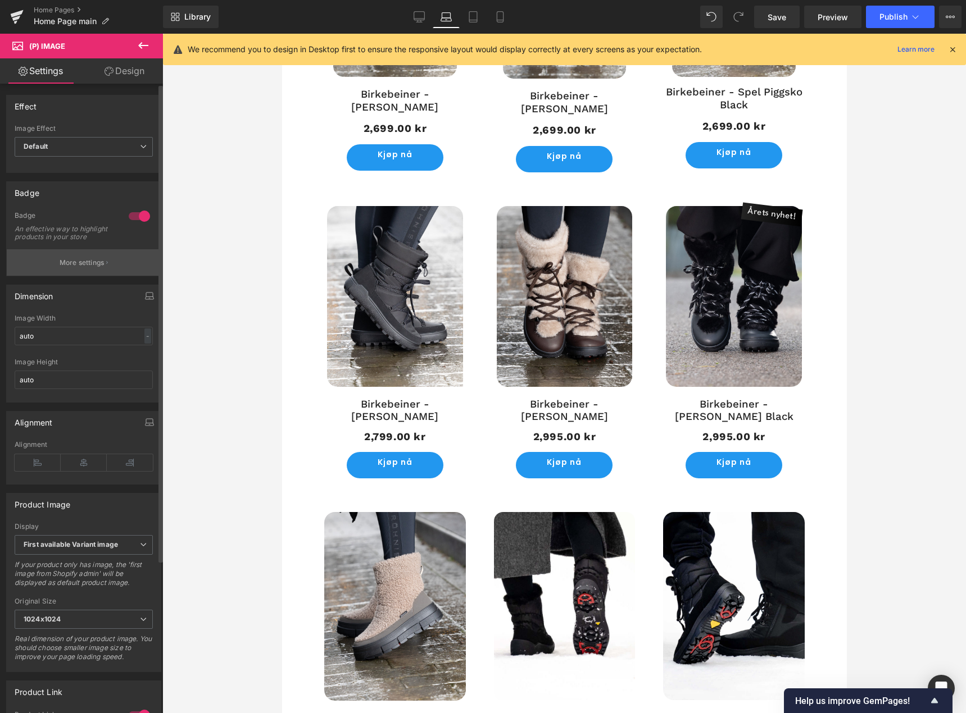
click at [85, 276] on button "More settings" at bounding box center [84, 262] width 154 height 26
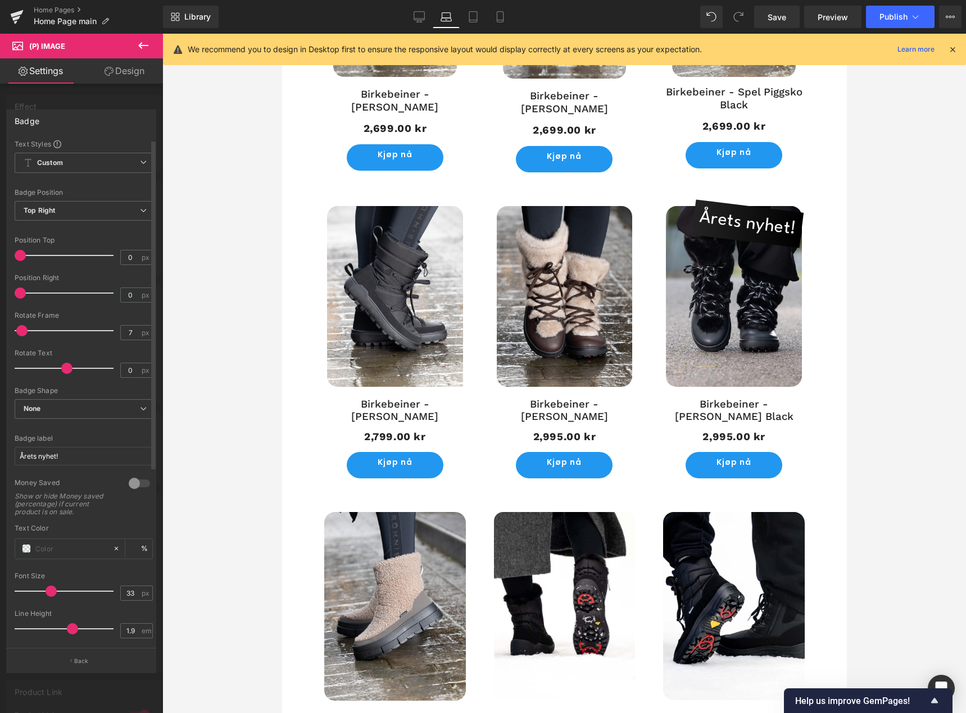
type input "32"
drag, startPoint x: 61, startPoint y: 589, endPoint x: 52, endPoint y: 591, distance: 9.8
click at [52, 591] on span at bounding box center [49, 591] width 11 height 11
drag, startPoint x: 772, startPoint y: 13, endPoint x: 472, endPoint y: 388, distance: 480.3
click at [772, 13] on span "Save" at bounding box center [776, 17] width 19 height 12
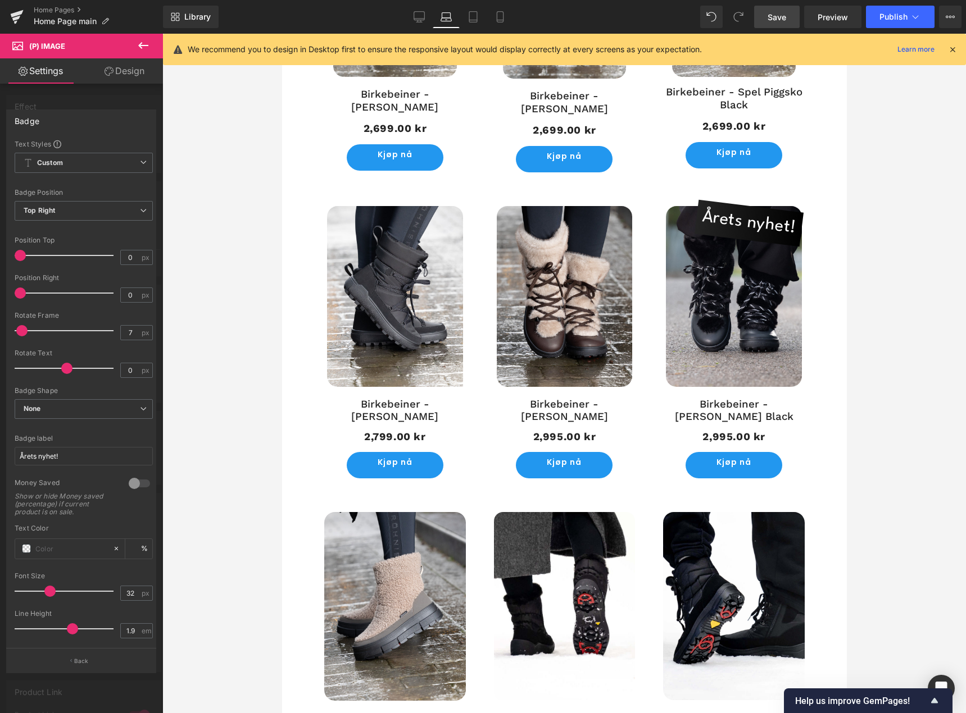
click at [929, 266] on div at bounding box center [563, 374] width 803 height 680
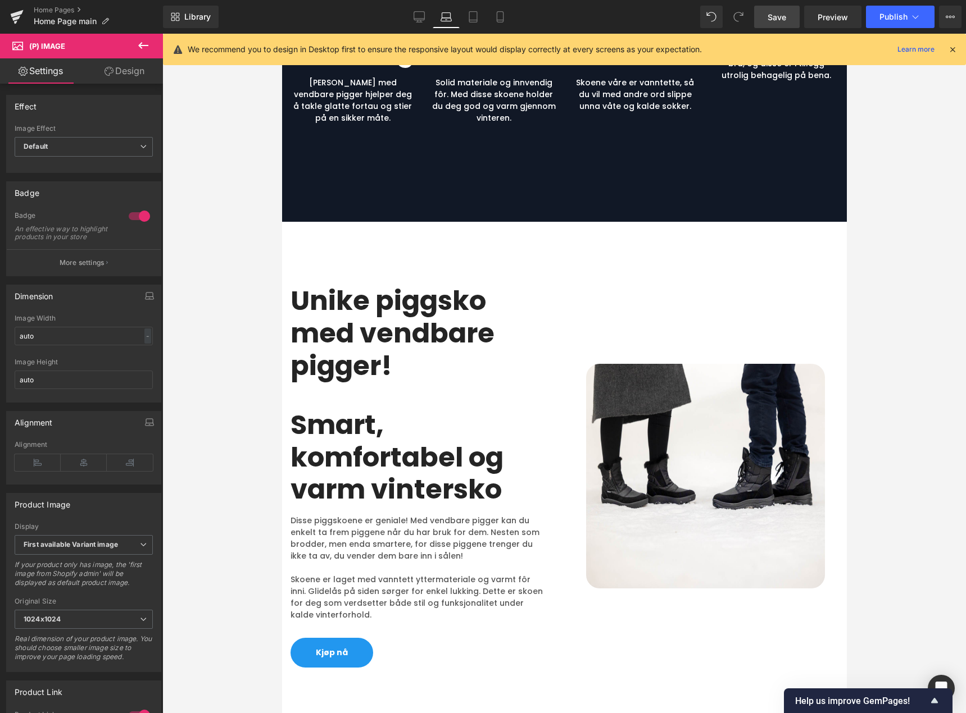
scroll to position [1767, 0]
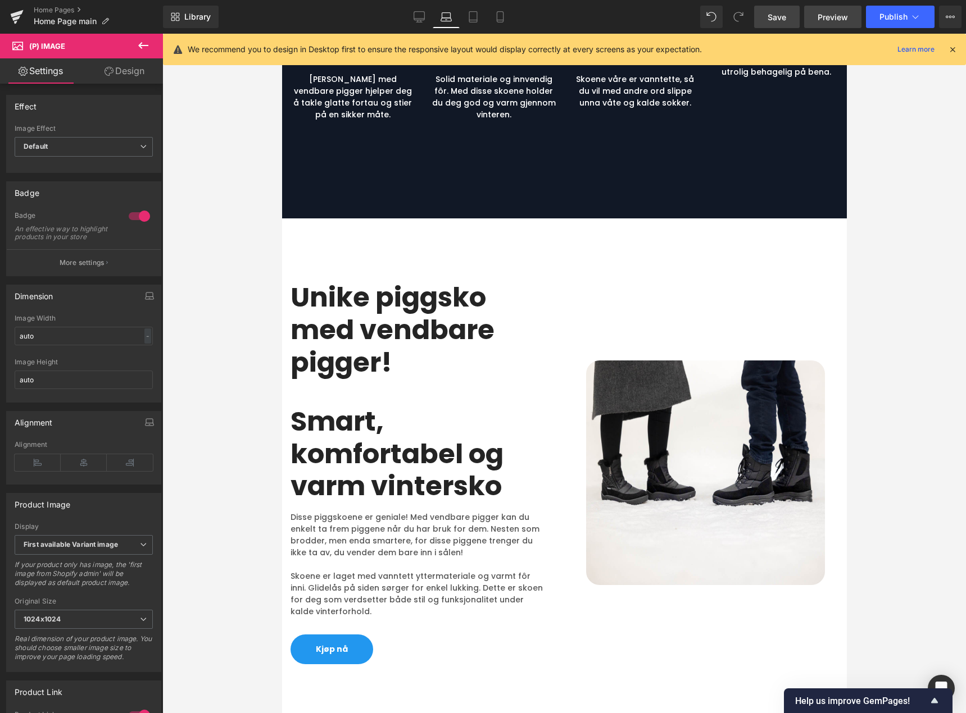
click at [822, 15] on span "Preview" at bounding box center [832, 17] width 30 height 12
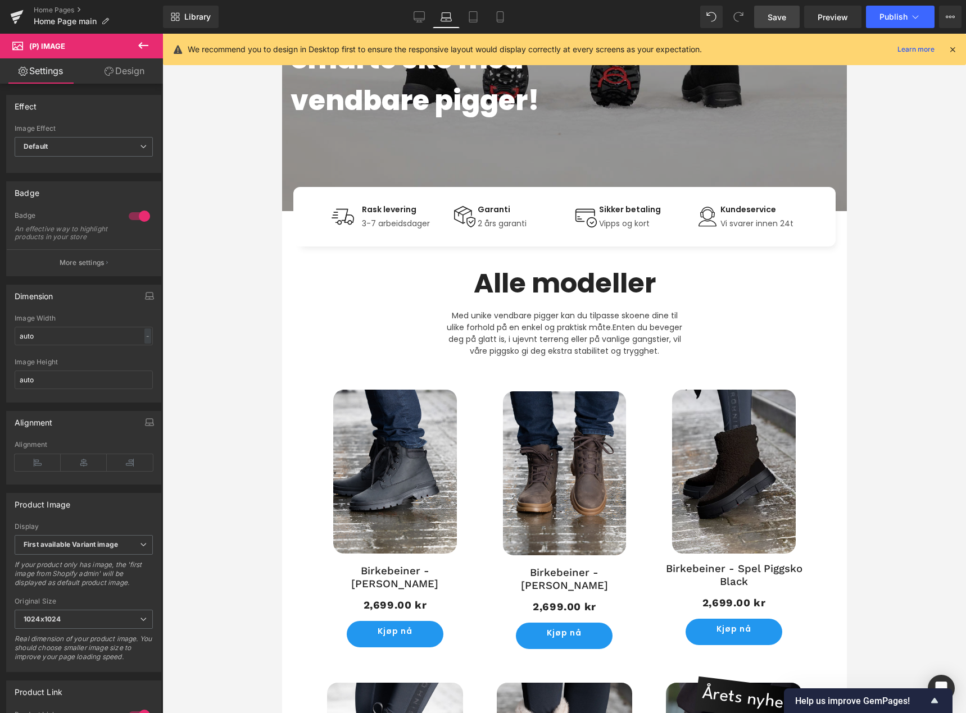
scroll to position [225, 0]
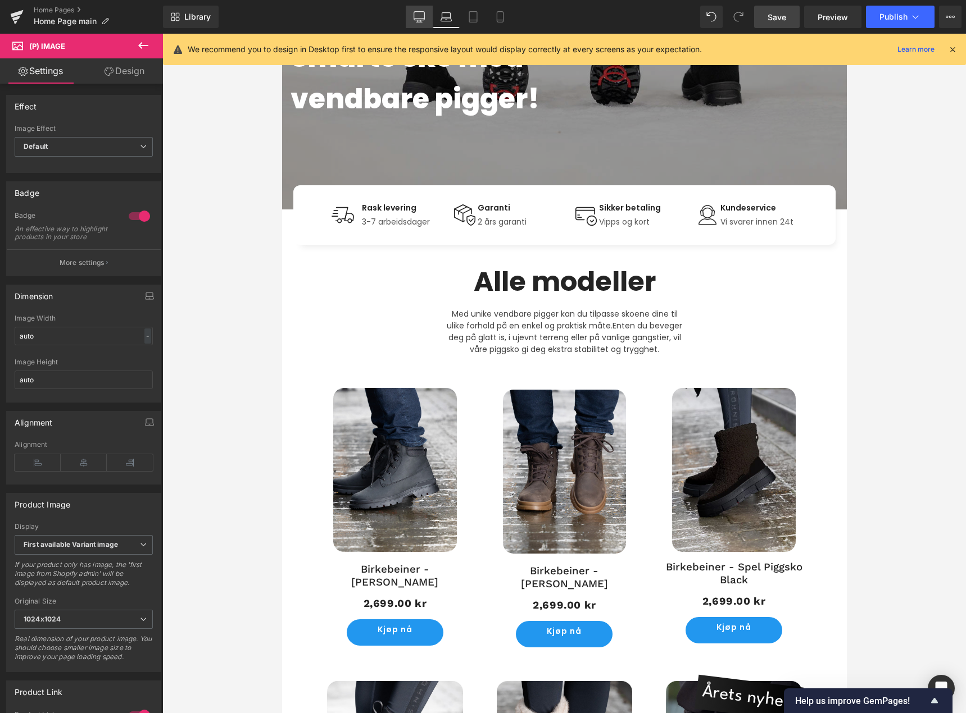
click at [419, 21] on icon at bounding box center [418, 16] width 11 height 11
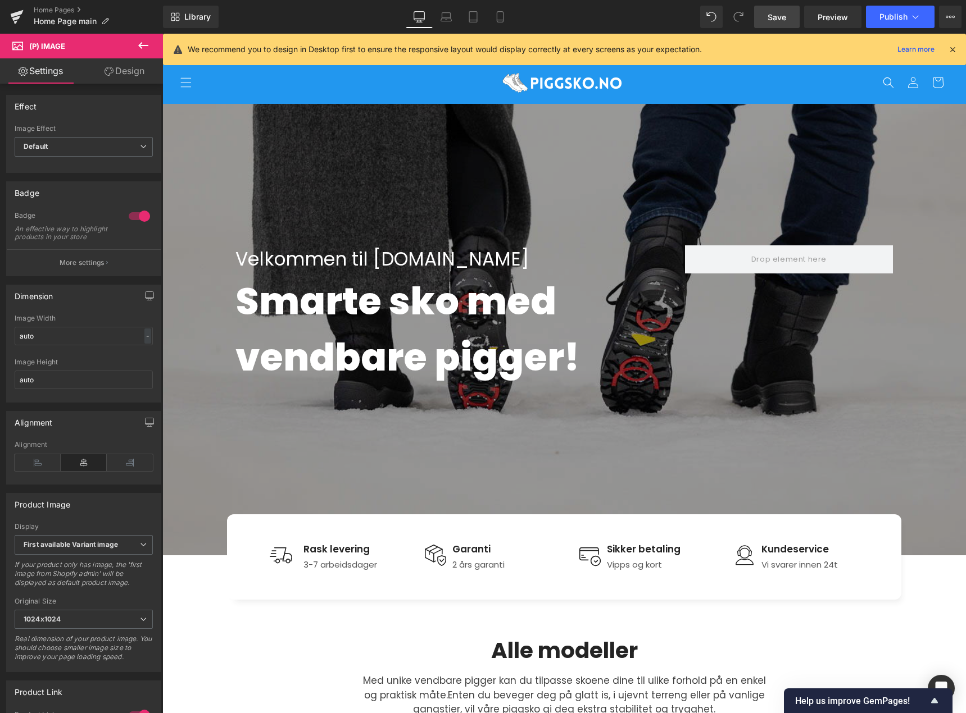
scroll to position [0, 0]
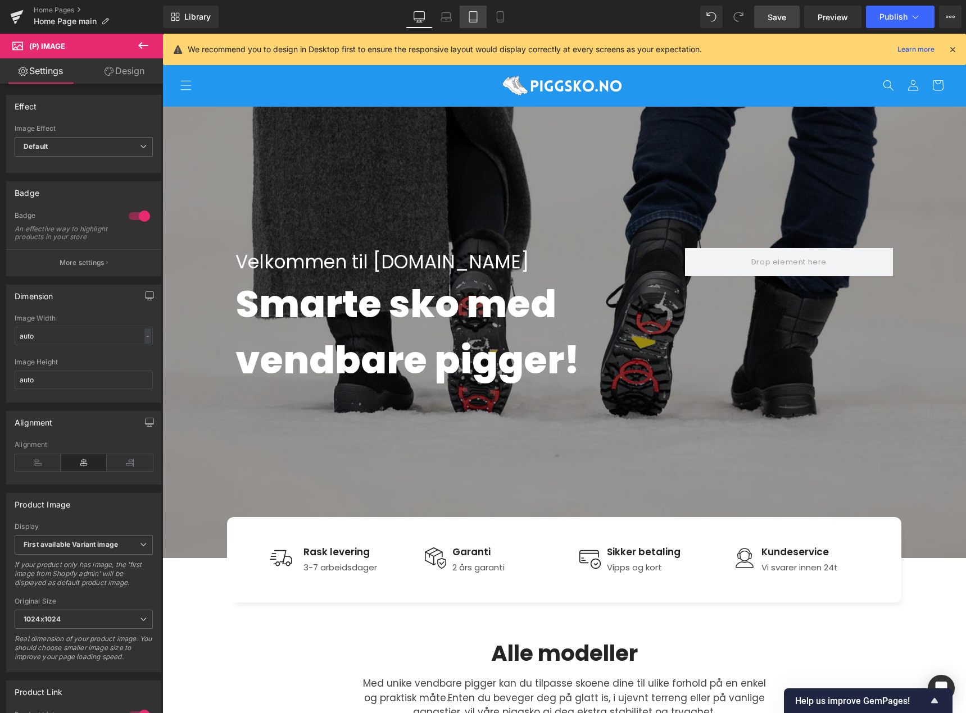
click at [470, 17] on icon at bounding box center [473, 17] width 8 height 11
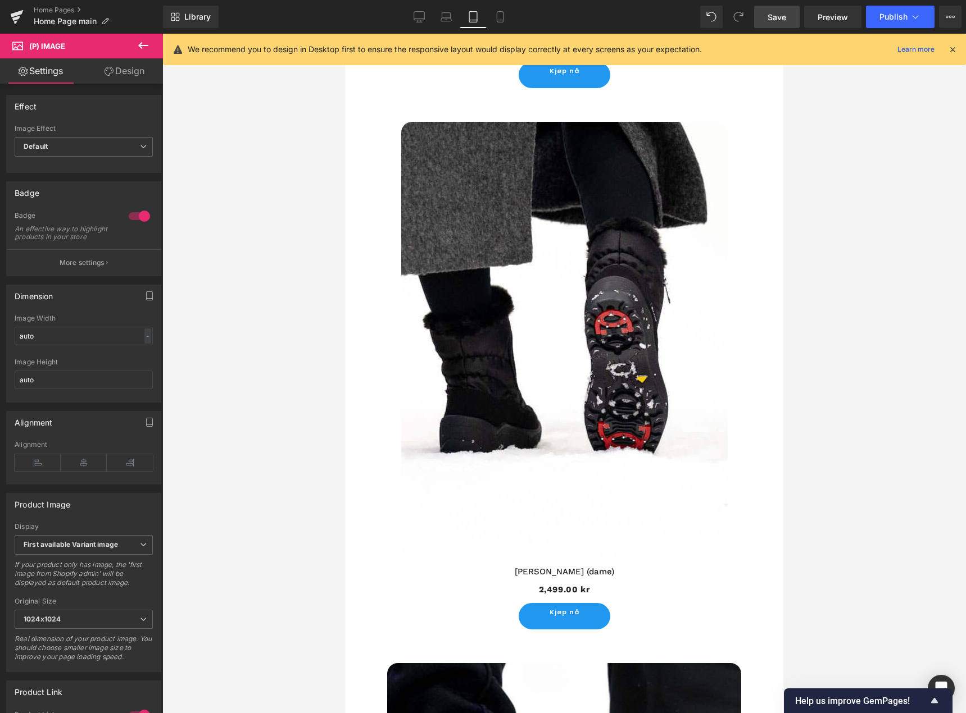
scroll to position [4525, 0]
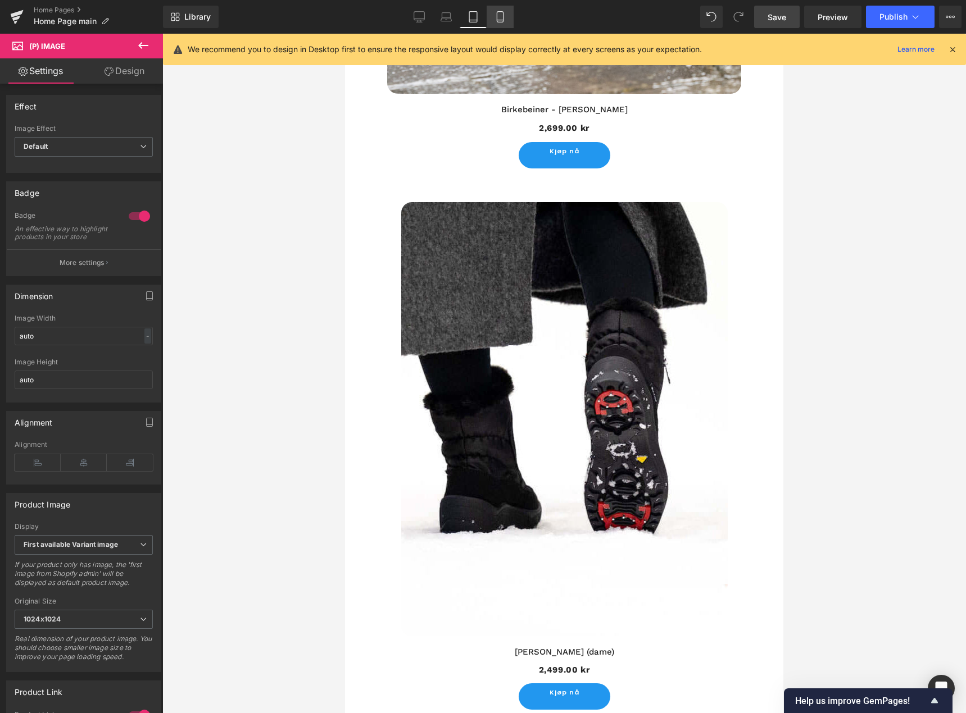
click at [503, 18] on icon at bounding box center [499, 16] width 11 height 11
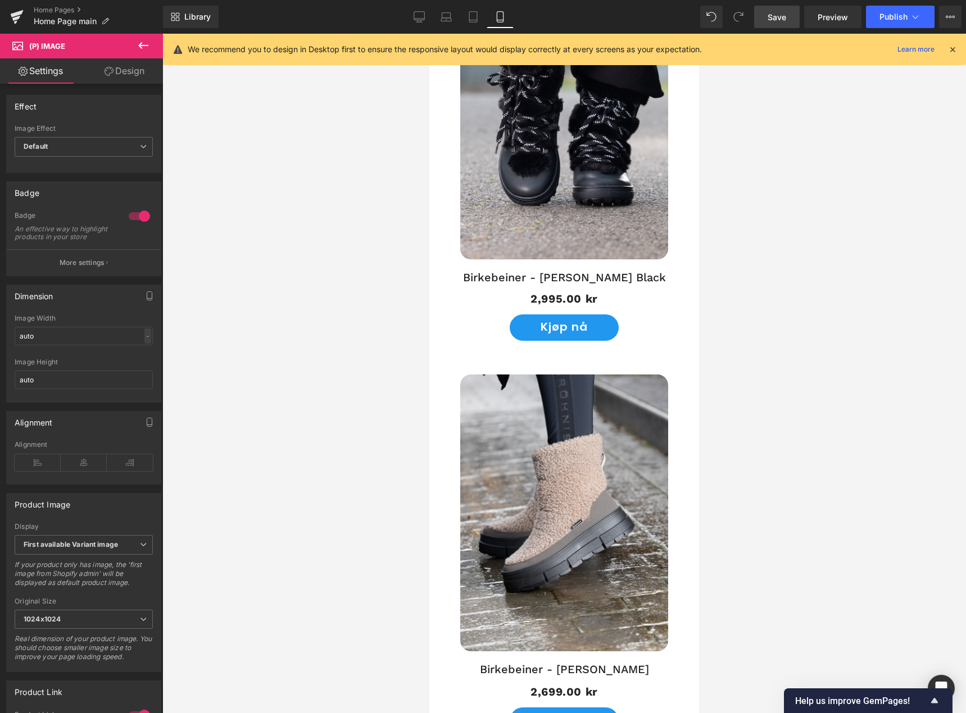
scroll to position [3239, 0]
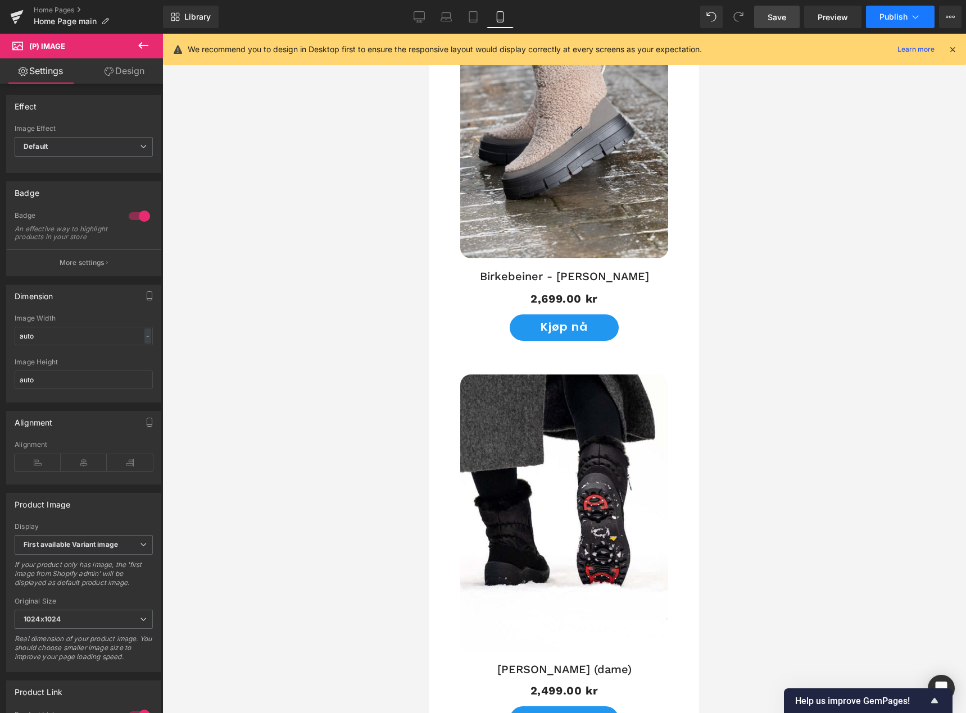
click at [898, 16] on span "Publish" at bounding box center [893, 16] width 28 height 9
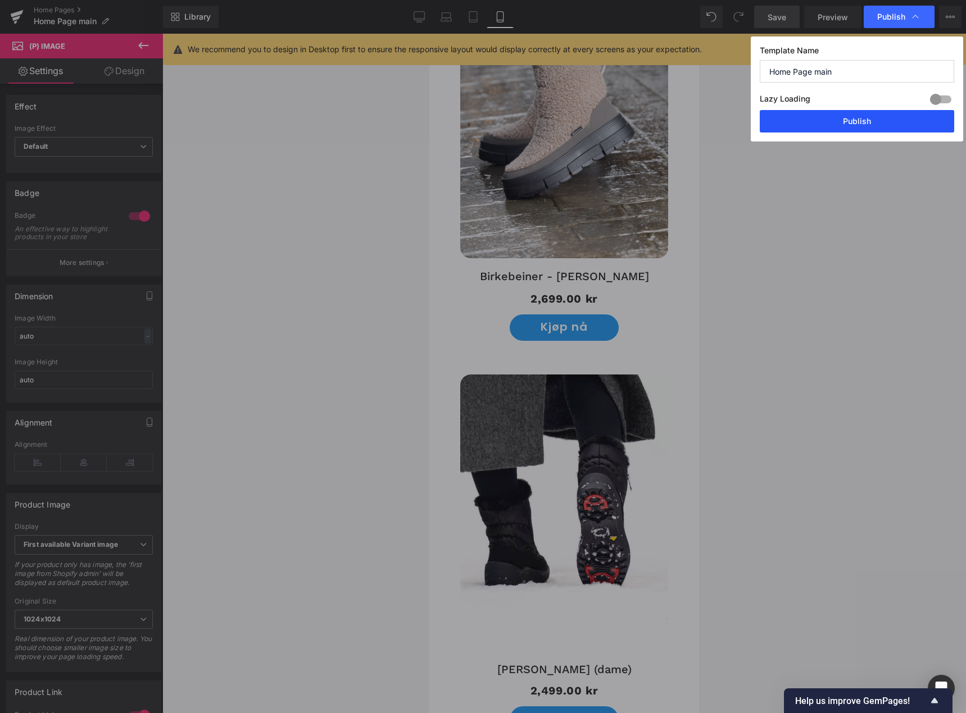
click at [860, 122] on button "Publish" at bounding box center [856, 121] width 194 height 22
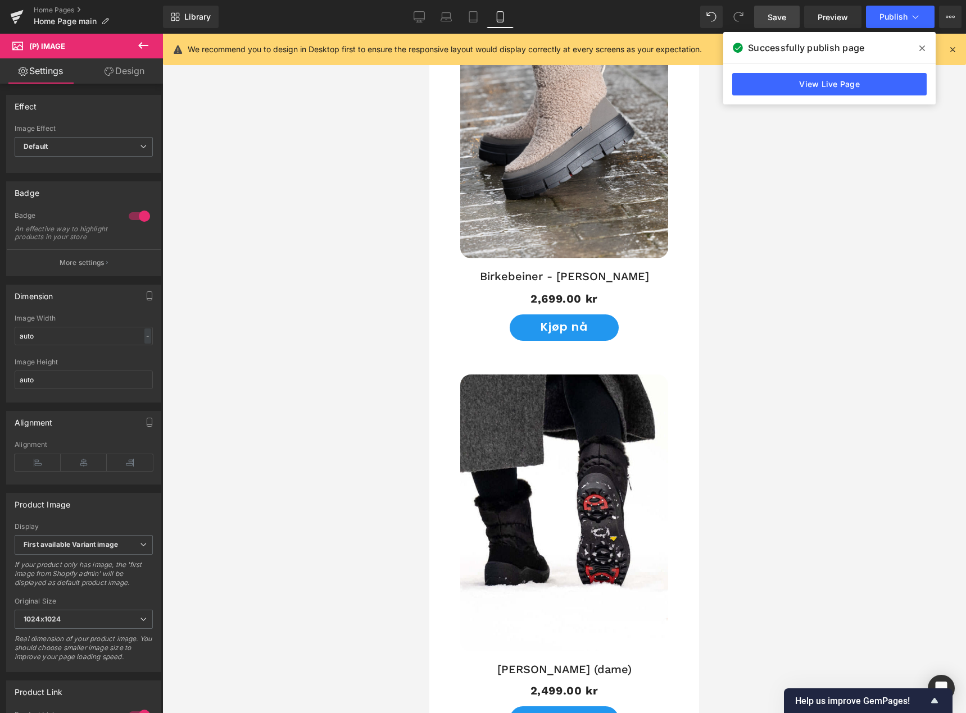
click at [918, 52] on span at bounding box center [922, 48] width 18 height 18
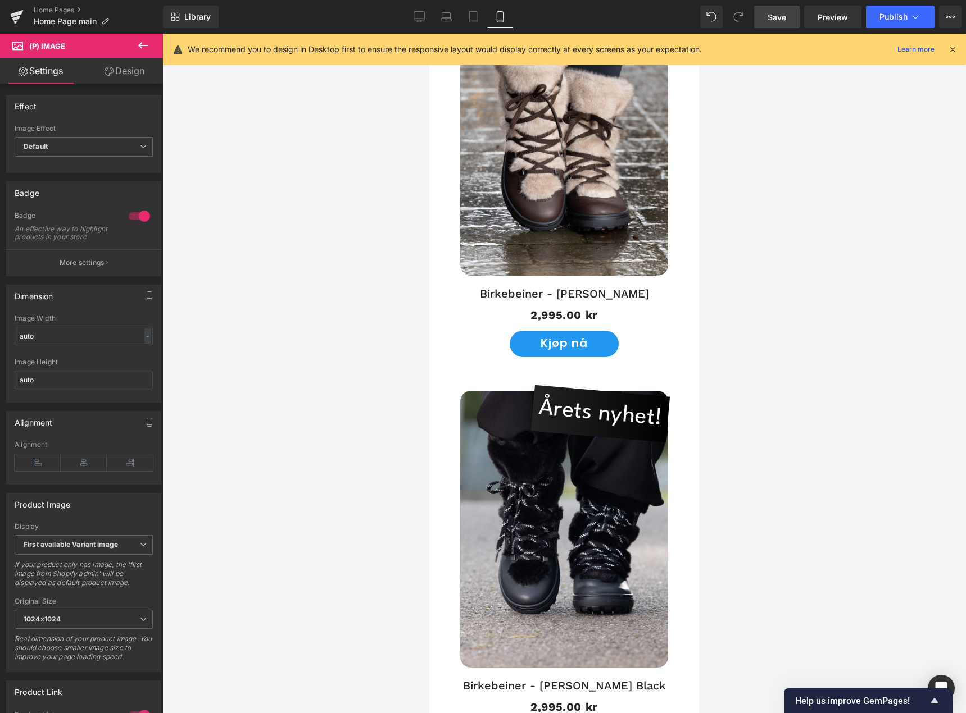
scroll to position [2453, 0]
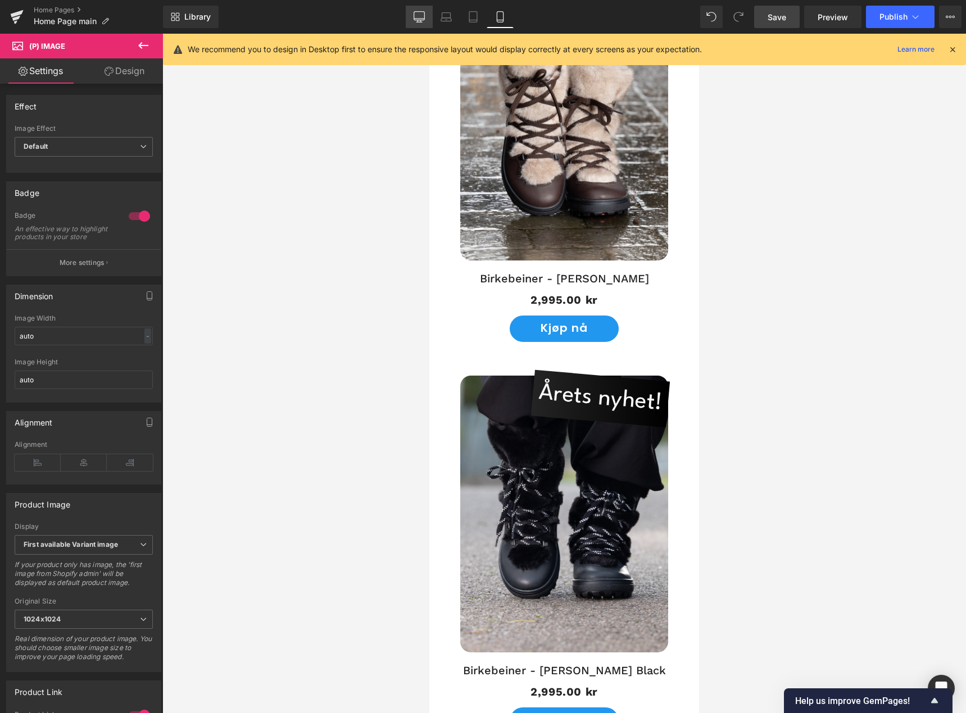
drag, startPoint x: 425, startPoint y: 13, endPoint x: 474, endPoint y: 348, distance: 338.9
click at [425, 13] on link "Desktop" at bounding box center [419, 17] width 27 height 22
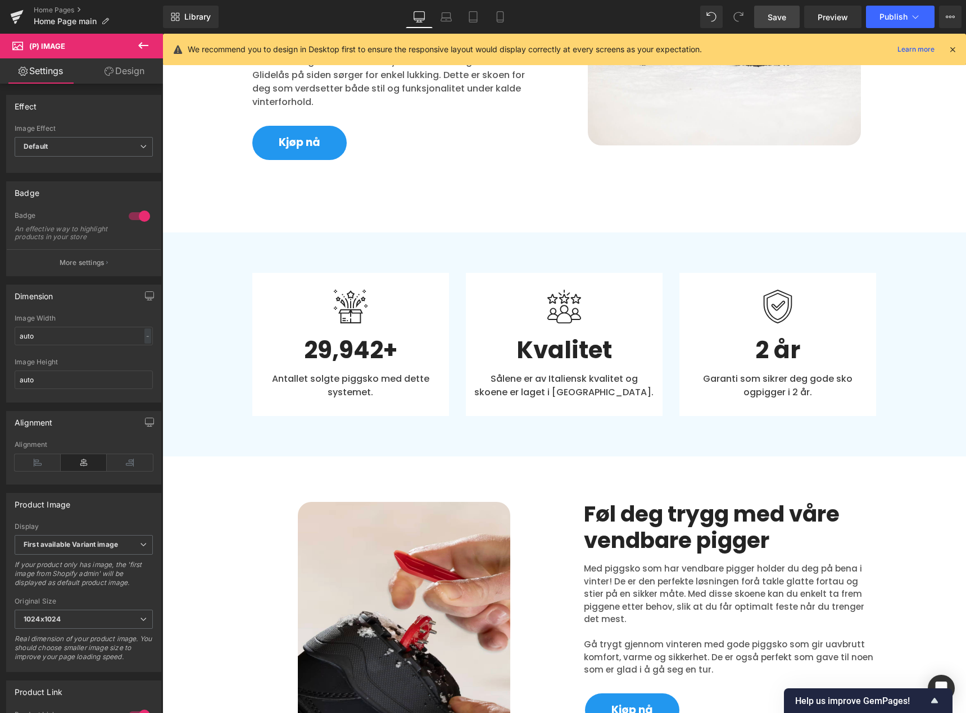
scroll to position [794, 0]
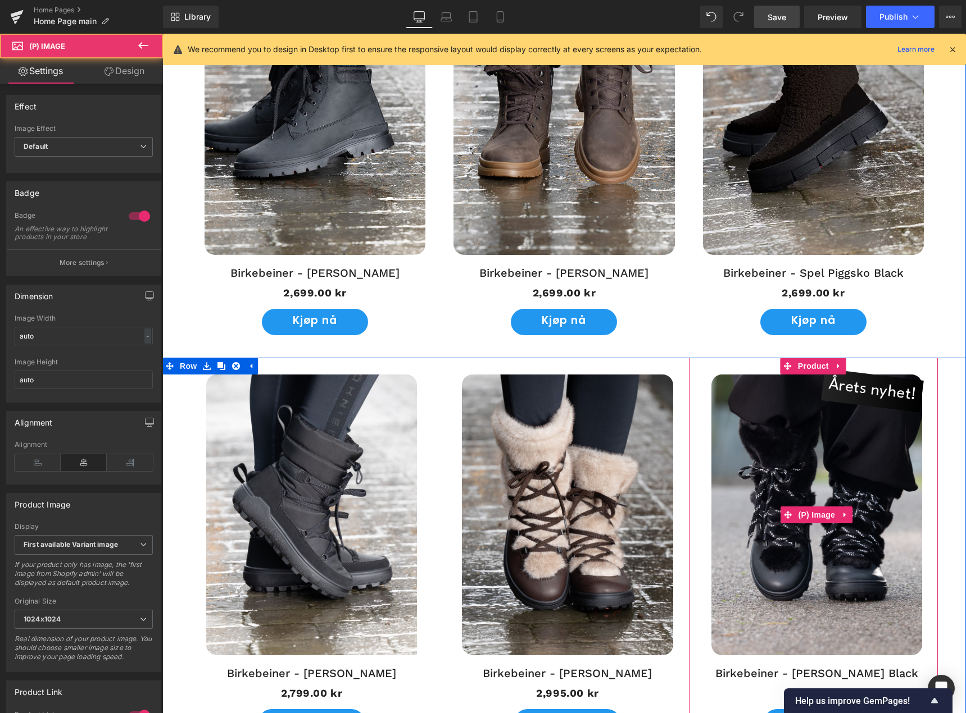
click at [877, 389] on span "Årets nyhet!" at bounding box center [872, 390] width 92 height 43
